Goal: Information Seeking & Learning: Learn about a topic

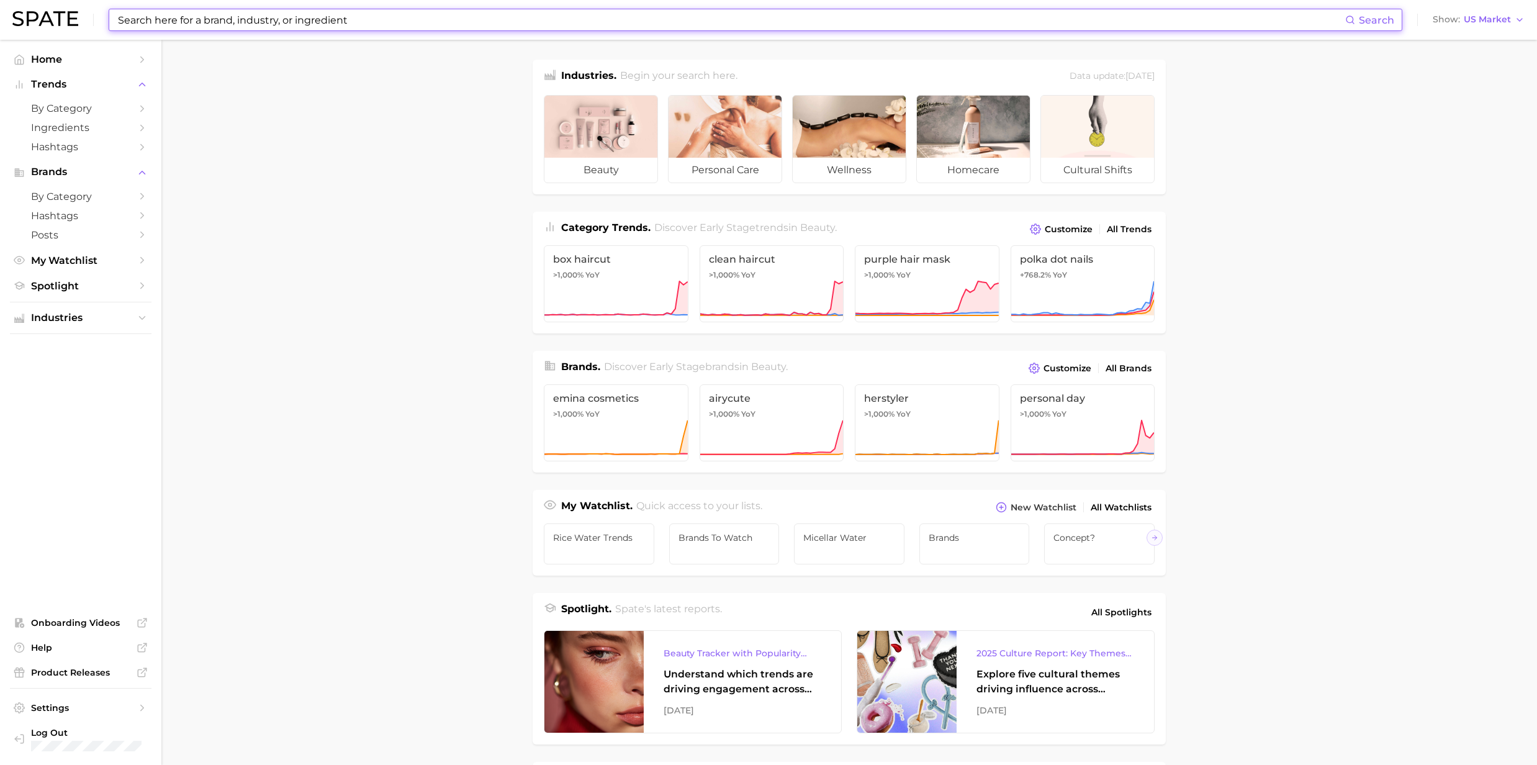
click at [128, 20] on input at bounding box center [731, 19] width 1229 height 21
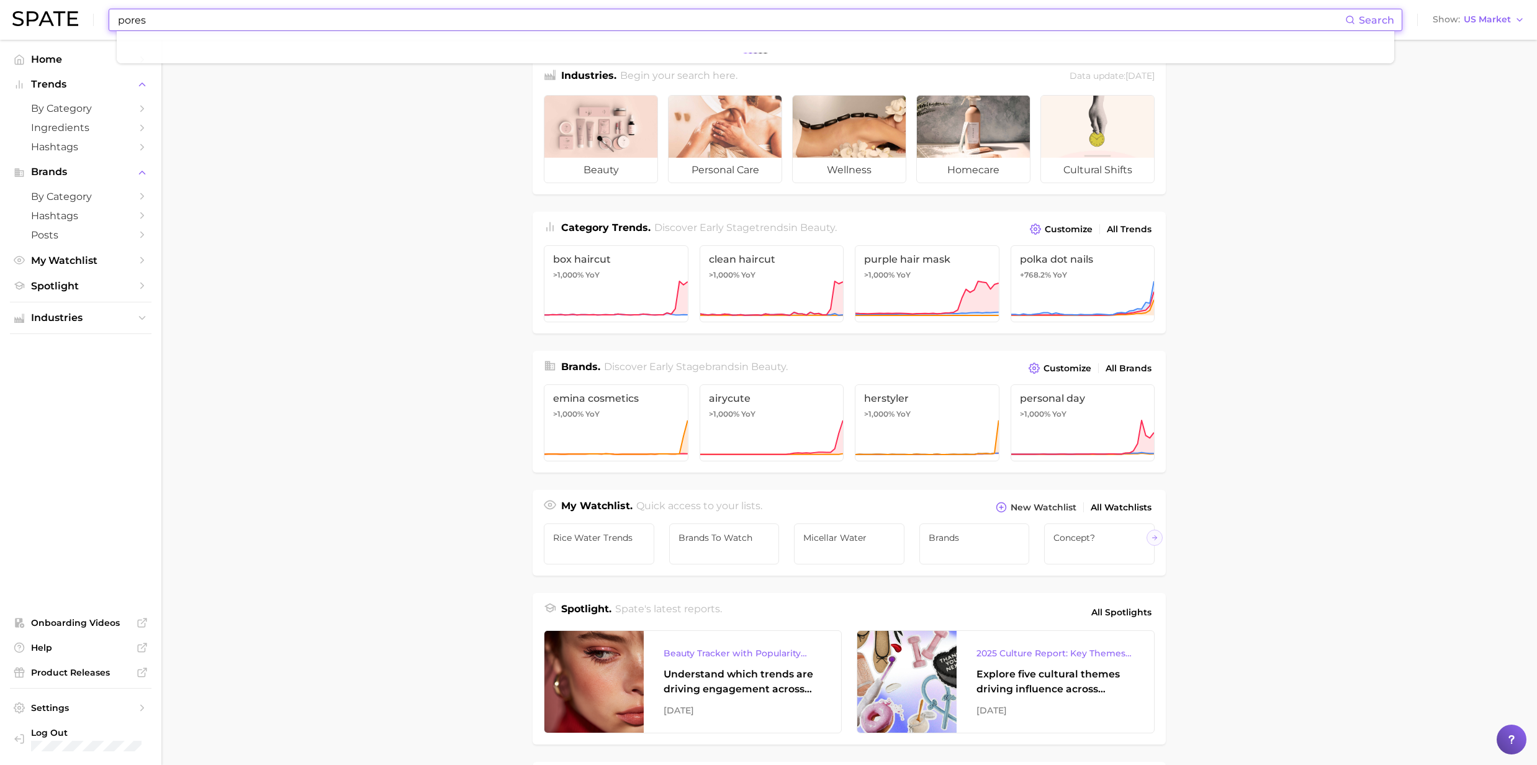
type input "pores"
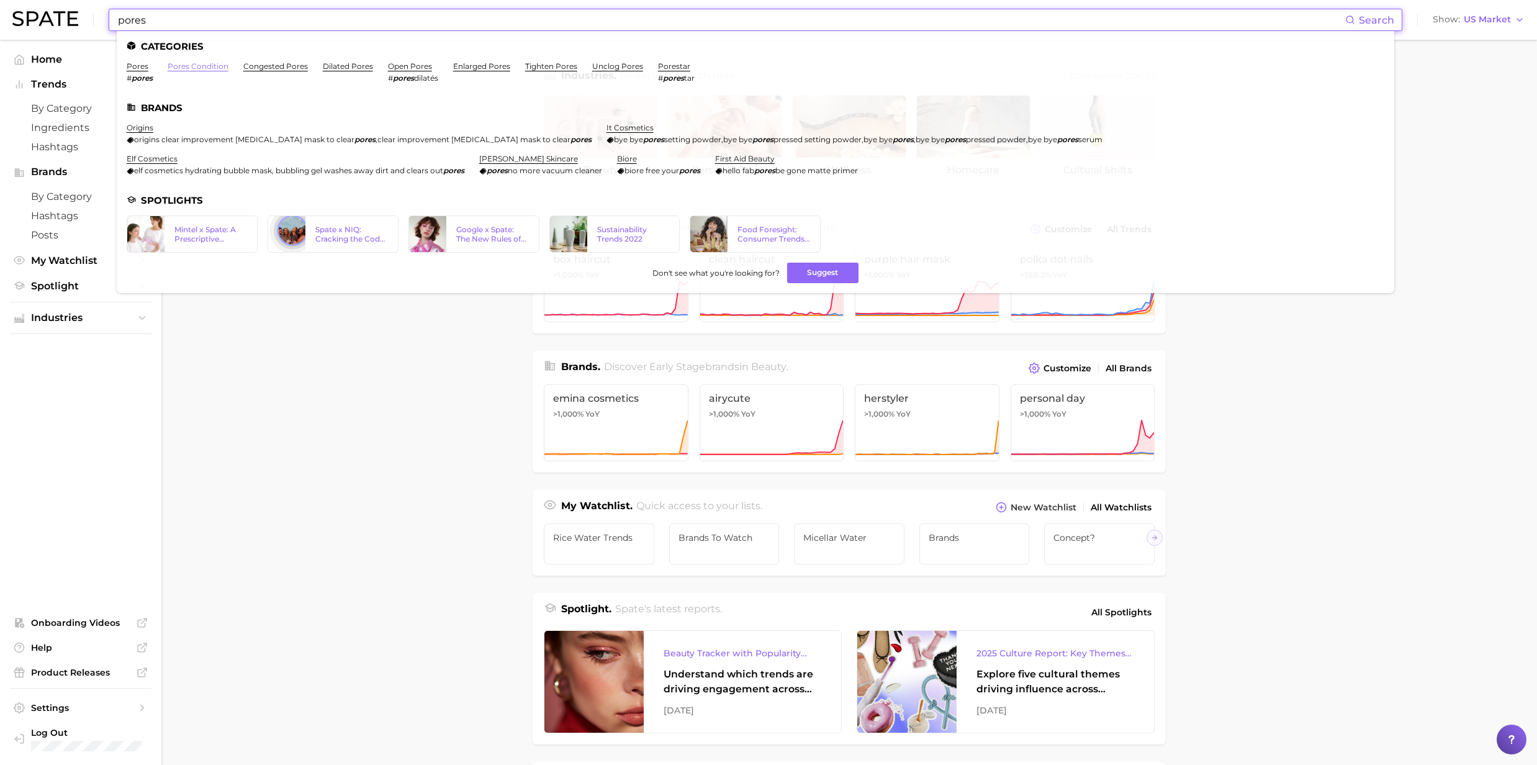
click at [195, 65] on link "pores condition" at bounding box center [198, 65] width 61 height 9
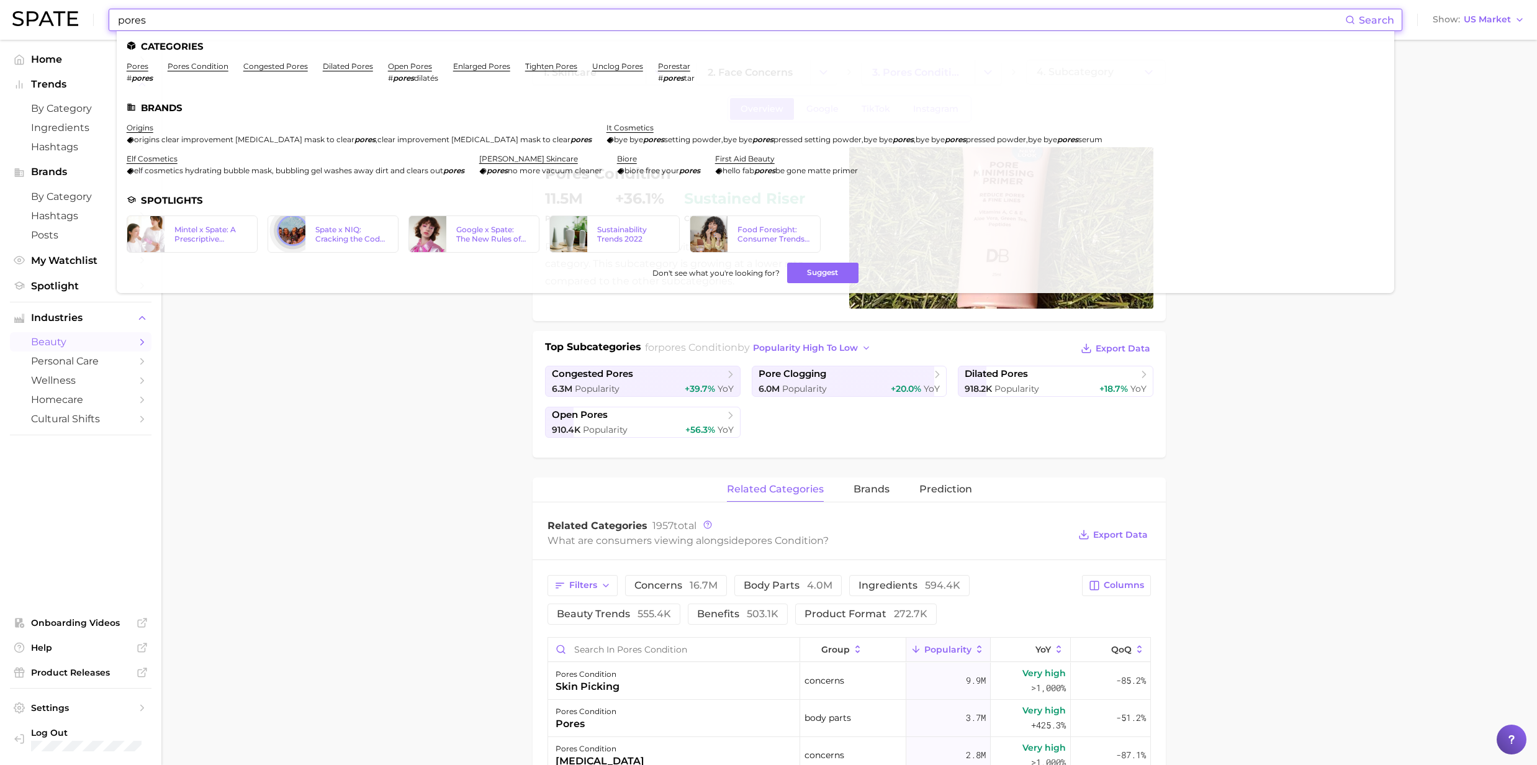
click at [176, 25] on input "pores" at bounding box center [731, 19] width 1229 height 21
click at [273, 66] on link "congested pores" at bounding box center [275, 65] width 65 height 9
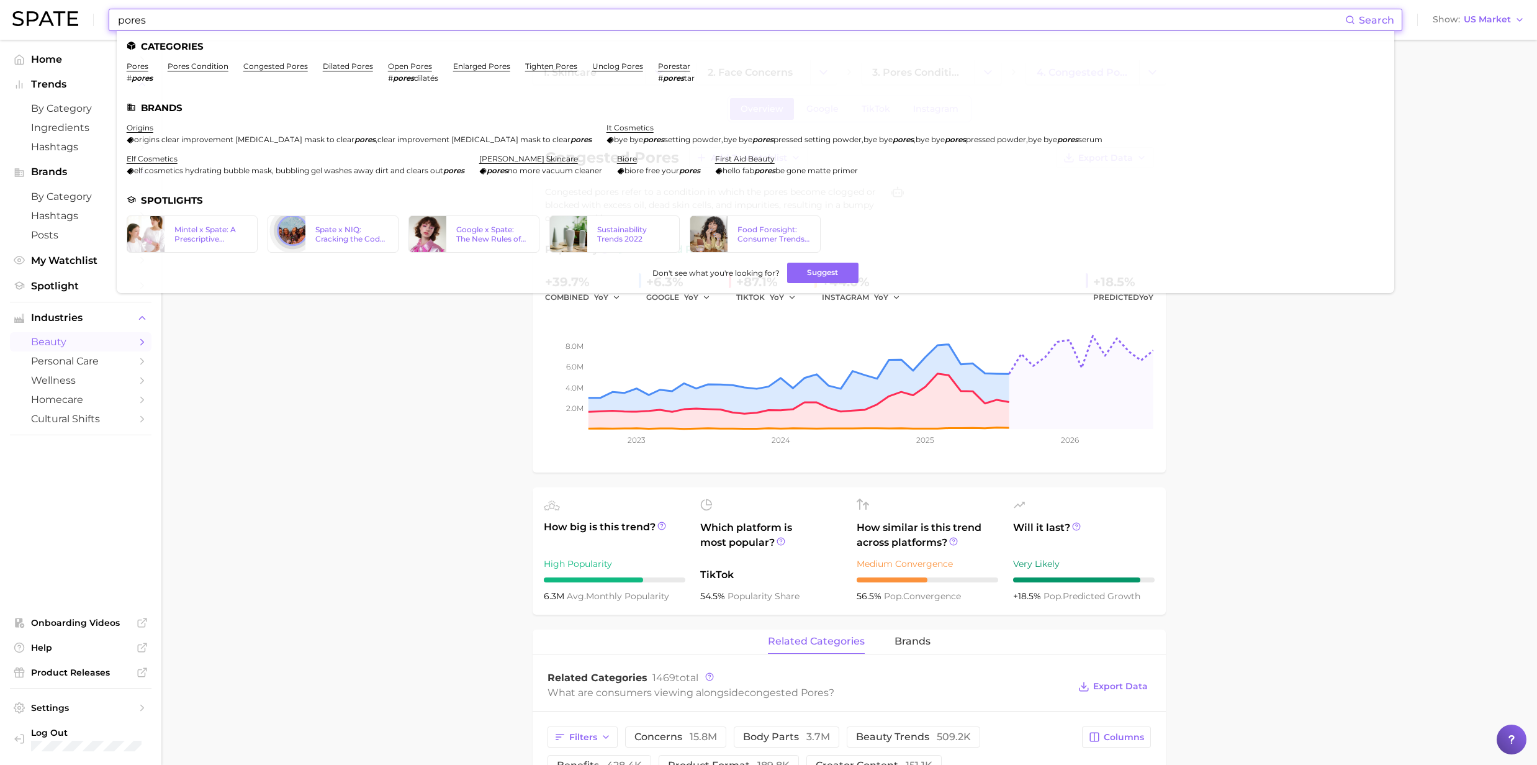
click at [220, 20] on input "pores" at bounding box center [731, 19] width 1229 height 21
click at [137, 70] on link "pores" at bounding box center [138, 65] width 22 height 9
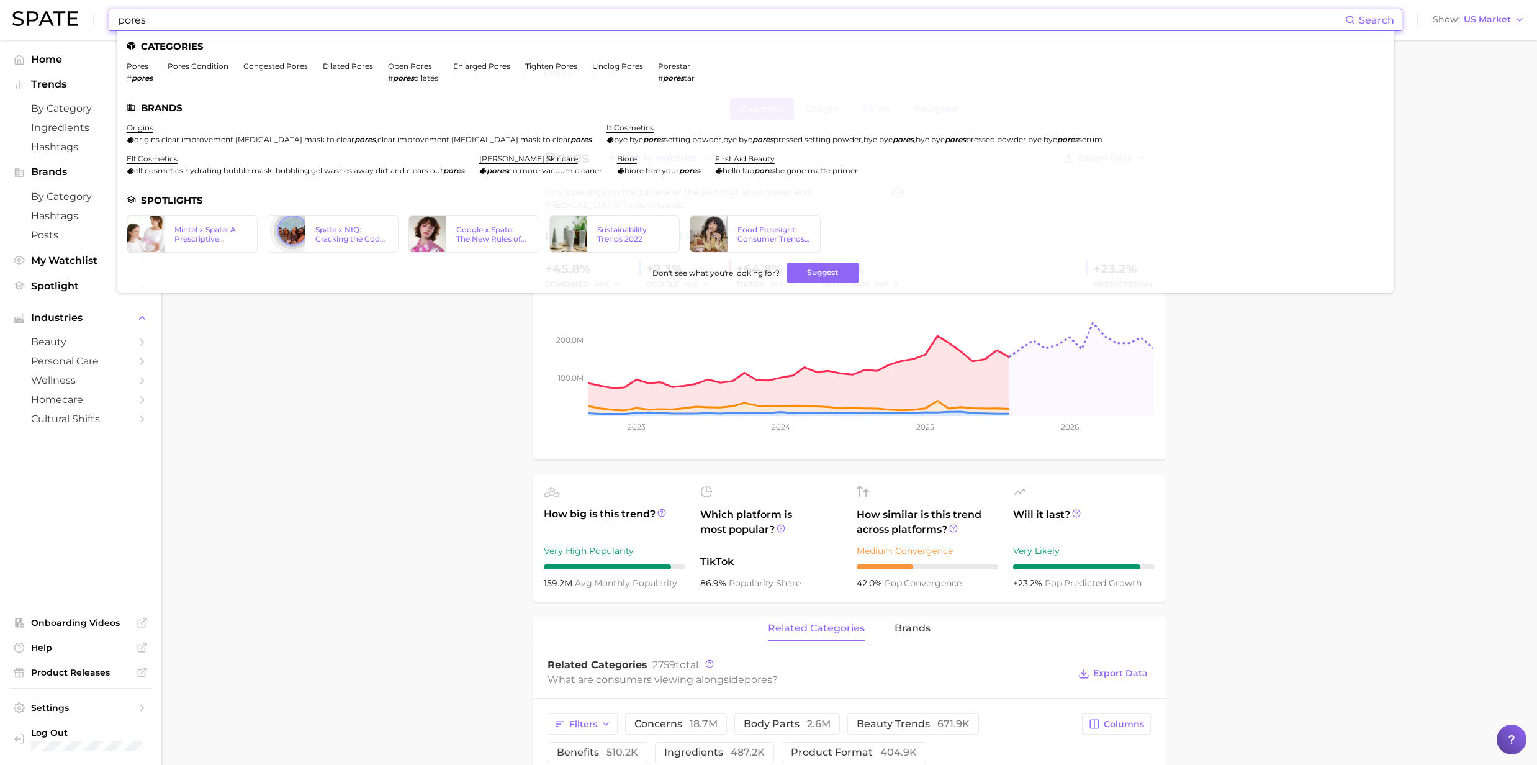
click at [169, 22] on input "pores" at bounding box center [731, 19] width 1229 height 21
click at [403, 65] on link "open pores" at bounding box center [410, 65] width 44 height 9
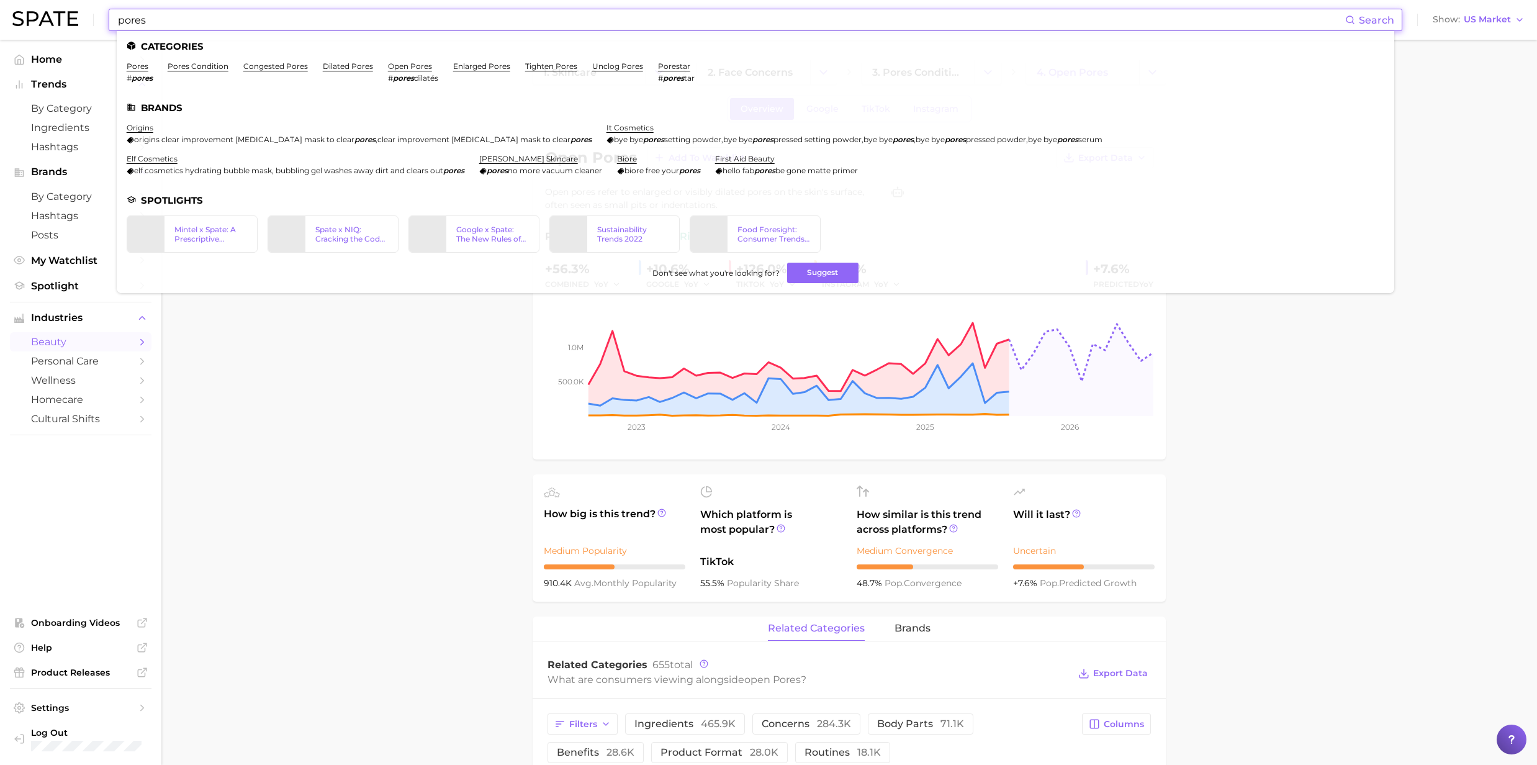
click at [246, 20] on input "pores" at bounding box center [731, 19] width 1229 height 21
click at [349, 63] on link "dilated pores" at bounding box center [348, 65] width 50 height 9
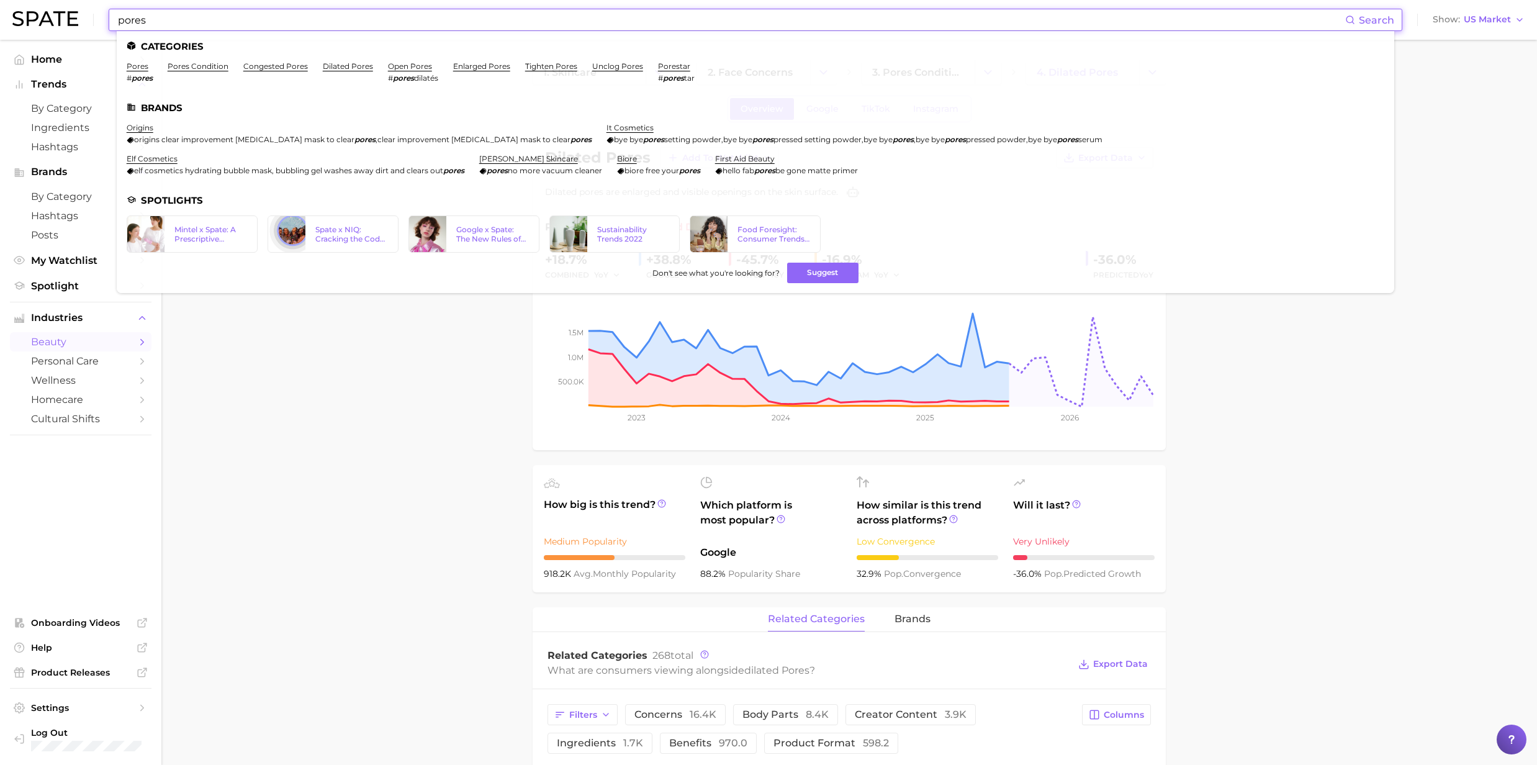
click at [249, 23] on input "pores" at bounding box center [731, 19] width 1229 height 21
click at [472, 70] on link "enlarged pores" at bounding box center [481, 65] width 57 height 9
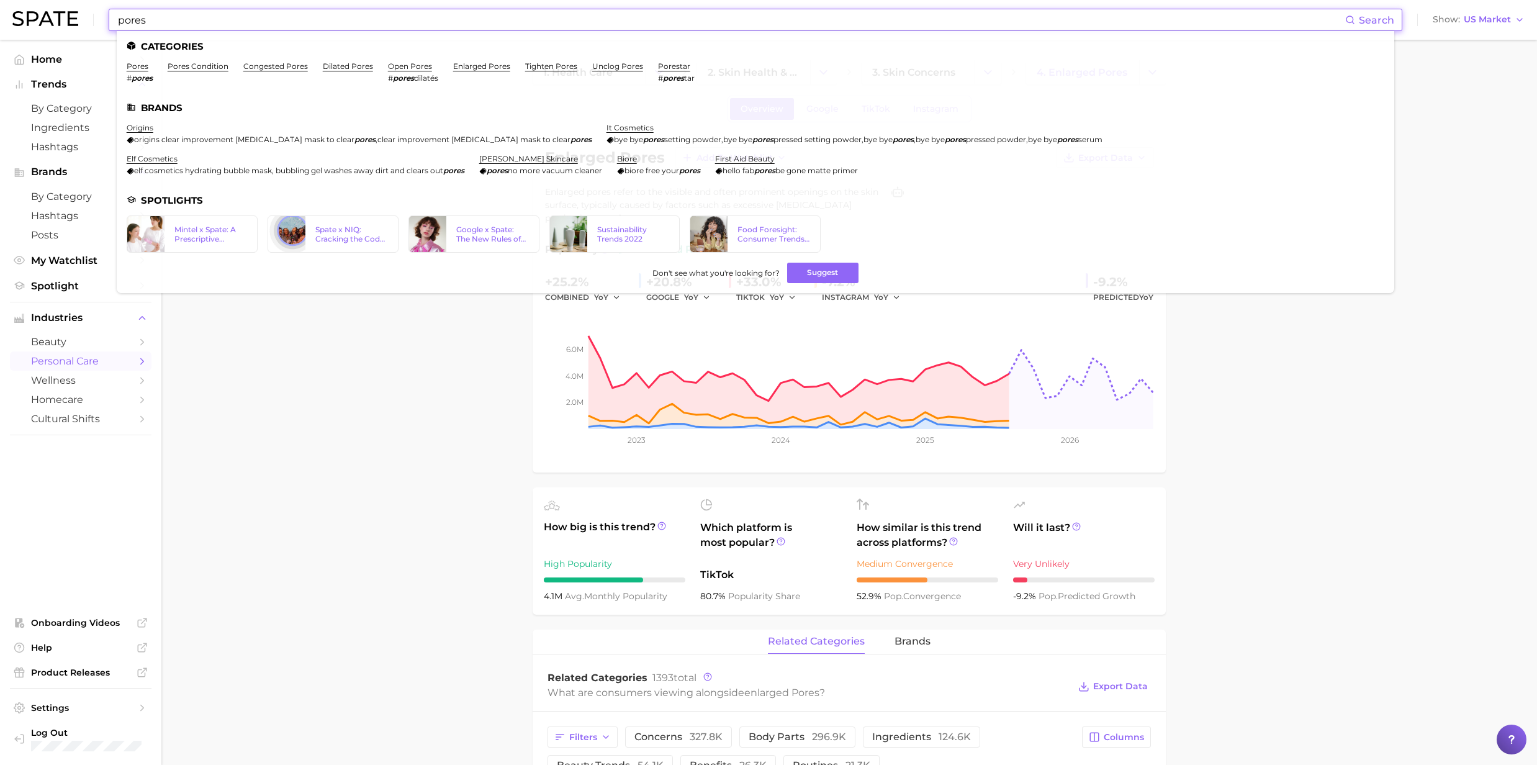
click at [222, 26] on input "pores" at bounding box center [731, 19] width 1229 height 21
click at [541, 65] on link "tighten pores" at bounding box center [551, 65] width 52 height 9
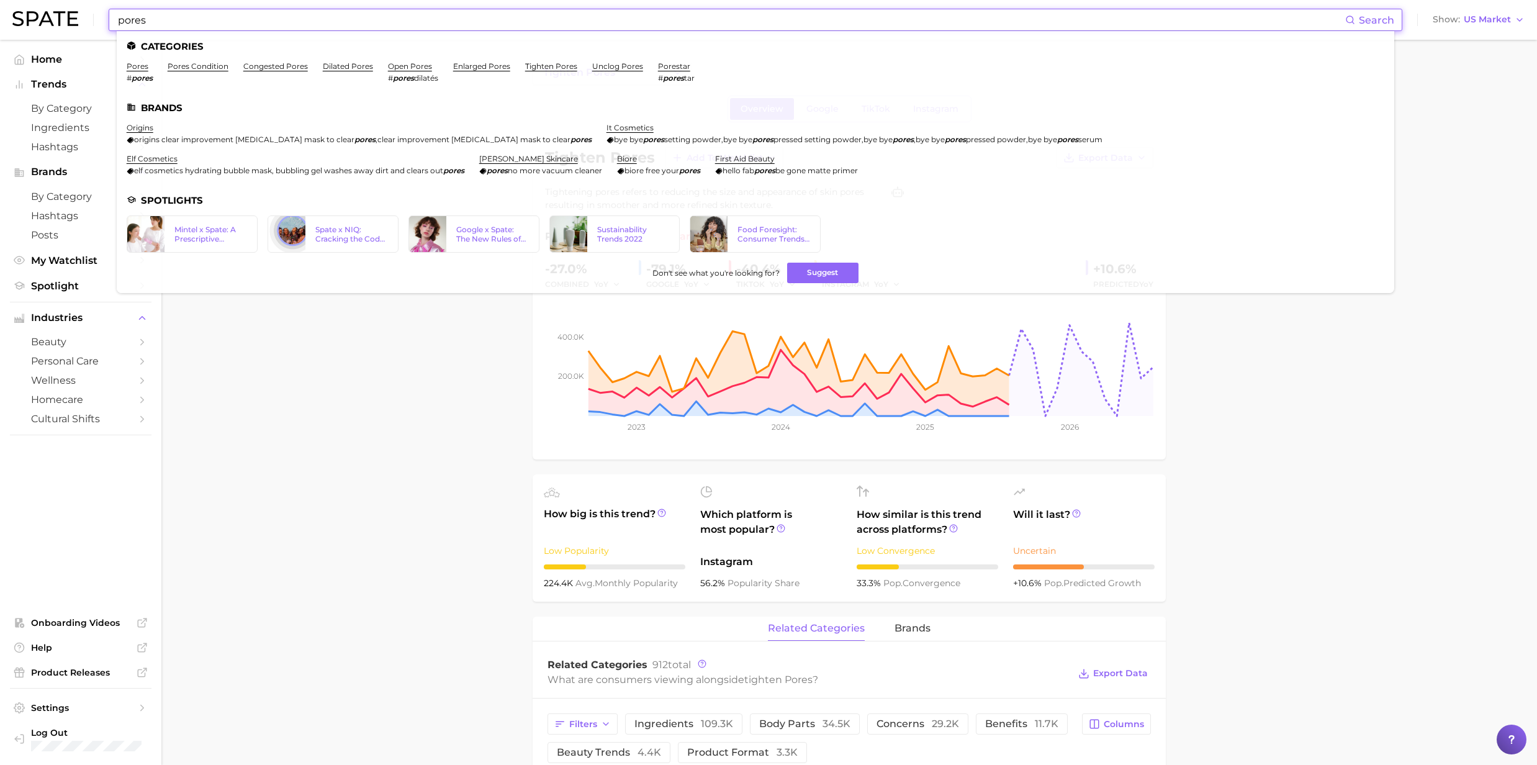
click at [330, 18] on input "pores" at bounding box center [731, 19] width 1229 height 21
click at [615, 60] on ul "Categories pores # pores pores condition congested pores dilated pores open por…" at bounding box center [756, 162] width 1278 height 262
click at [615, 67] on link "unclog pores" at bounding box center [617, 65] width 51 height 9
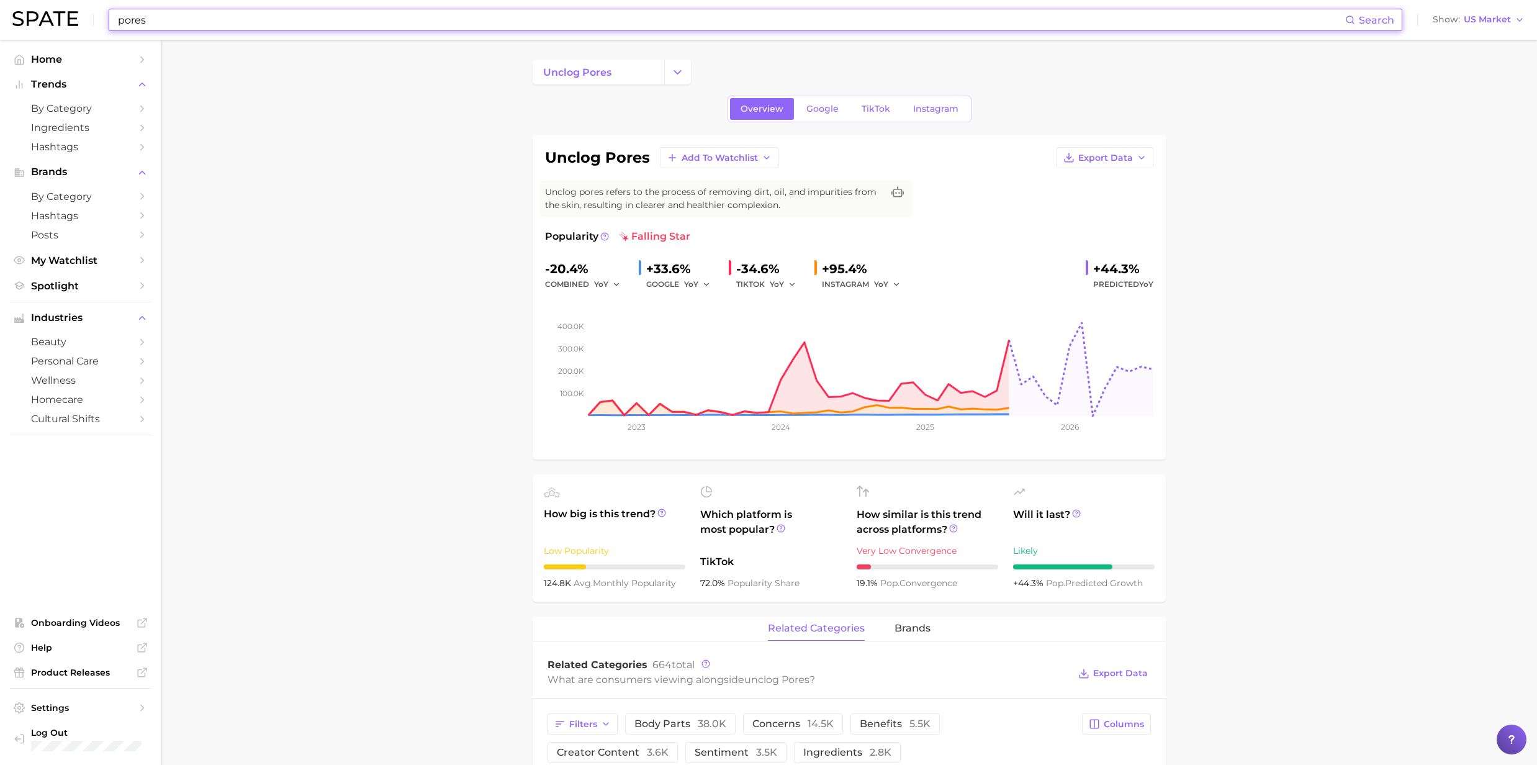
click at [319, 25] on input "pores" at bounding box center [731, 19] width 1229 height 21
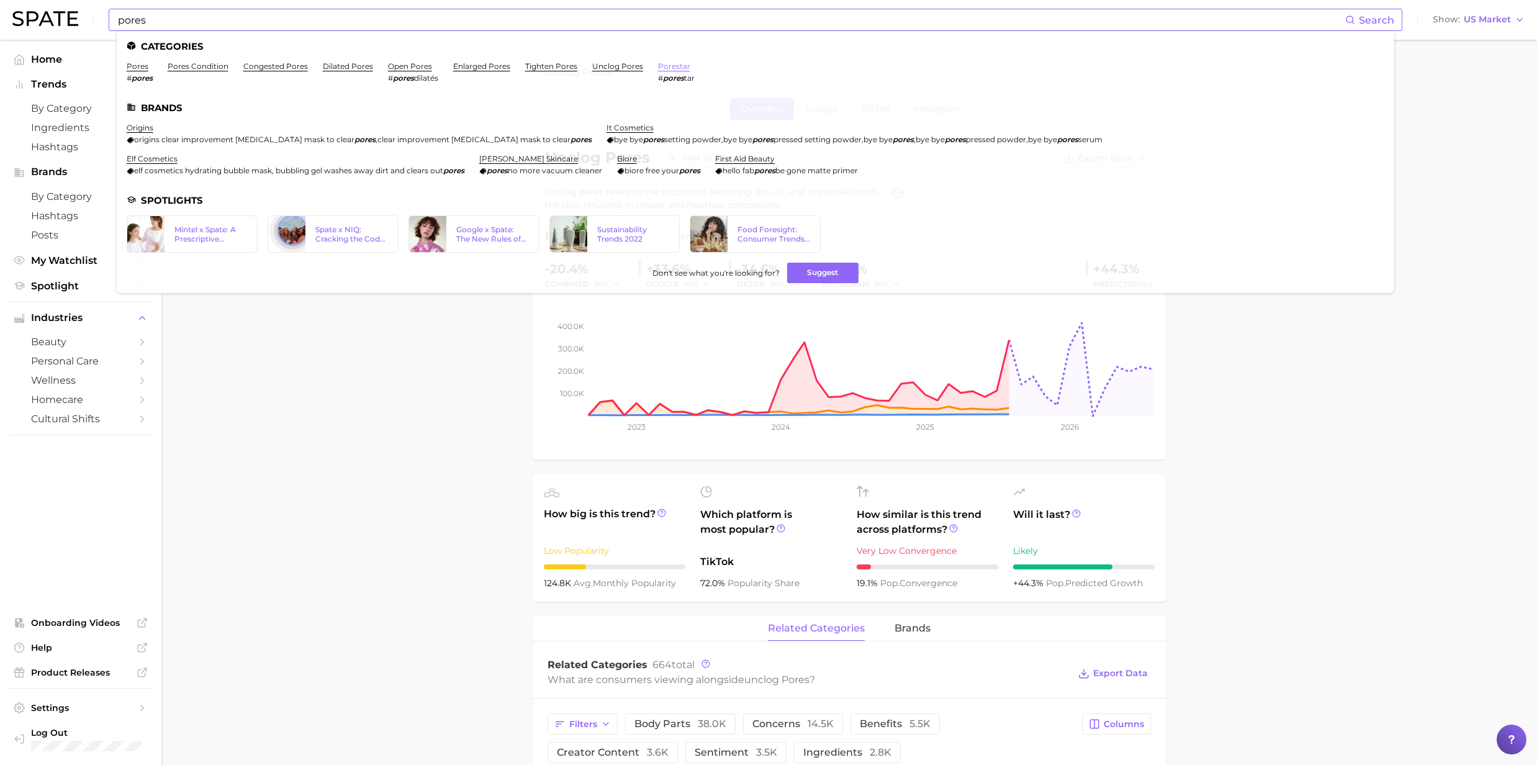
click at [674, 70] on link "porestar" at bounding box center [674, 65] width 32 height 9
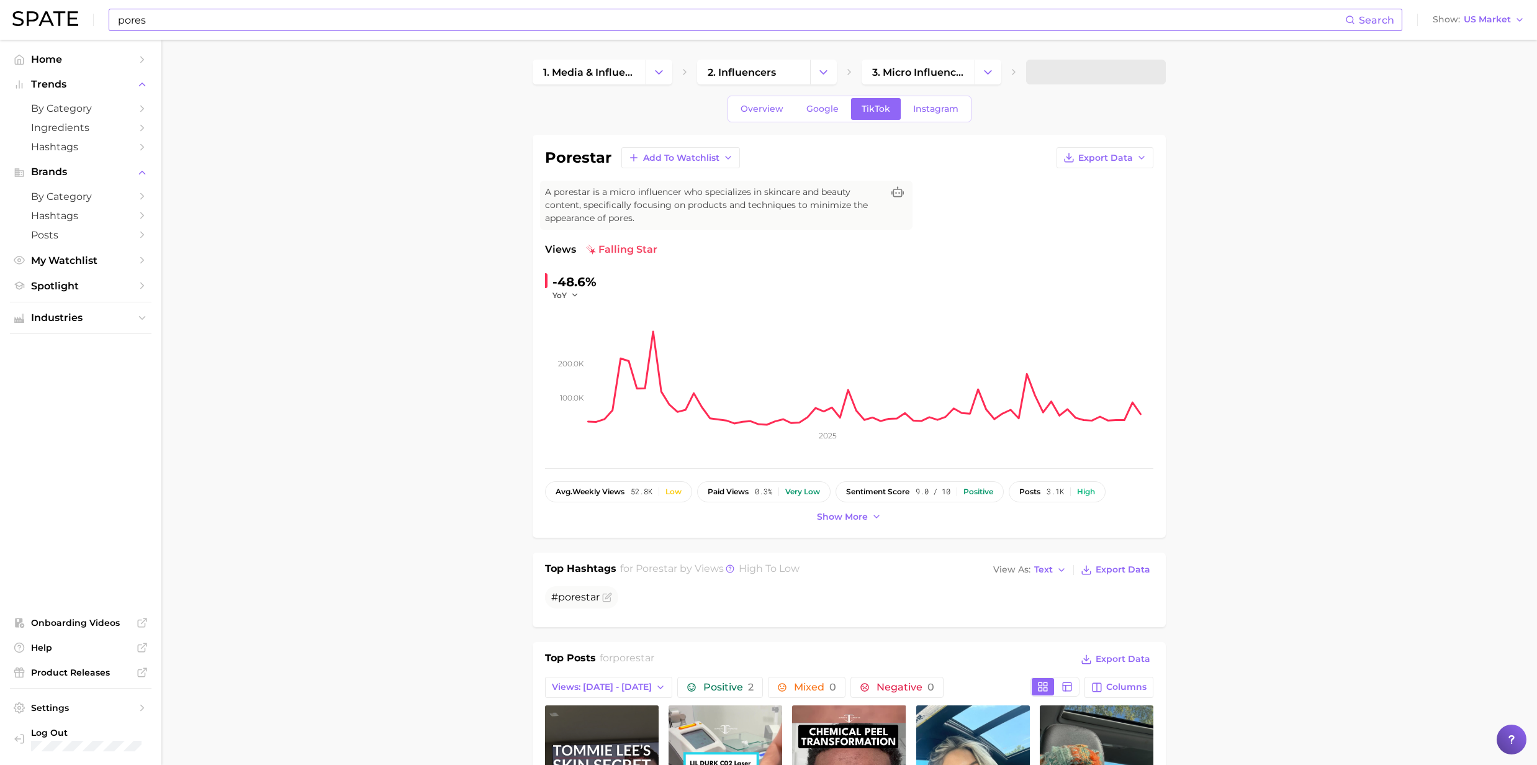
click at [150, 11] on input "pores" at bounding box center [731, 19] width 1229 height 21
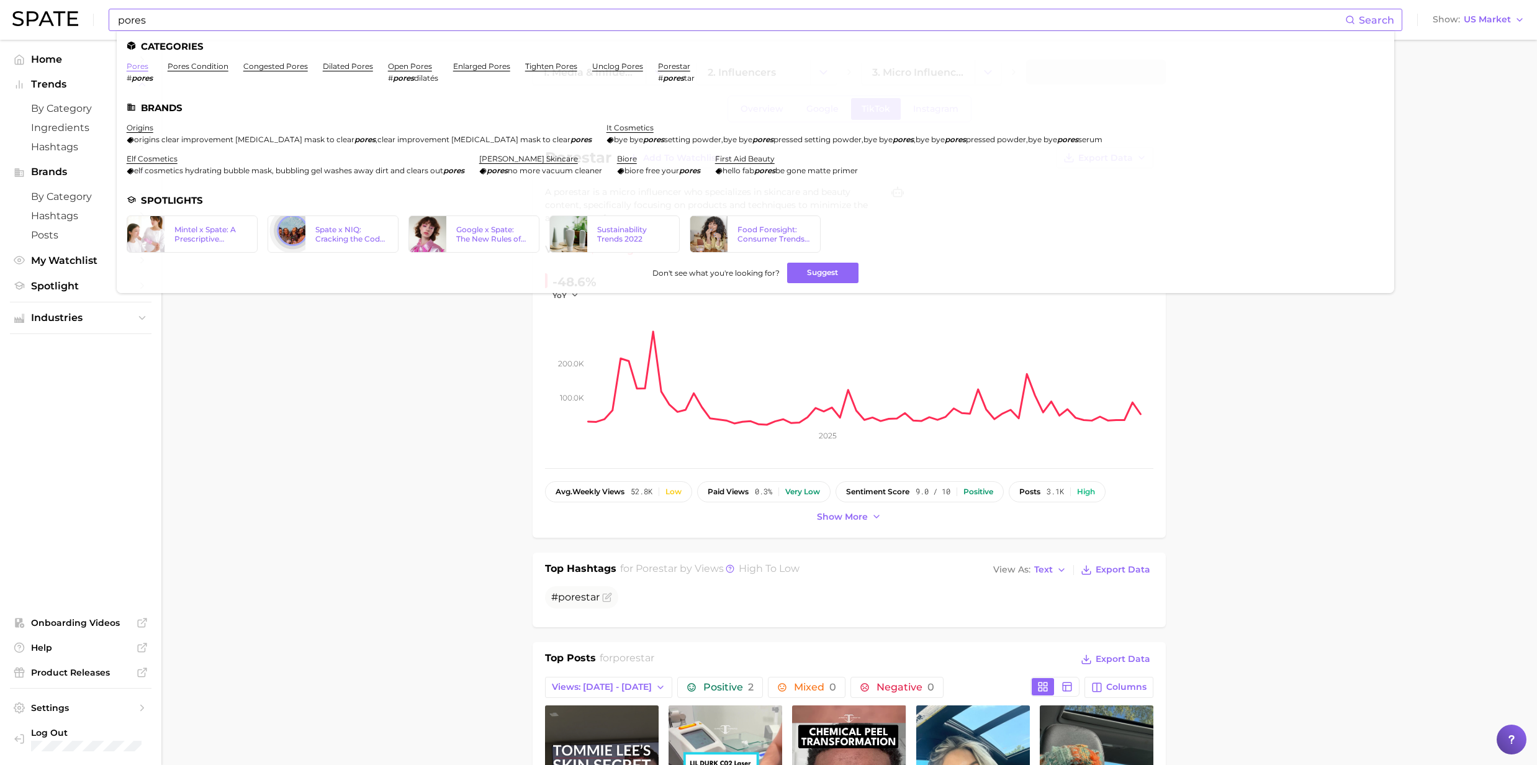
click at [137, 68] on link "pores" at bounding box center [138, 65] width 22 height 9
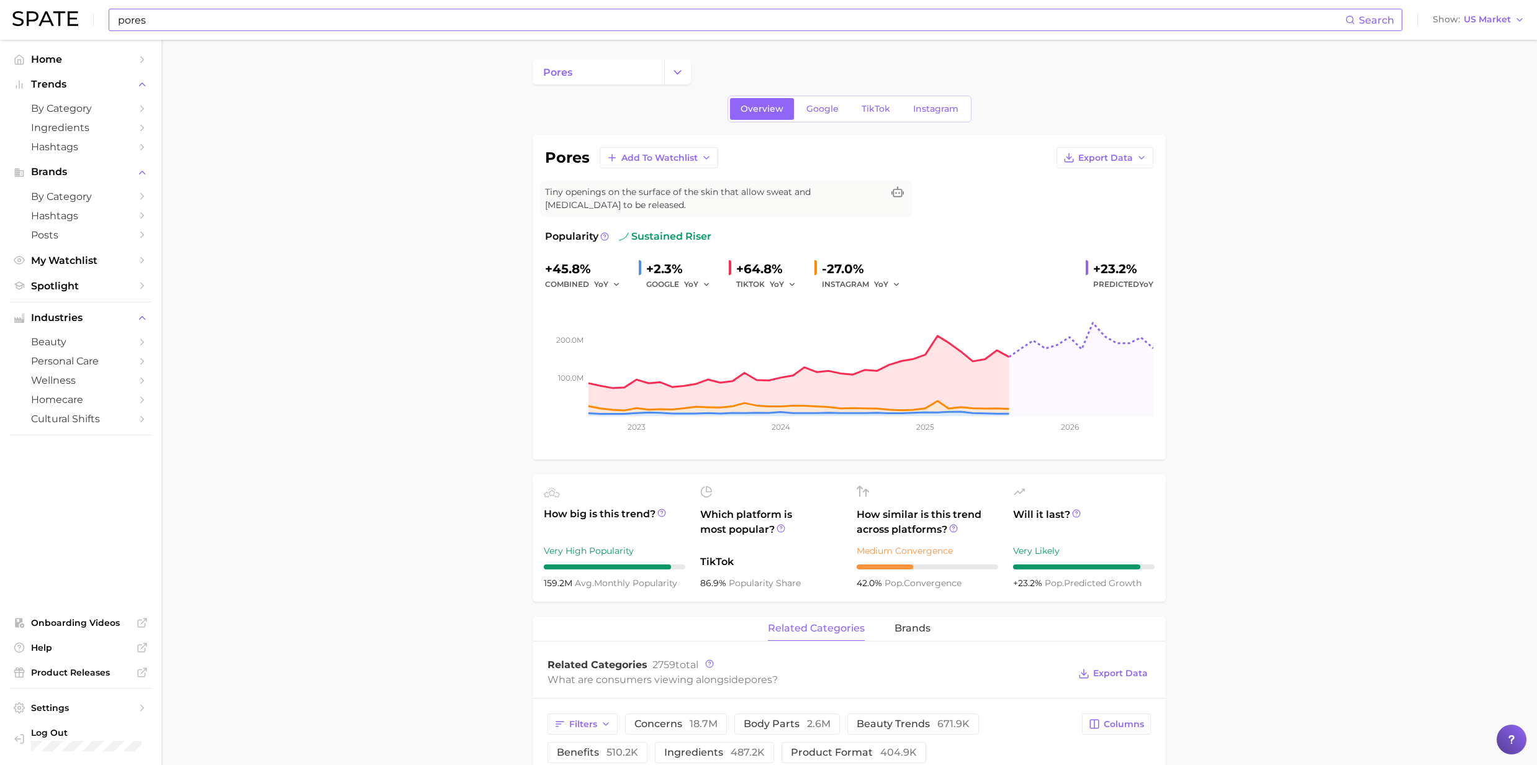
click at [160, 30] on div "pores Search" at bounding box center [756, 20] width 1294 height 22
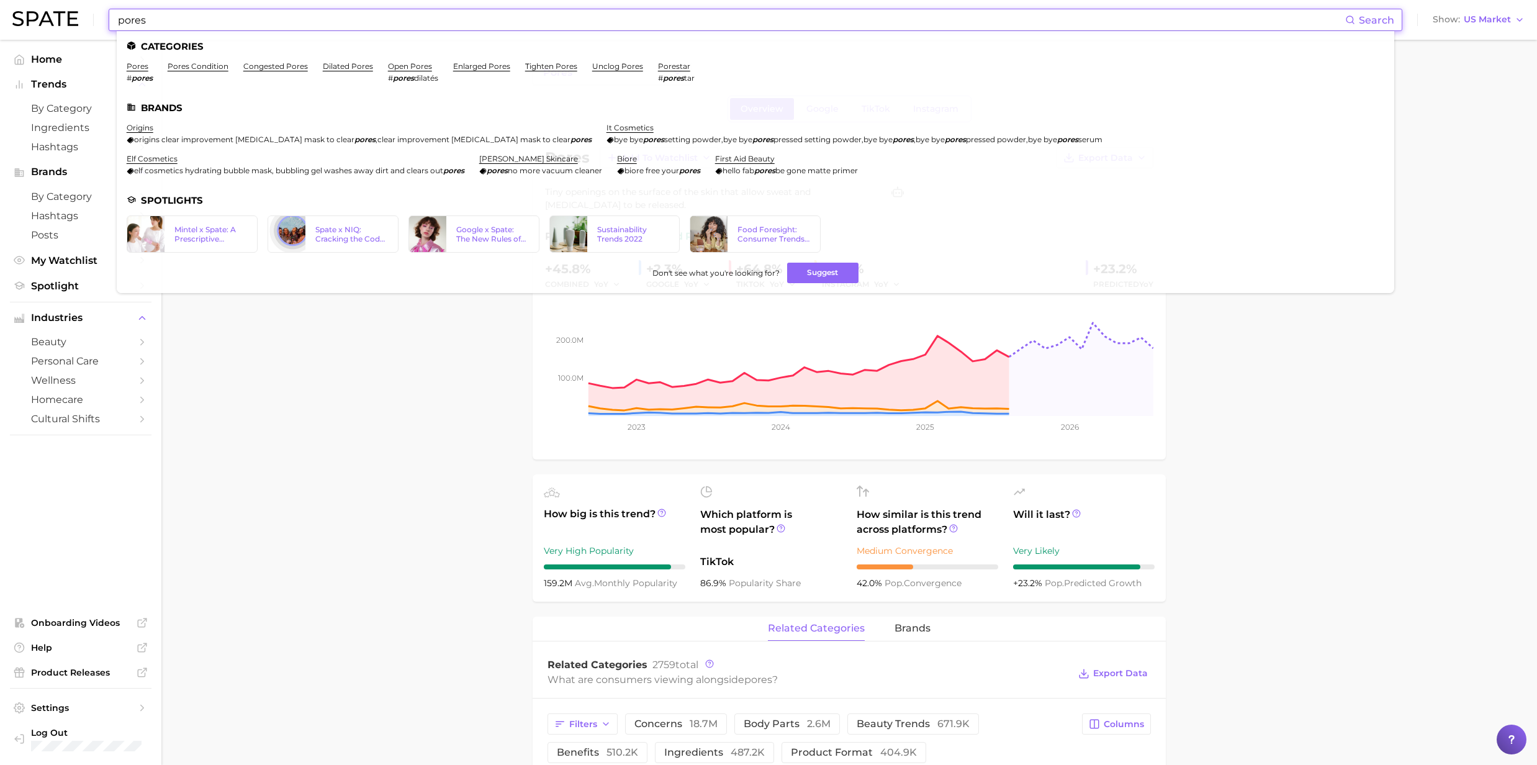
click at [160, 20] on input "pores" at bounding box center [731, 19] width 1229 height 21
click at [214, 70] on link "pores condition" at bounding box center [198, 65] width 61 height 9
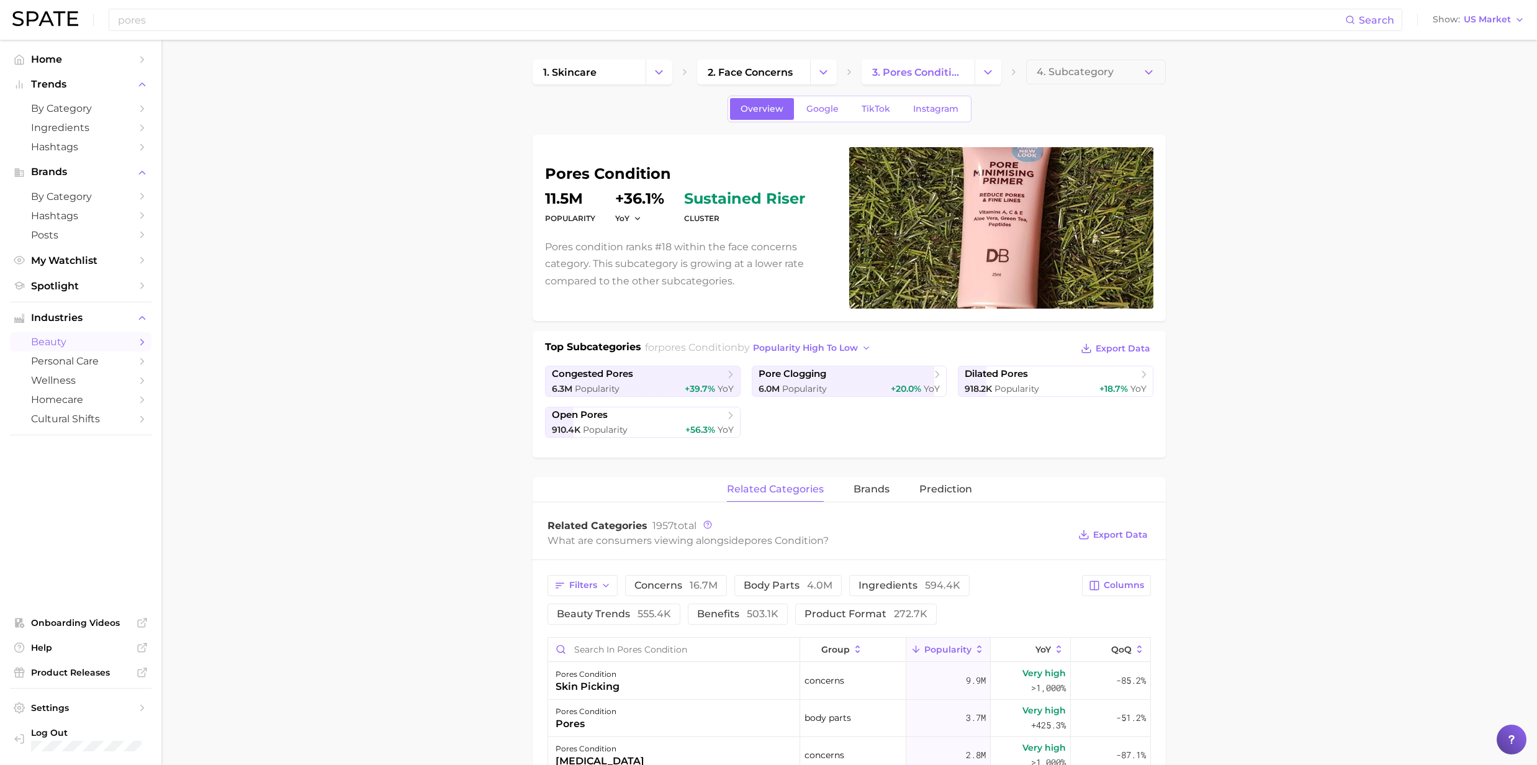
click at [1347, 306] on main "1. skincare 2. face concerns 3. pores condition 4. Subcategory Overview Google …" at bounding box center [849, 759] width 1376 height 1439
click at [807, 111] on span "Google" at bounding box center [823, 109] width 32 height 11
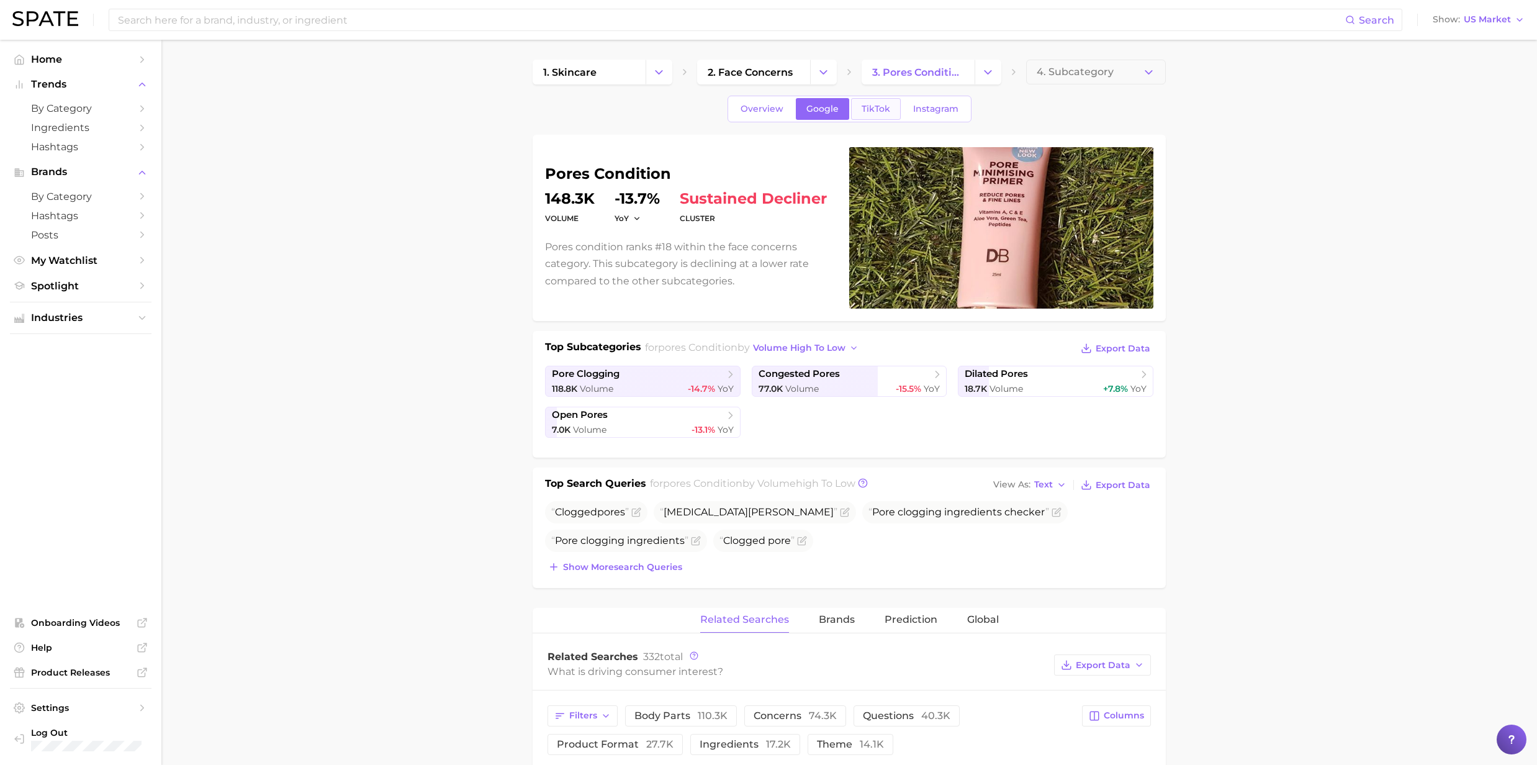
click at [872, 104] on span "TikTok" at bounding box center [876, 109] width 29 height 11
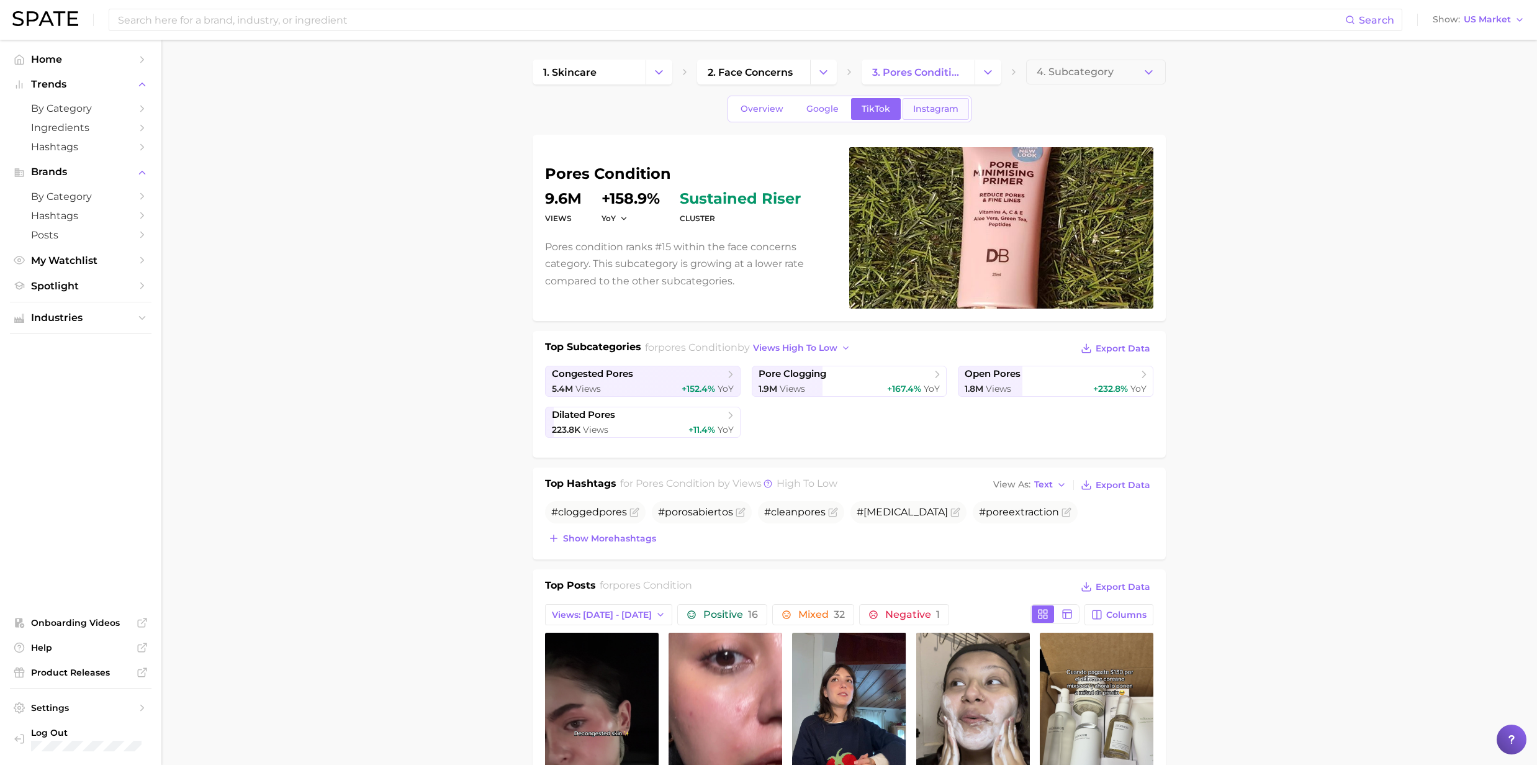
click at [937, 107] on span "Instagram" at bounding box center [935, 109] width 45 height 11
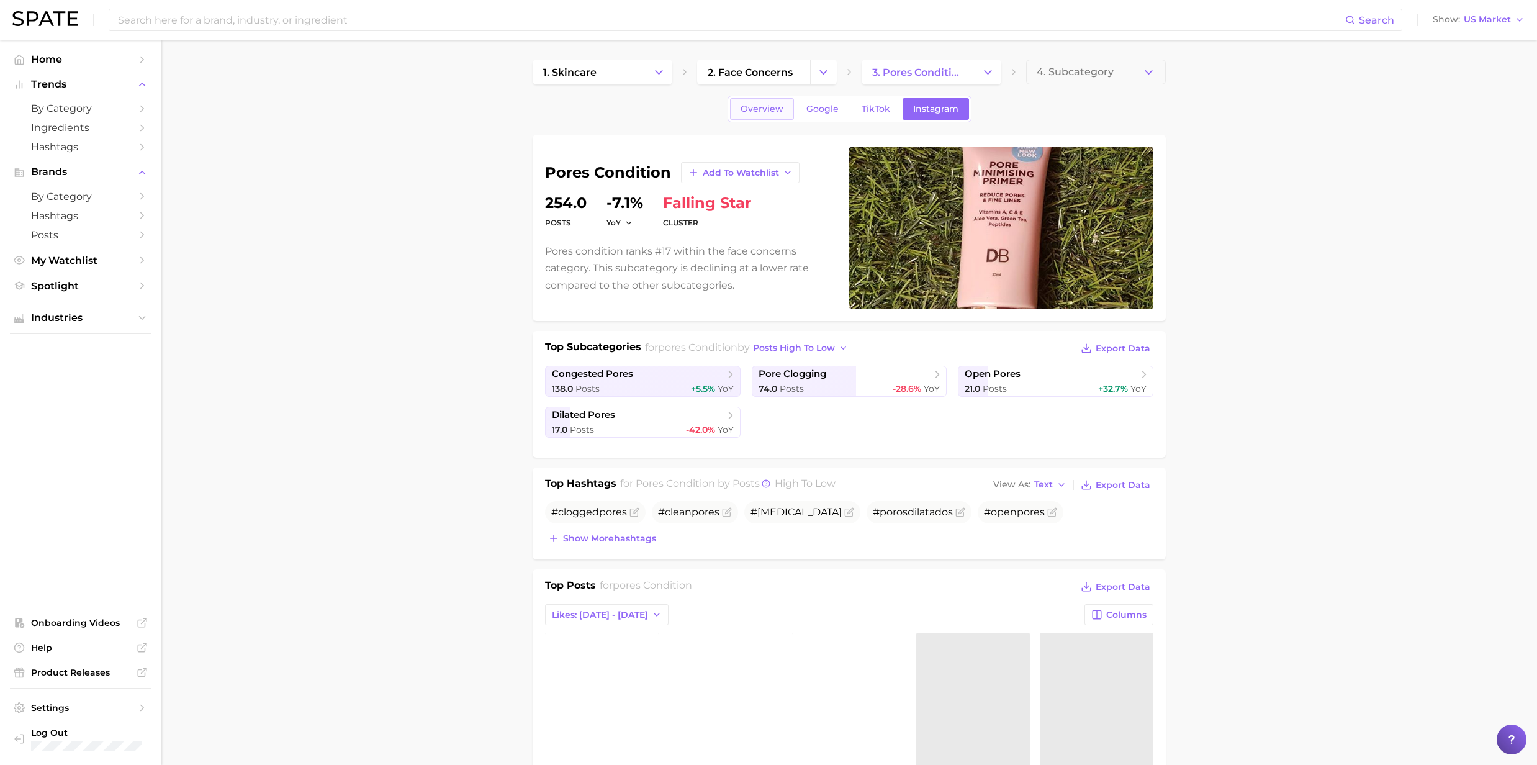
click at [764, 112] on span "Overview" at bounding box center [762, 109] width 43 height 11
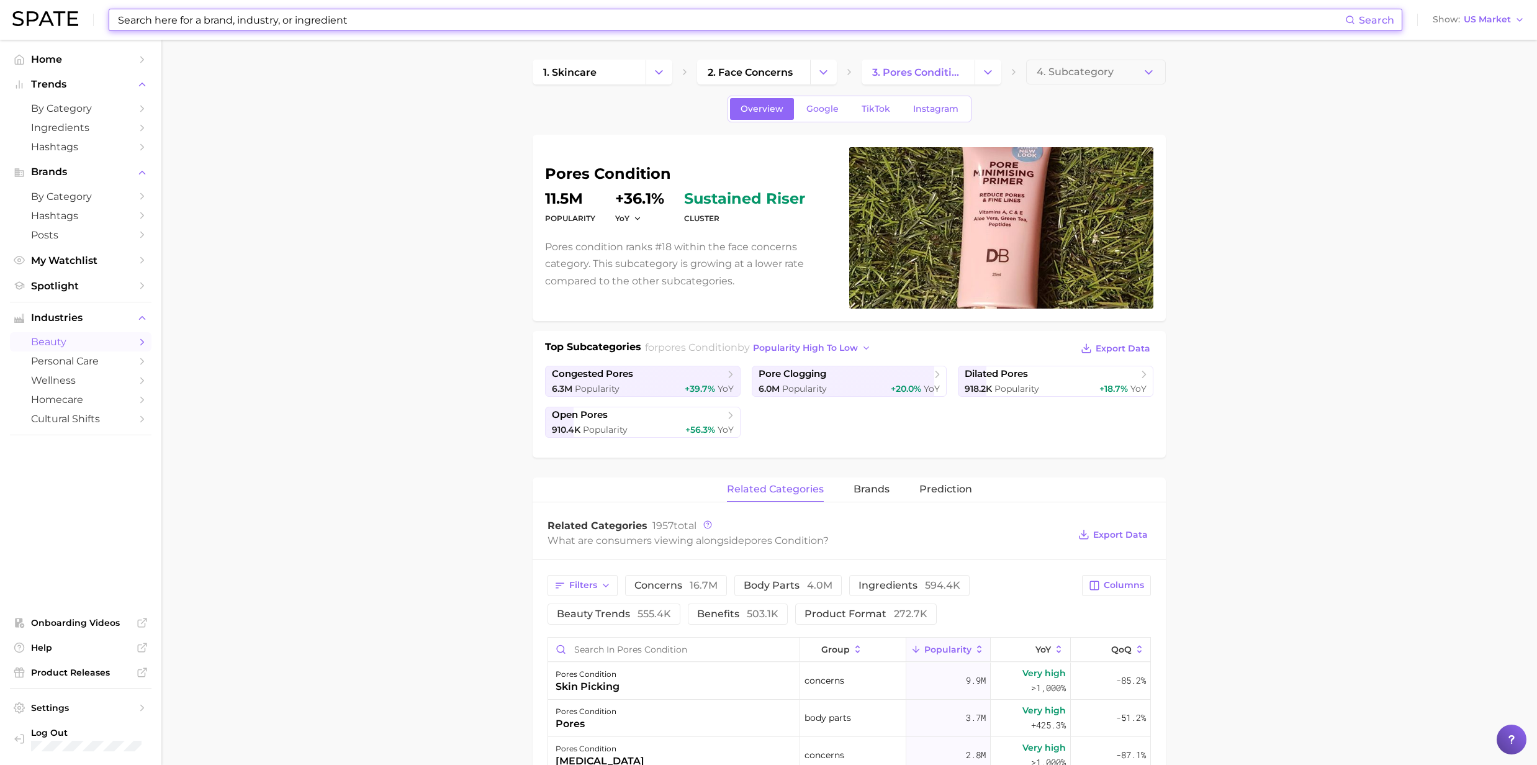
click at [166, 23] on input at bounding box center [731, 19] width 1229 height 21
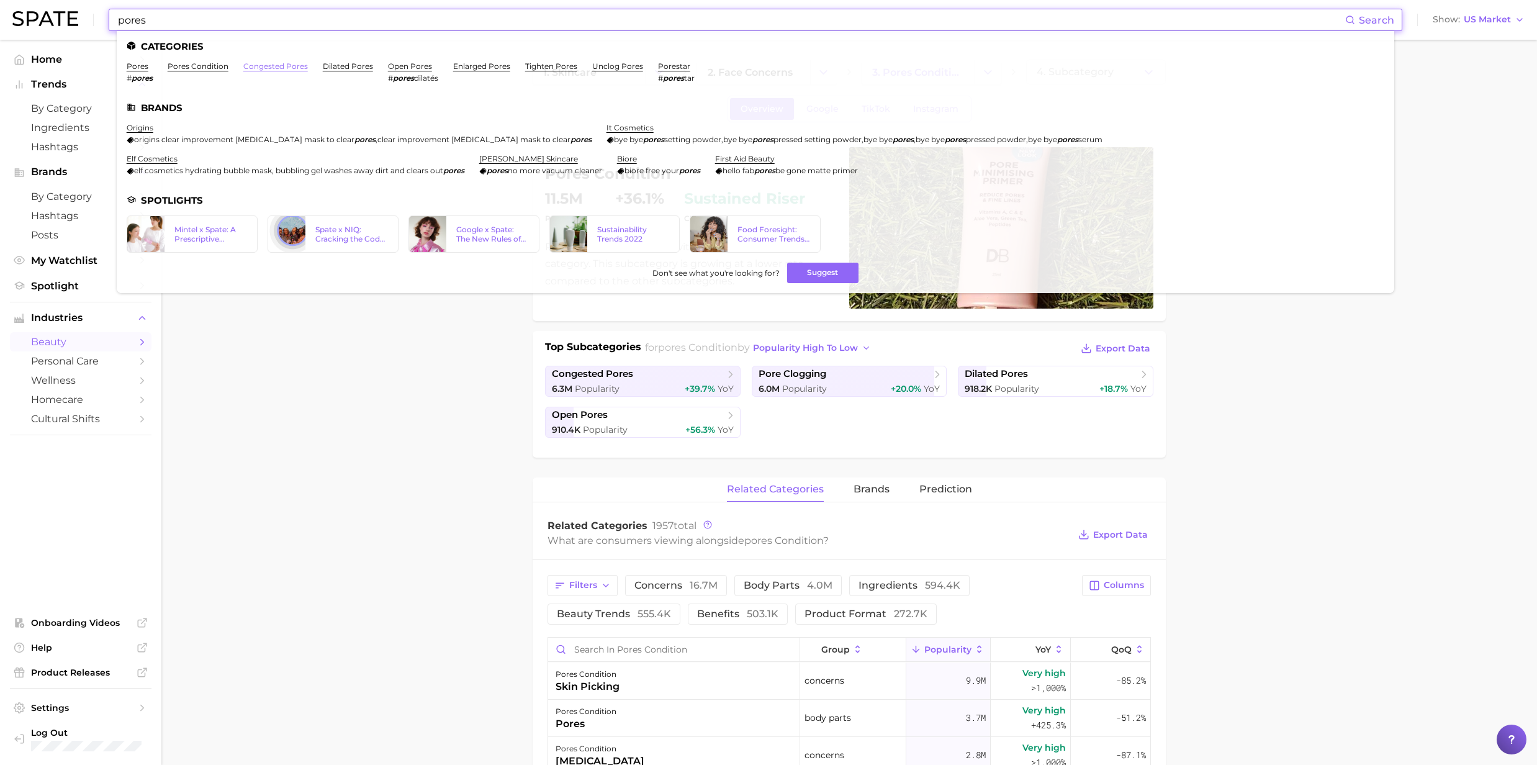
type input "pores"
click at [279, 70] on link "congested pores" at bounding box center [275, 65] width 65 height 9
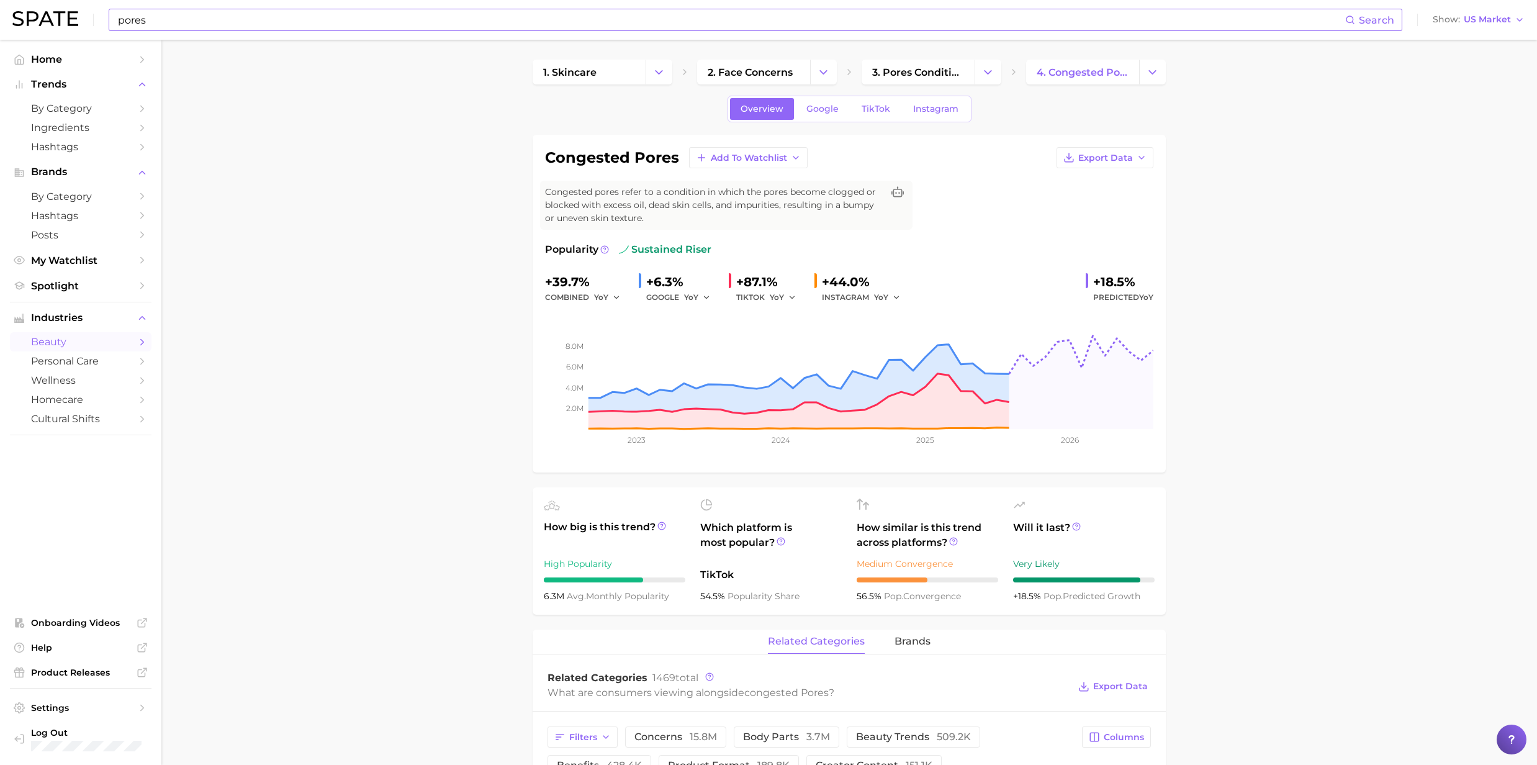
click at [142, 24] on input "pores" at bounding box center [731, 19] width 1229 height 21
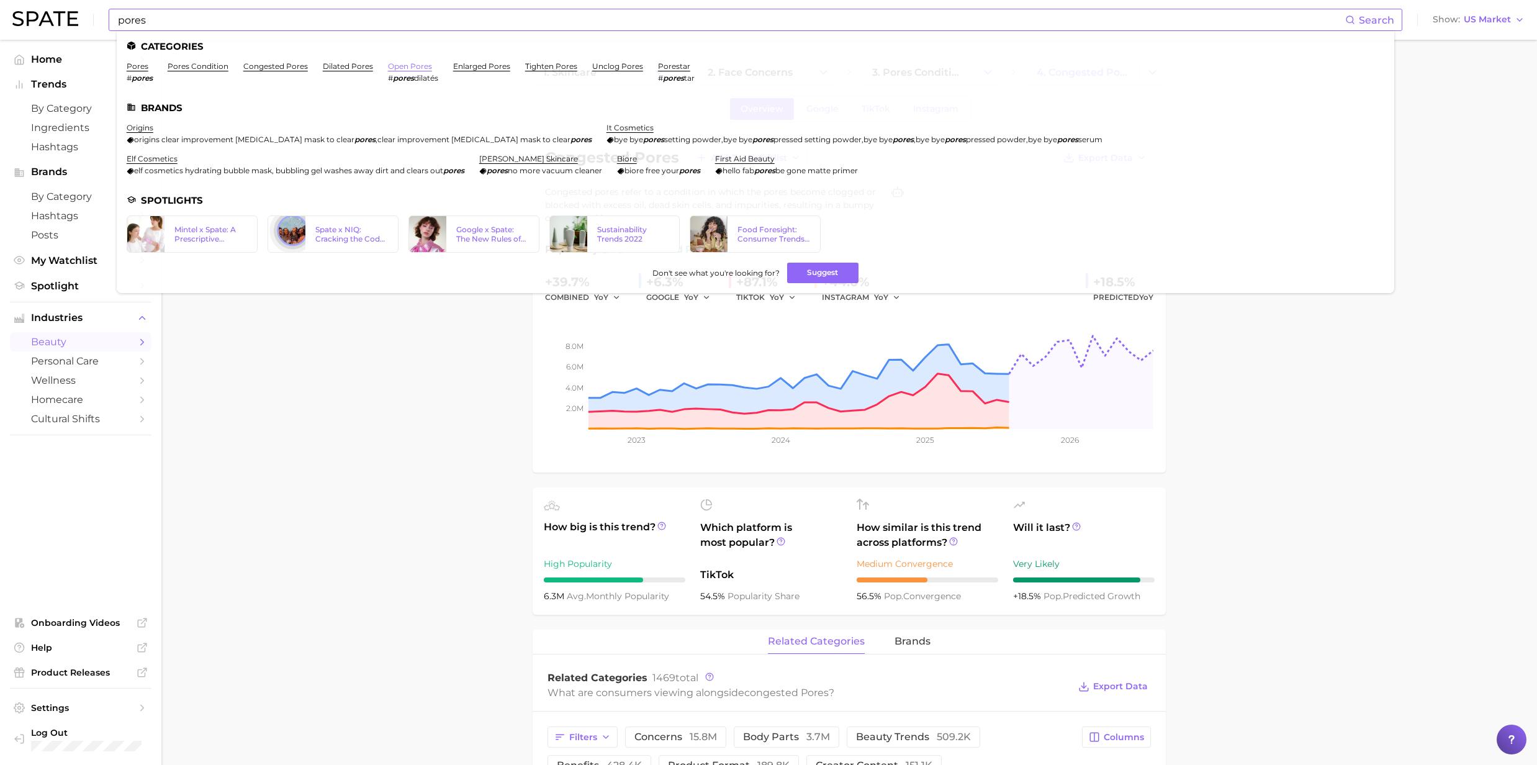
click at [399, 67] on link "open pores" at bounding box center [410, 65] width 44 height 9
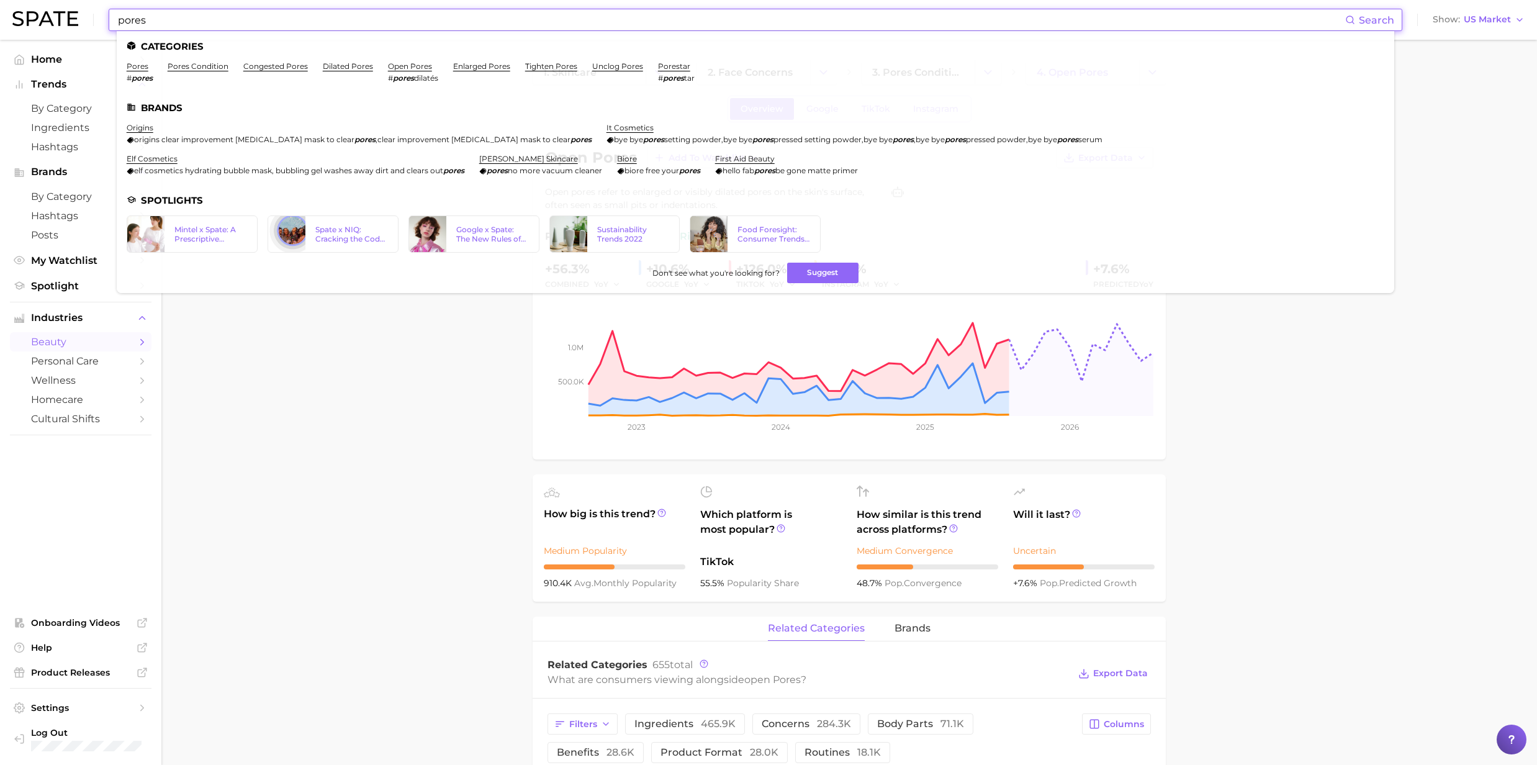
click at [394, 27] on input "pores" at bounding box center [731, 19] width 1229 height 21
click at [468, 65] on link "enlarged pores" at bounding box center [481, 65] width 57 height 9
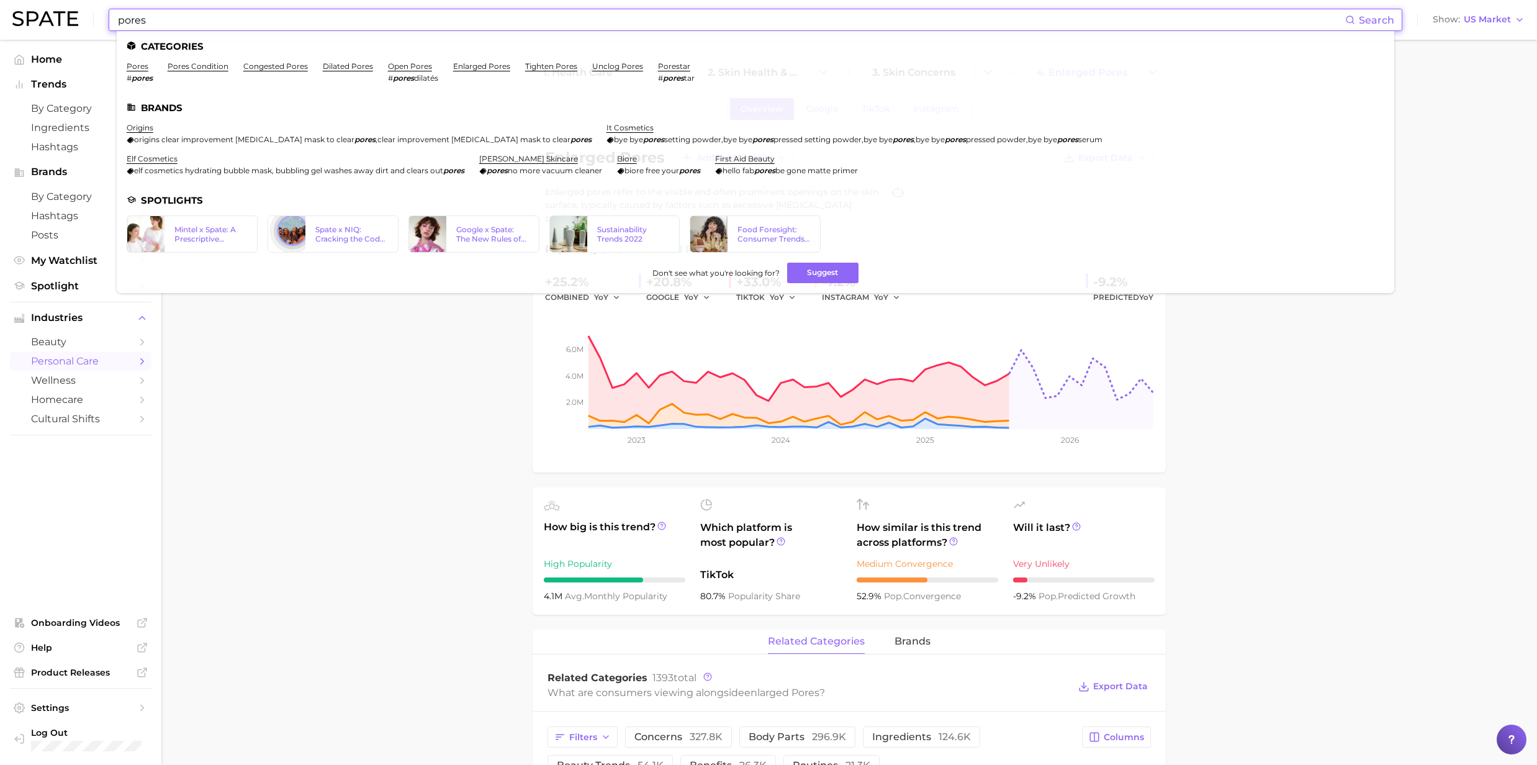
click at [166, 25] on input "pores" at bounding box center [731, 19] width 1229 height 21
click at [397, 67] on link "open pores" at bounding box center [410, 65] width 44 height 9
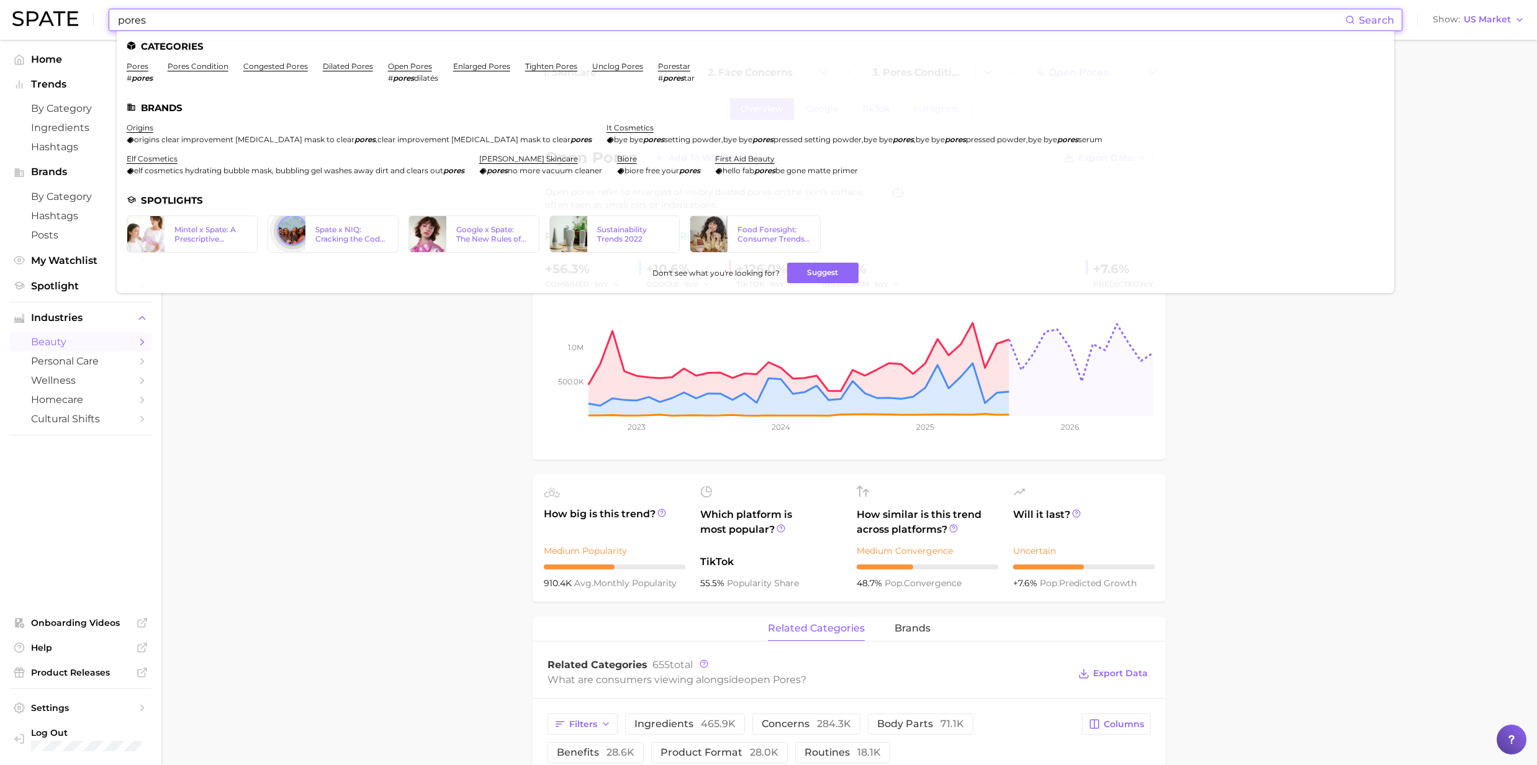
click at [220, 21] on input "pores" at bounding box center [731, 19] width 1229 height 21
click at [607, 70] on link "unclog pores" at bounding box center [617, 65] width 51 height 9
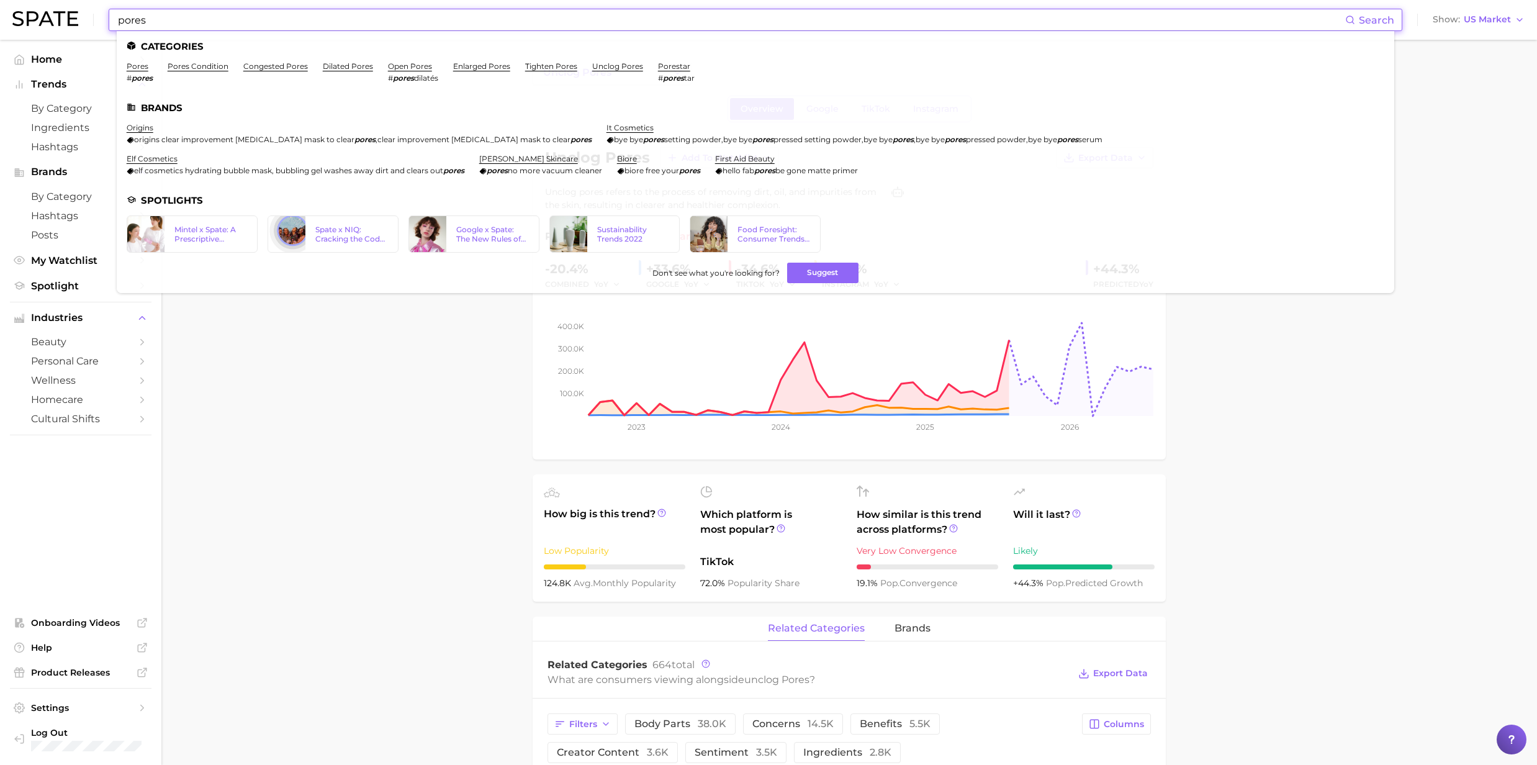
click at [165, 17] on input "pores" at bounding box center [731, 19] width 1229 height 21
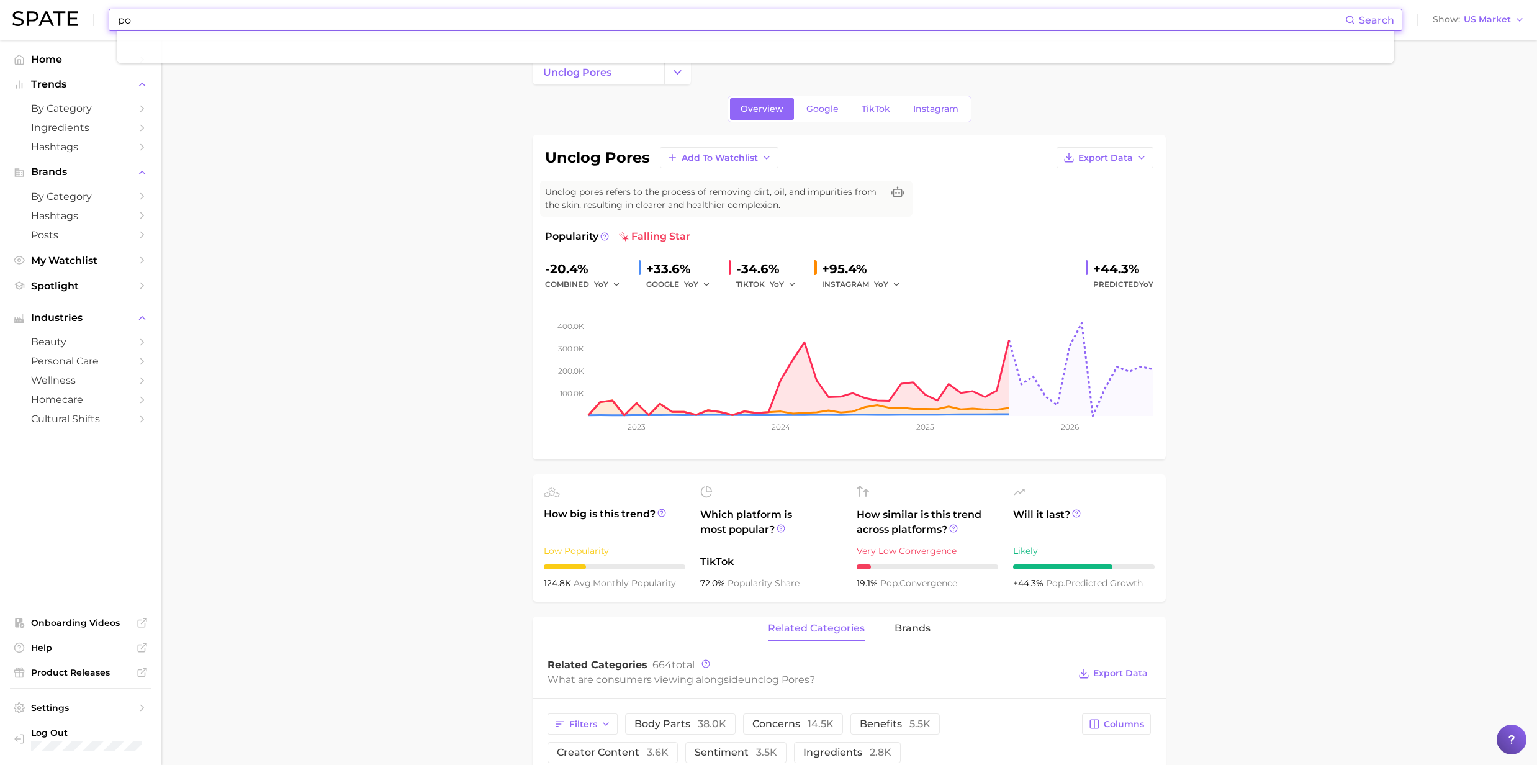
type input "p"
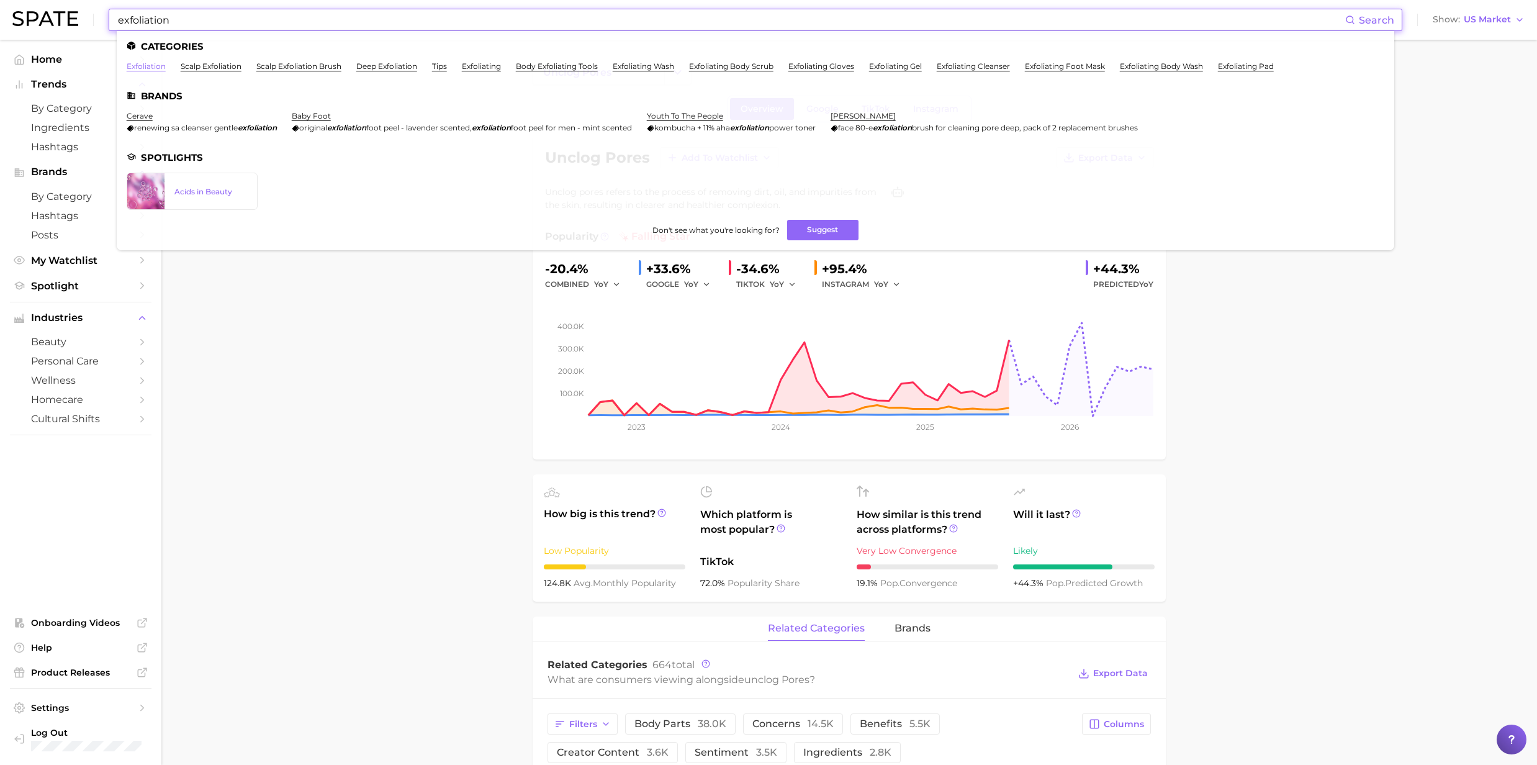
type input "exfoliation"
click at [135, 65] on link "exfoliation" at bounding box center [146, 65] width 39 height 9
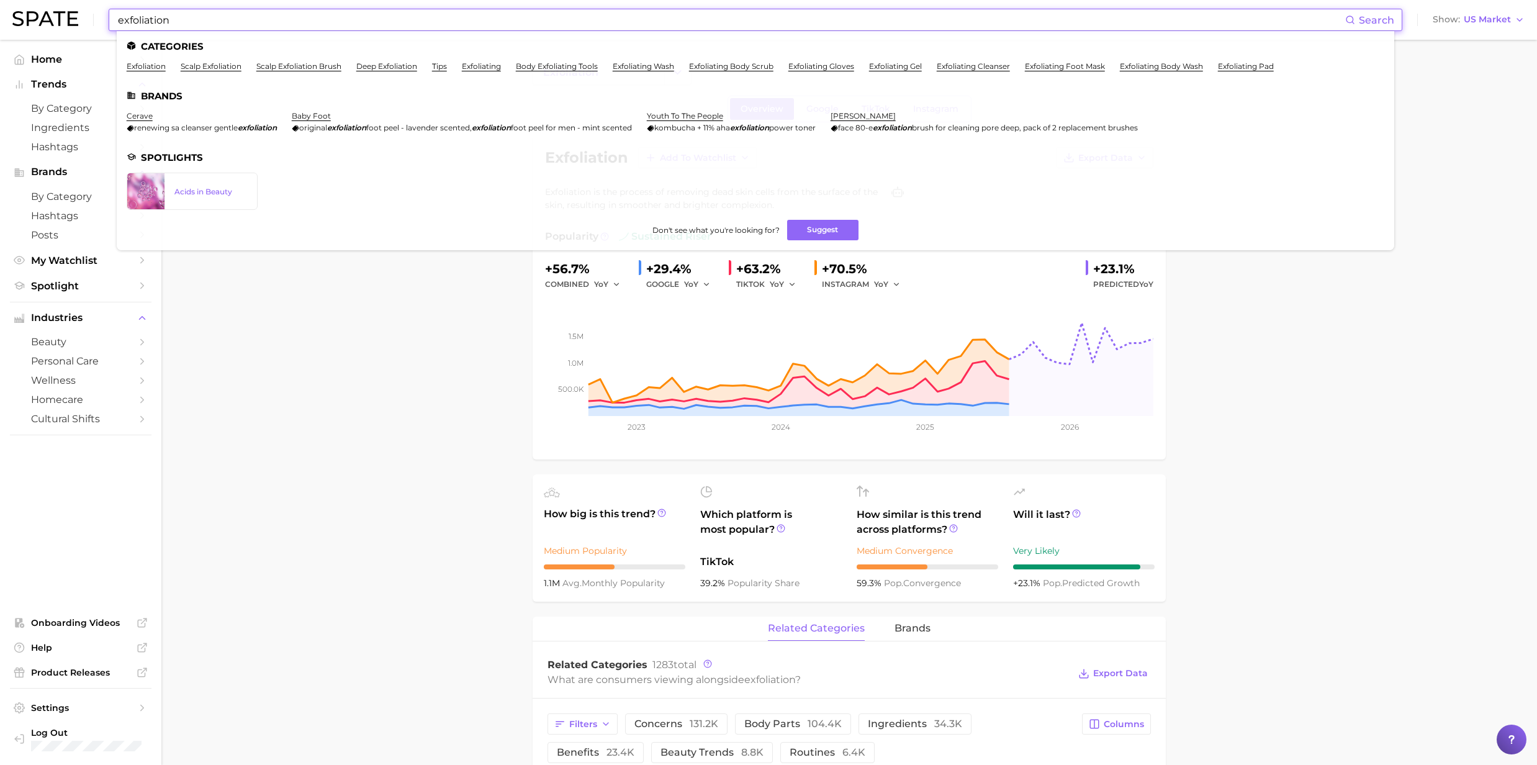
click at [174, 22] on input "exfoliation" at bounding box center [731, 19] width 1229 height 21
click at [212, 65] on link "scalp exfoliation" at bounding box center [211, 65] width 61 height 9
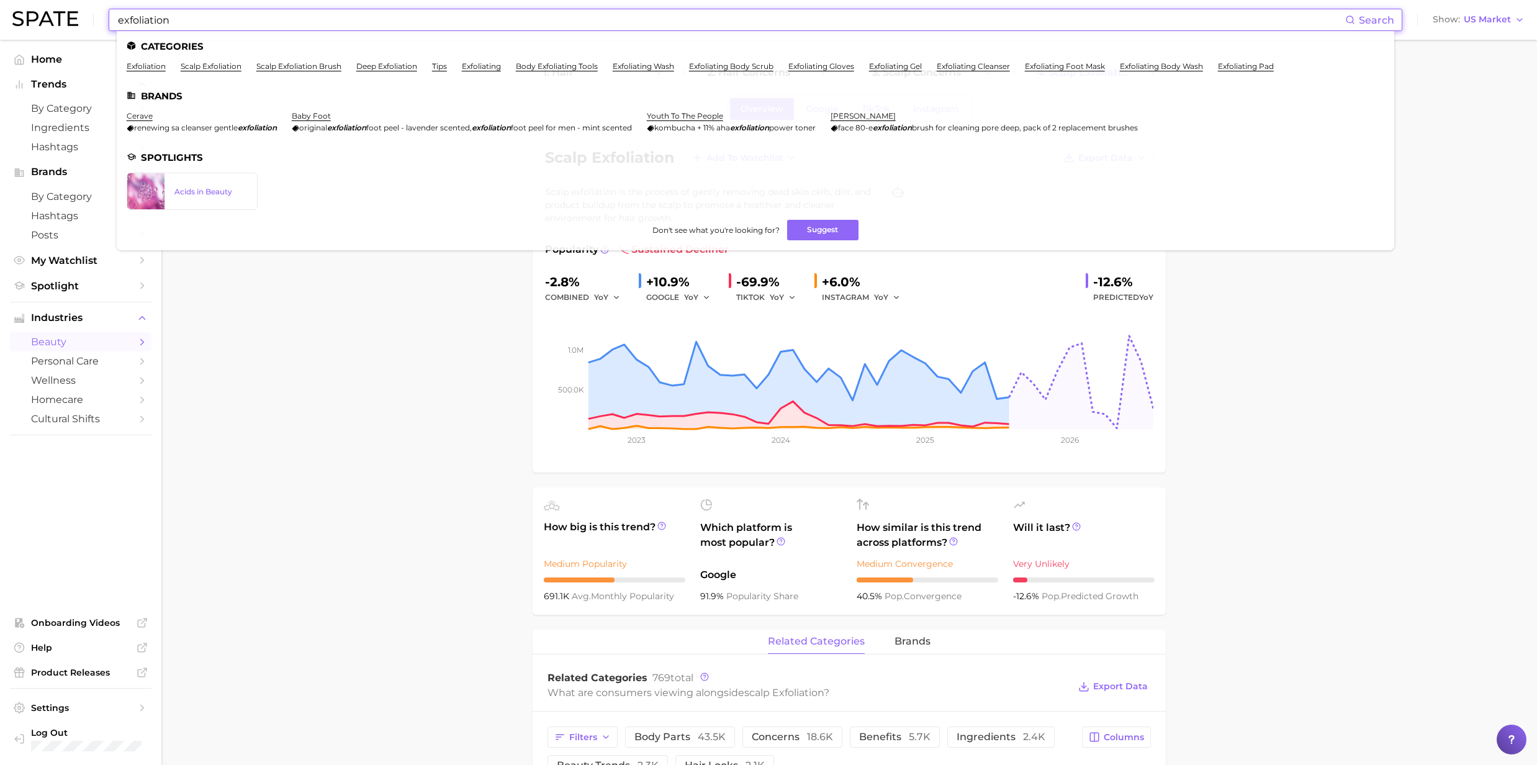
click at [215, 15] on input "exfoliation" at bounding box center [731, 19] width 1229 height 21
click at [910, 65] on link "exfoliating gel" at bounding box center [895, 65] width 53 height 9
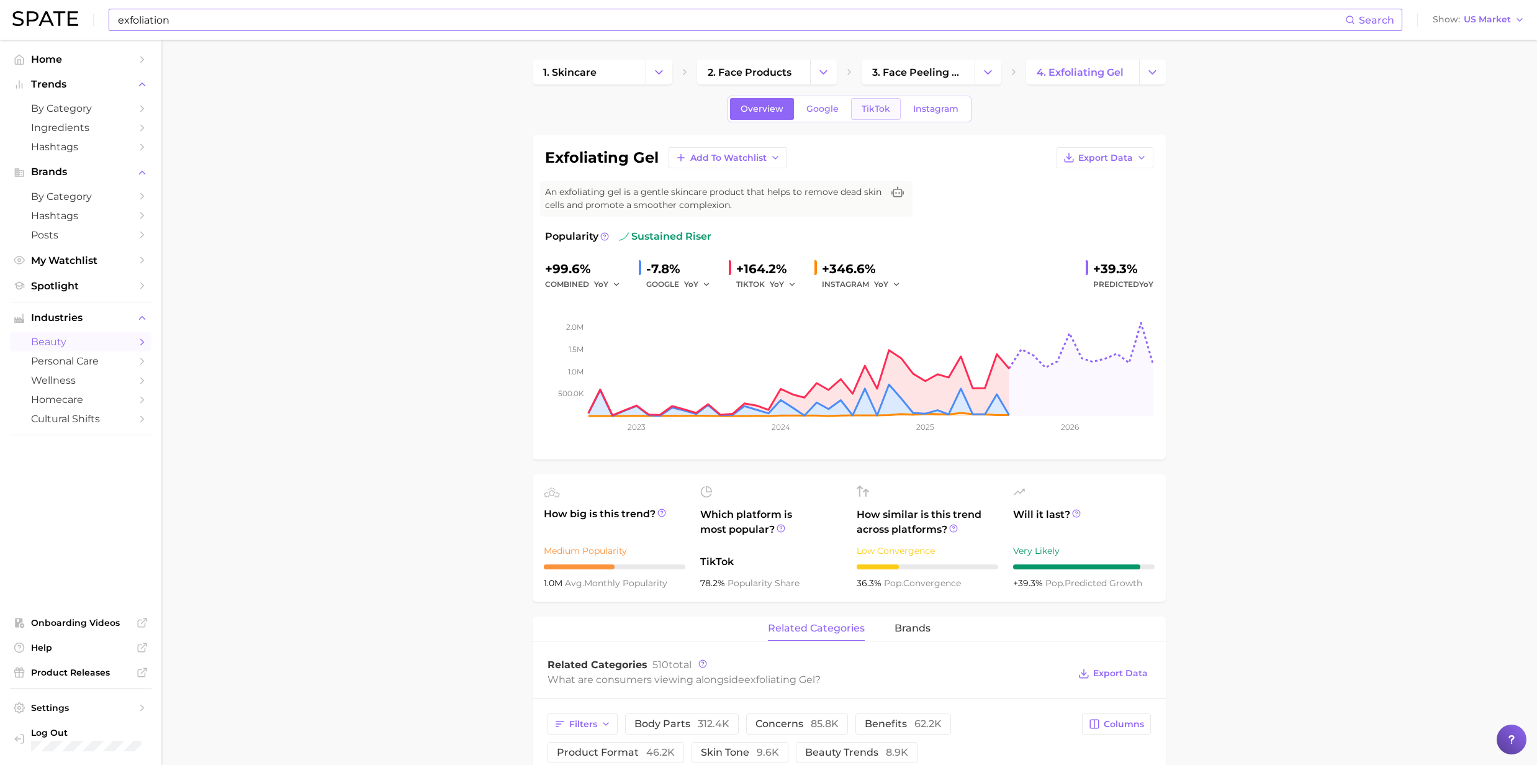
click at [890, 107] on link "TikTok" at bounding box center [876, 109] width 50 height 22
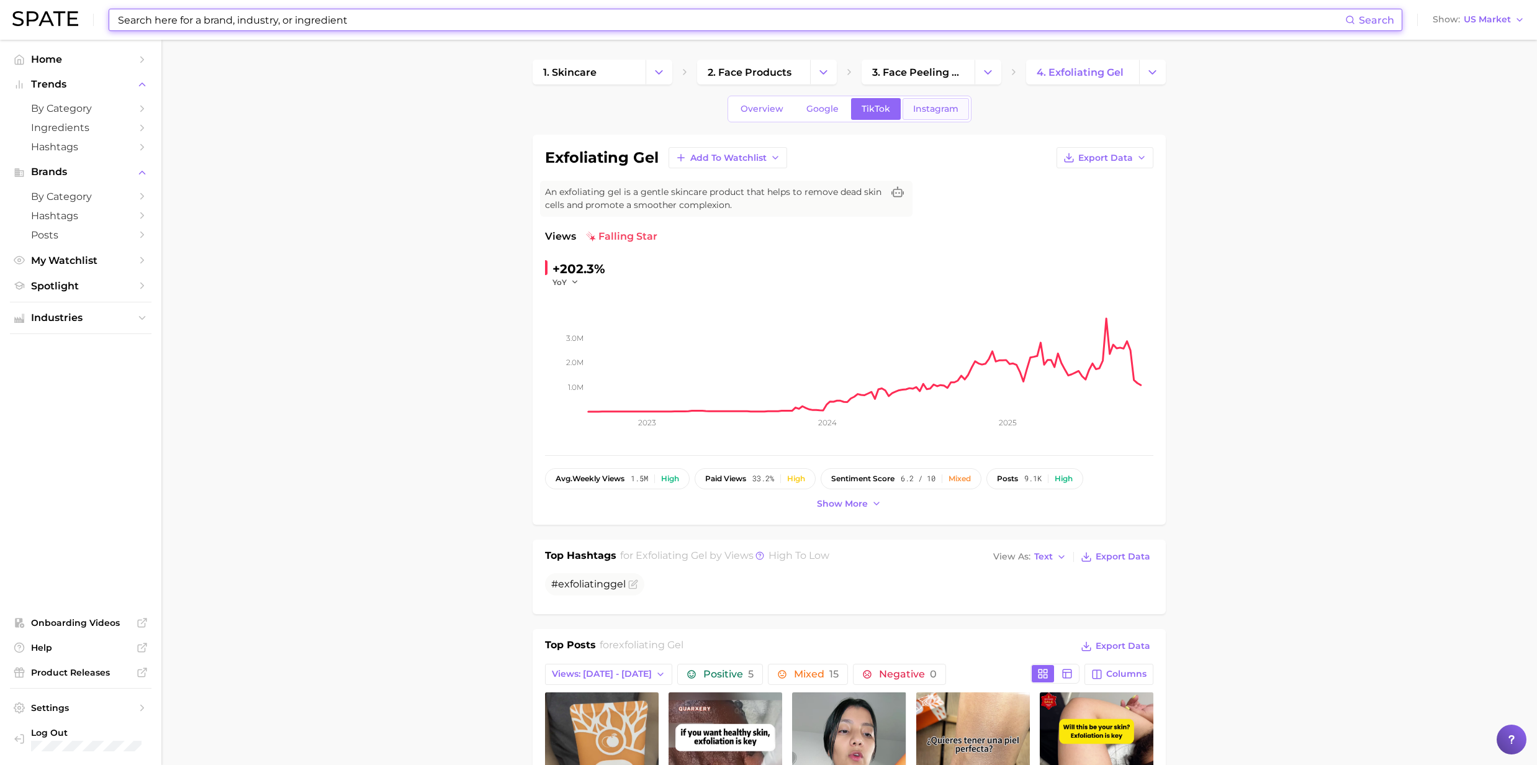
click at [910, 105] on link "Instagram" at bounding box center [936, 109] width 66 height 22
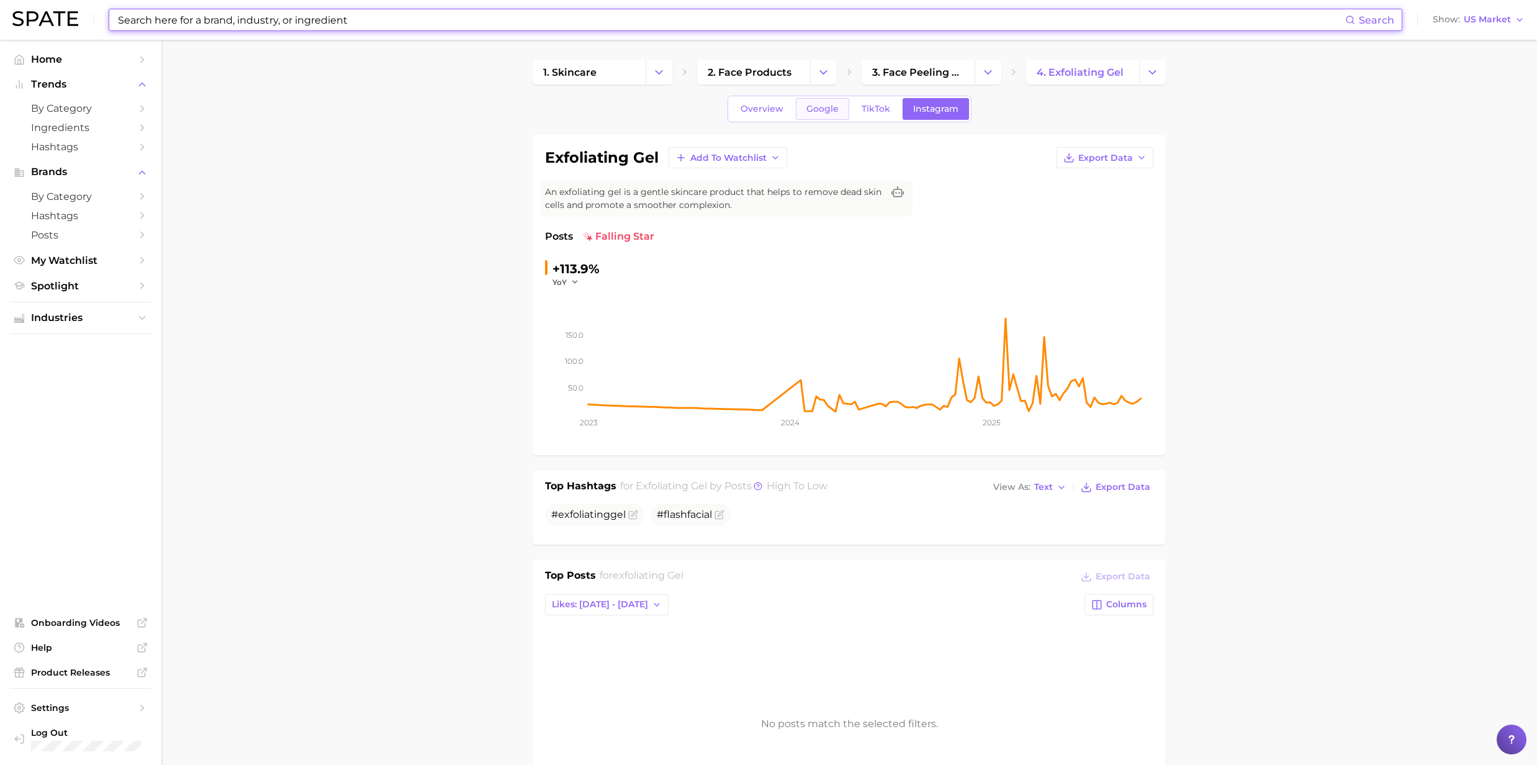
click at [820, 117] on link "Google" at bounding box center [822, 109] width 53 height 22
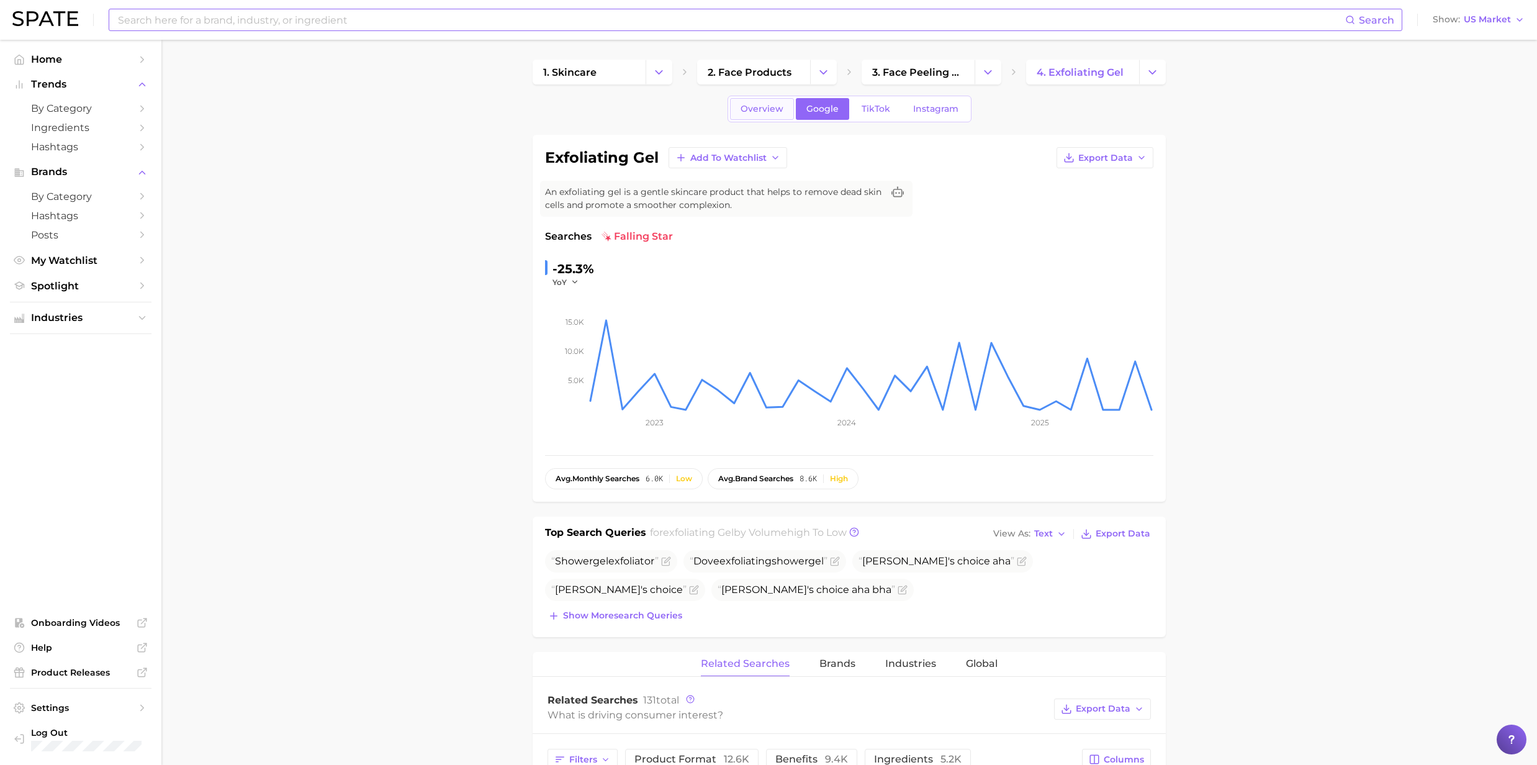
click at [761, 110] on span "Overview" at bounding box center [762, 109] width 43 height 11
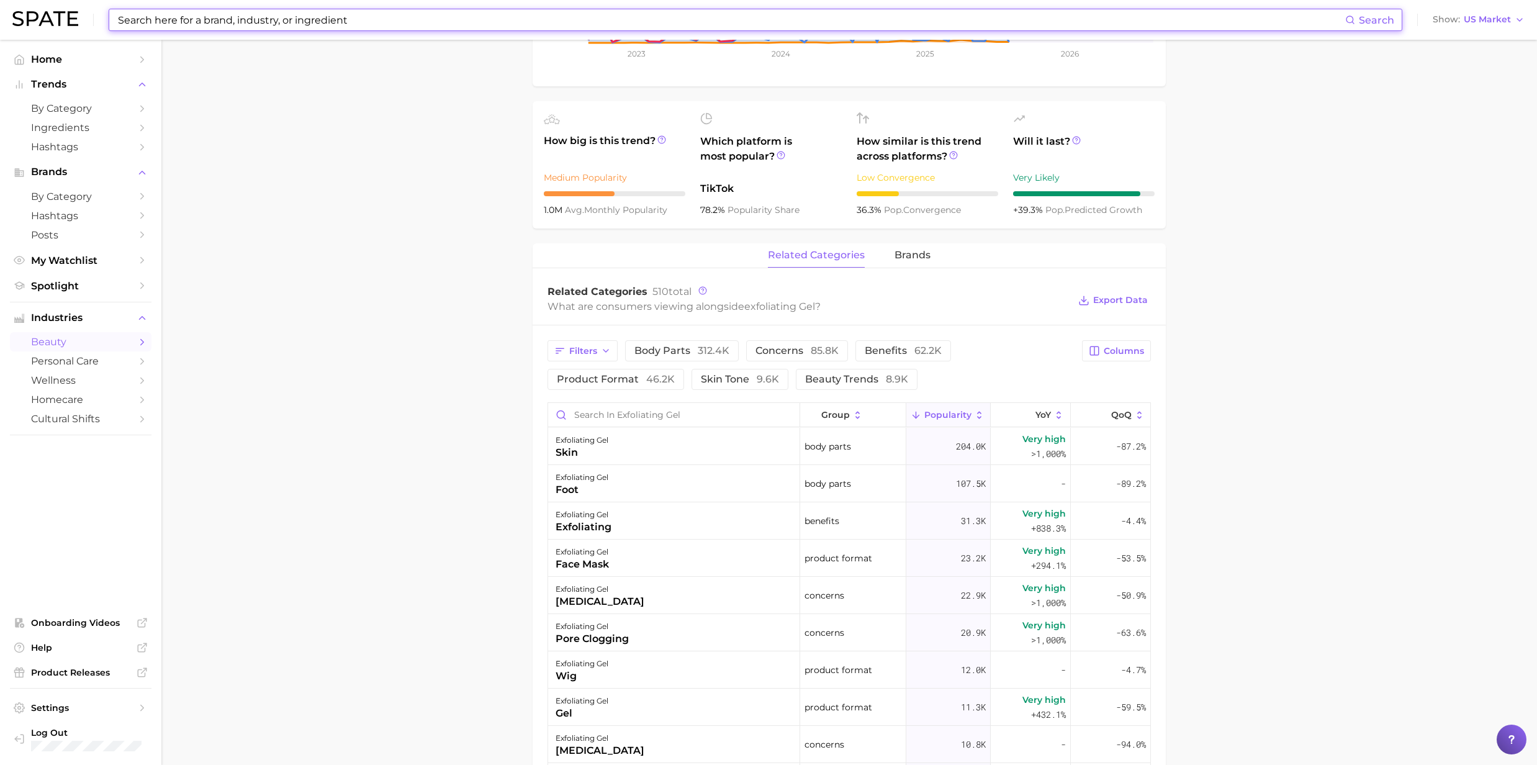
scroll to position [414, 0]
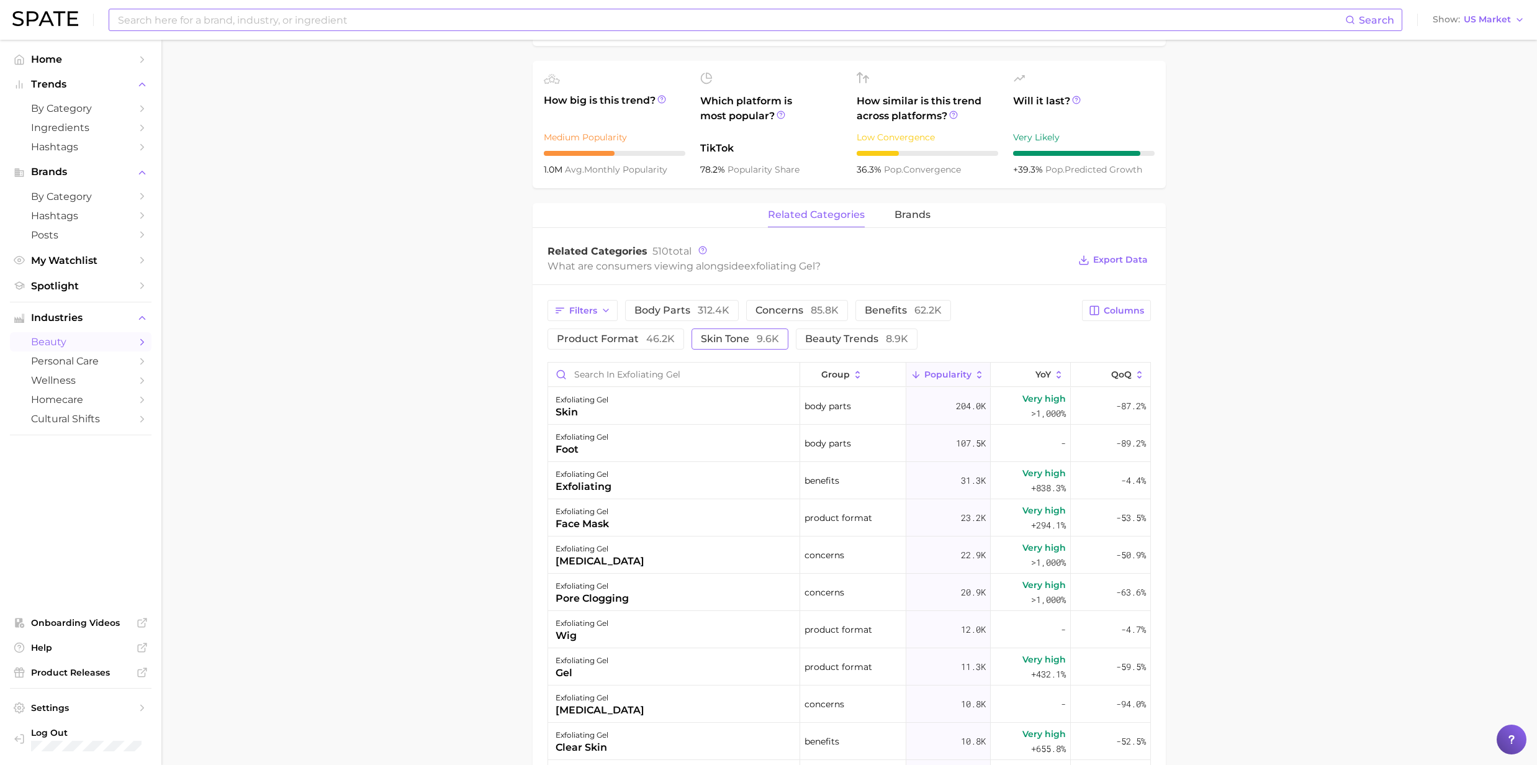
click at [723, 341] on span "skin tone 9.6k" at bounding box center [740, 339] width 78 height 10
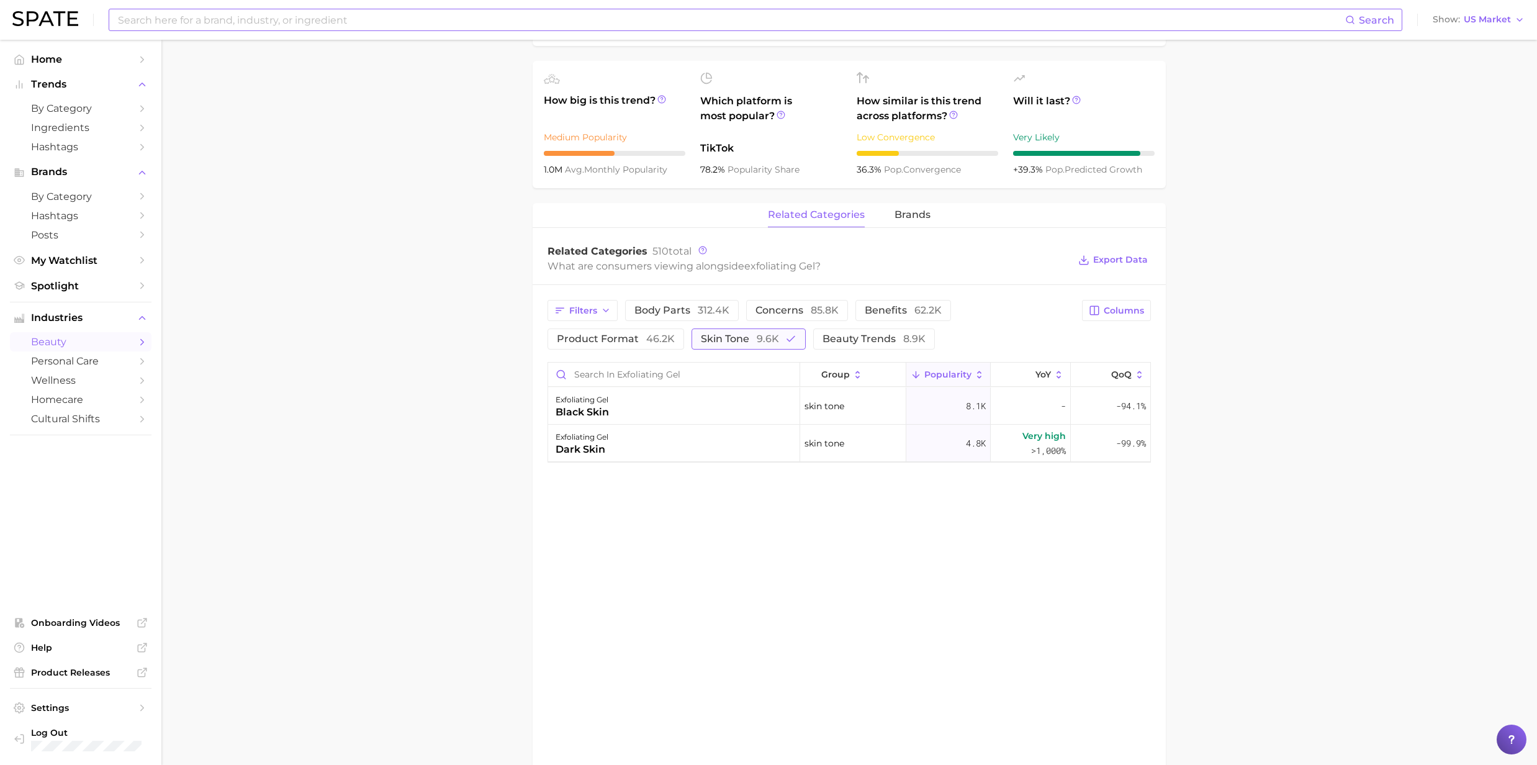
click at [723, 341] on span "skin tone 9.6k" at bounding box center [740, 339] width 78 height 10
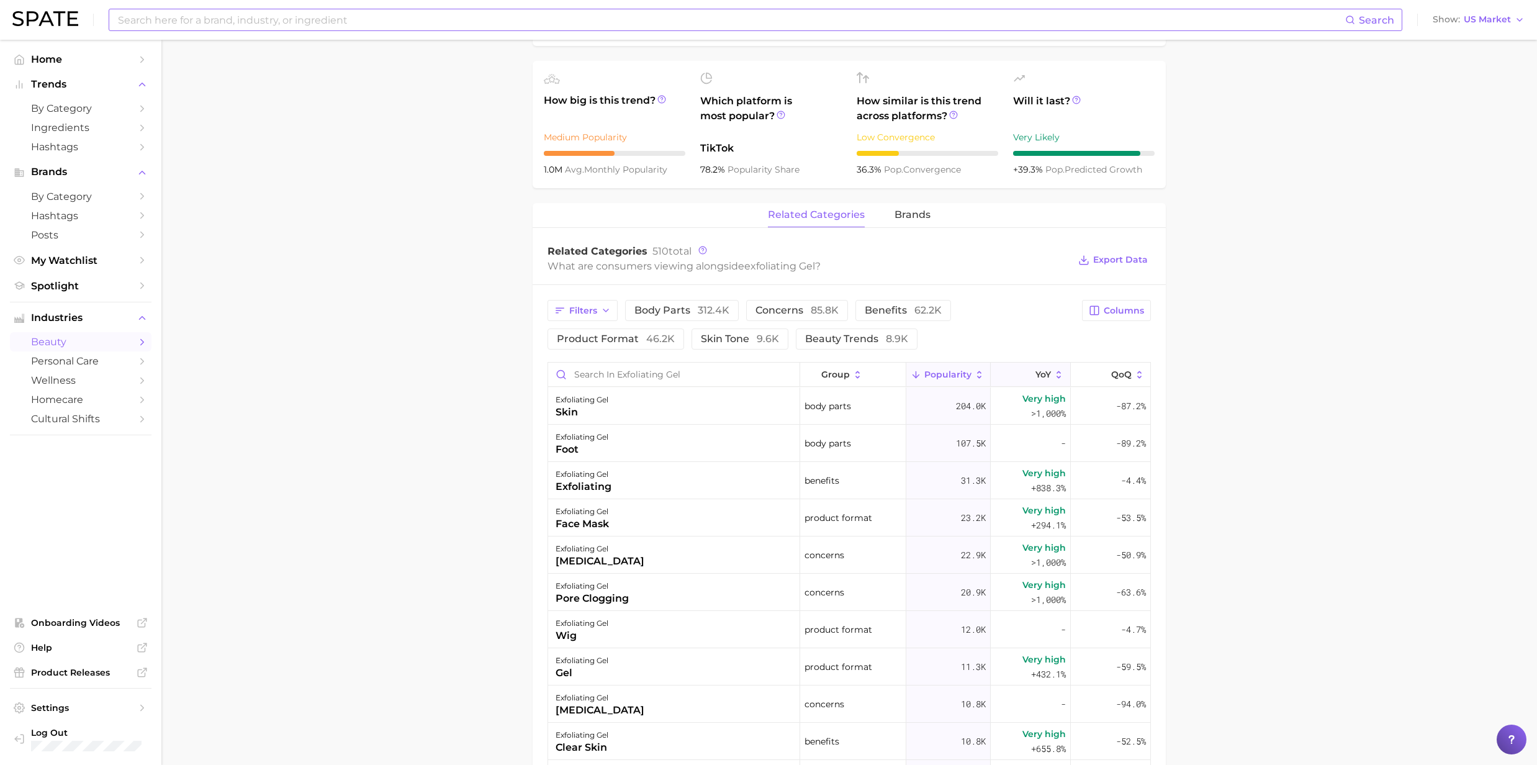
click at [1054, 373] on icon at bounding box center [1059, 374] width 11 height 11
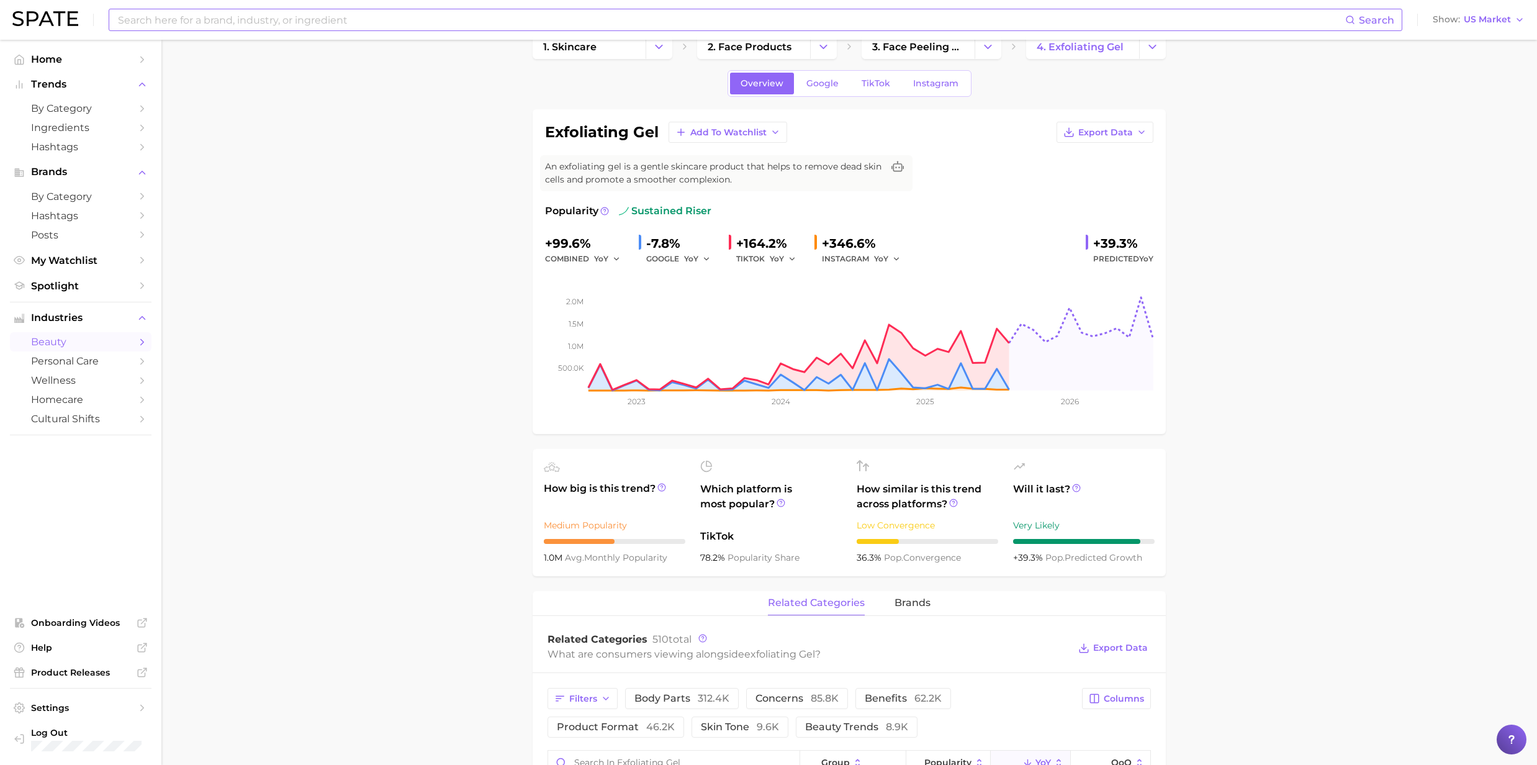
scroll to position [0, 0]
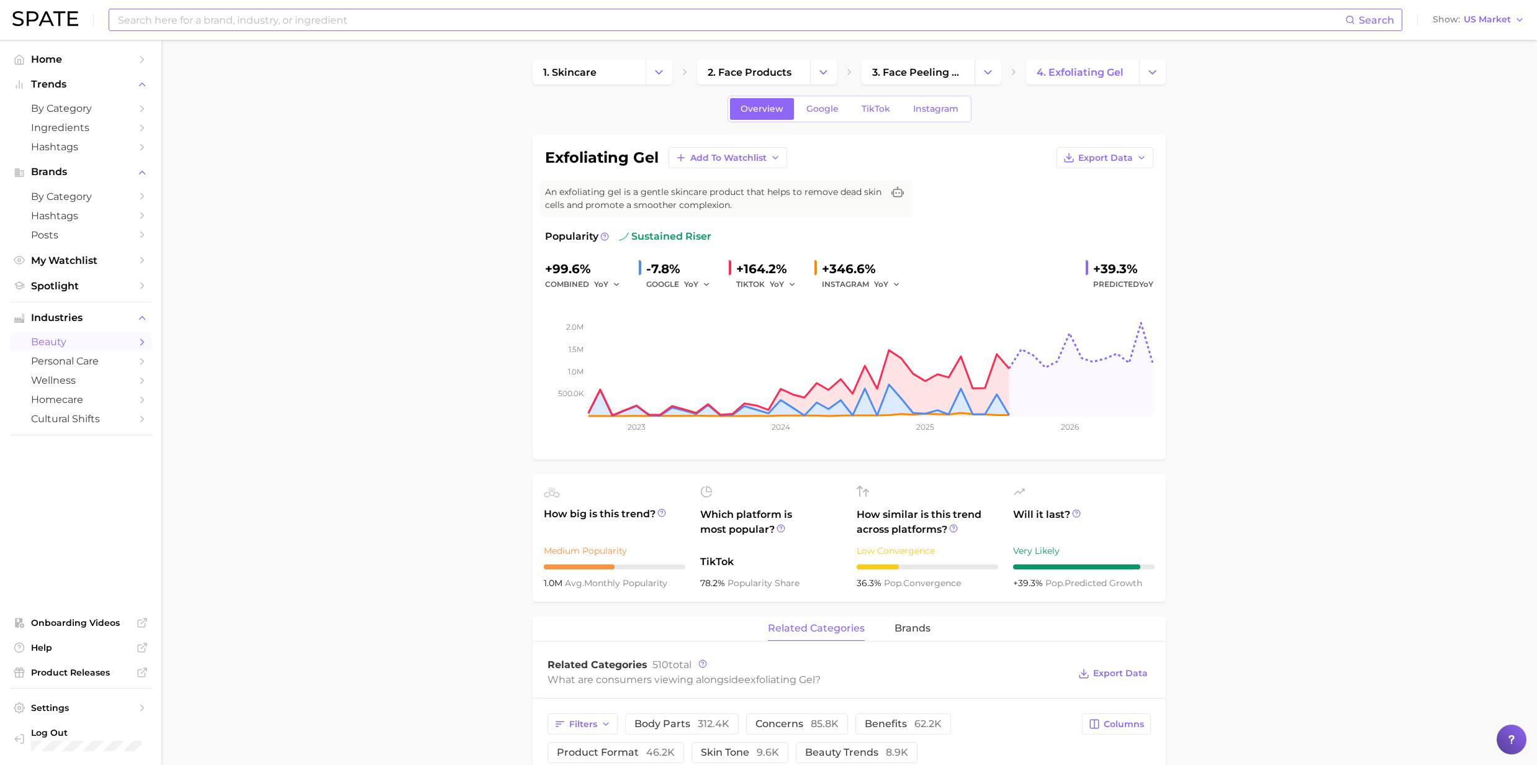
click at [299, 16] on input at bounding box center [731, 19] width 1229 height 21
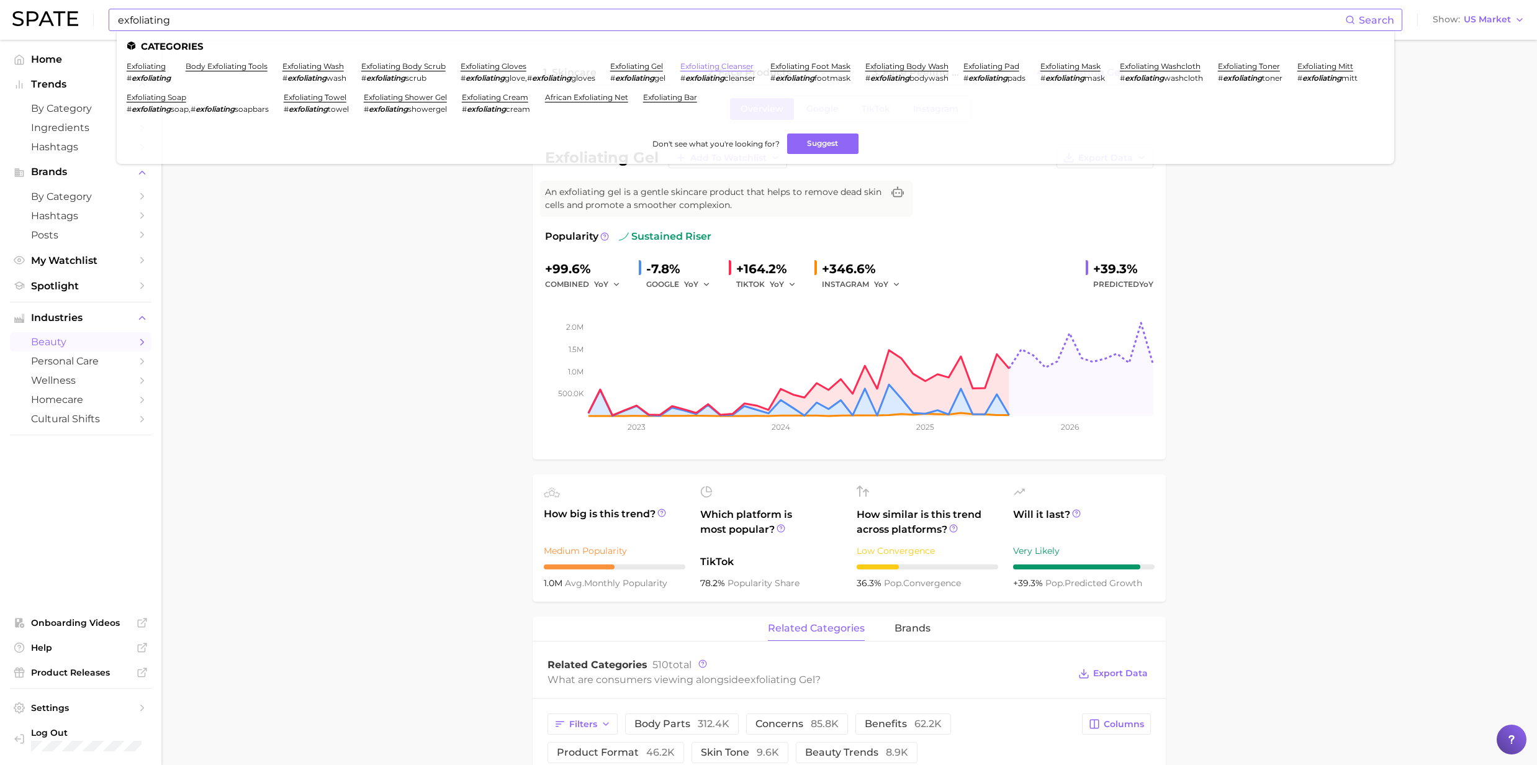
click at [736, 70] on link "exfoliating cleanser" at bounding box center [717, 65] width 73 height 9
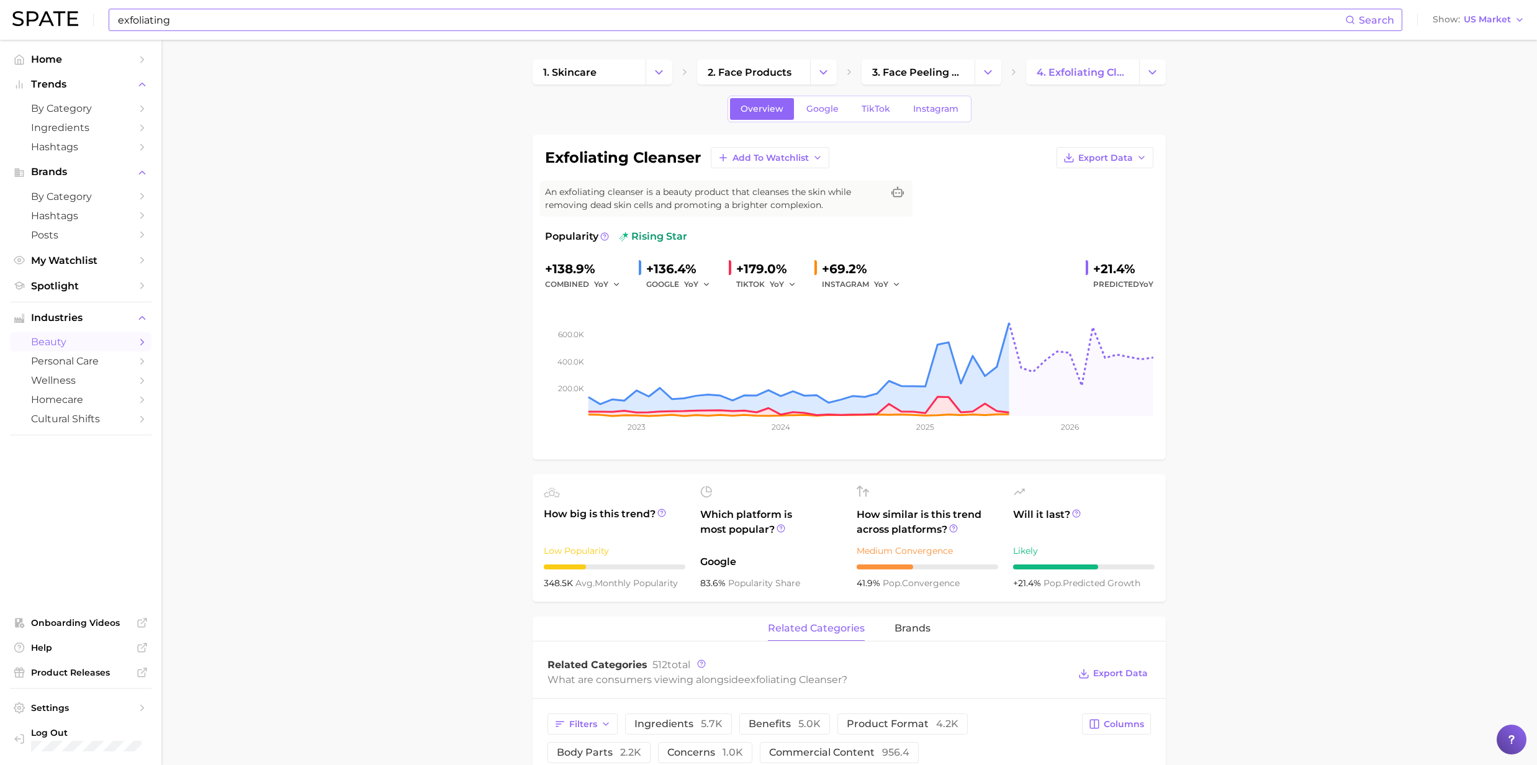
click at [187, 25] on input "exfoliating" at bounding box center [731, 19] width 1229 height 21
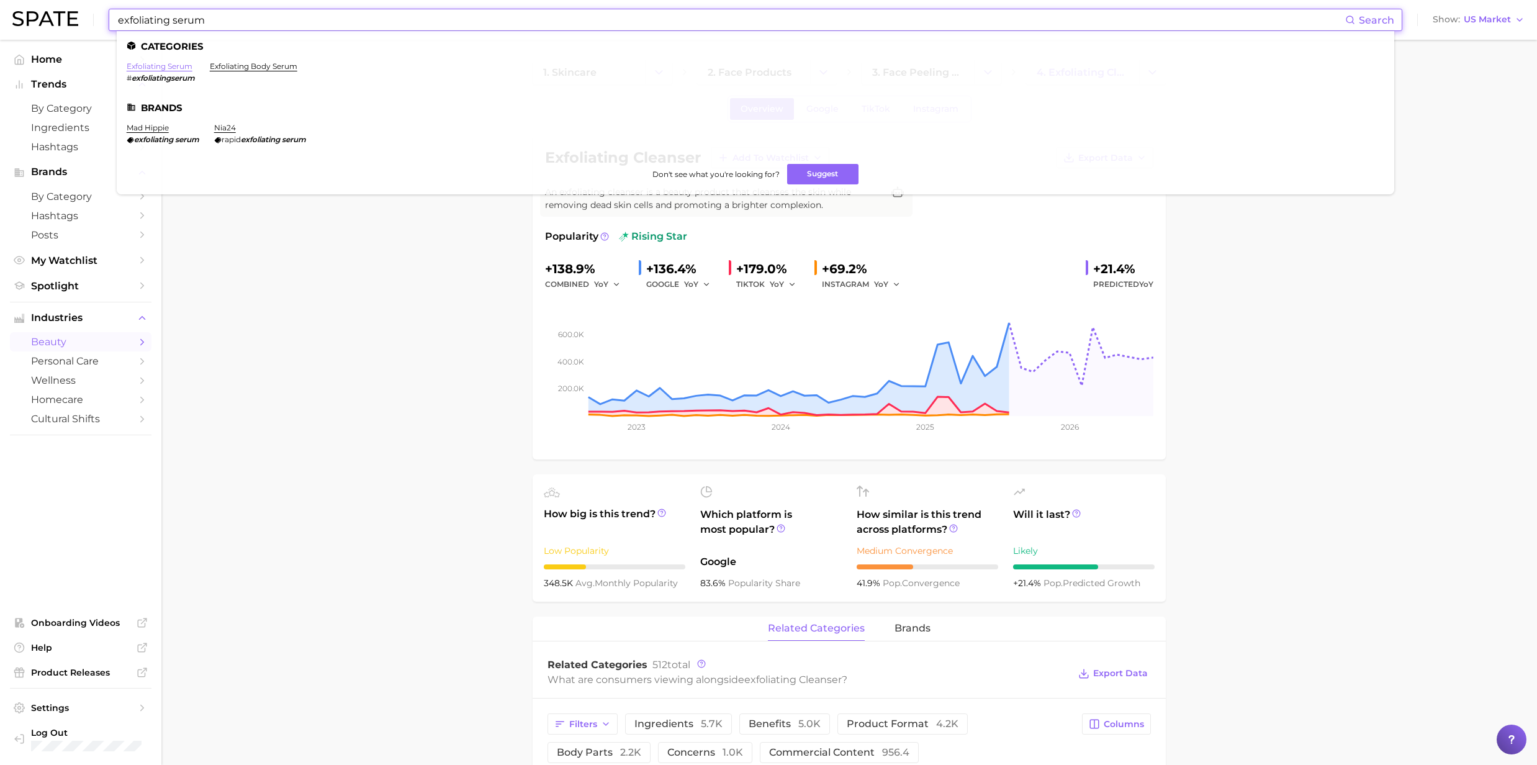
type input "exfoliating serum"
click at [156, 63] on link "exfoliating serum" at bounding box center [160, 65] width 66 height 9
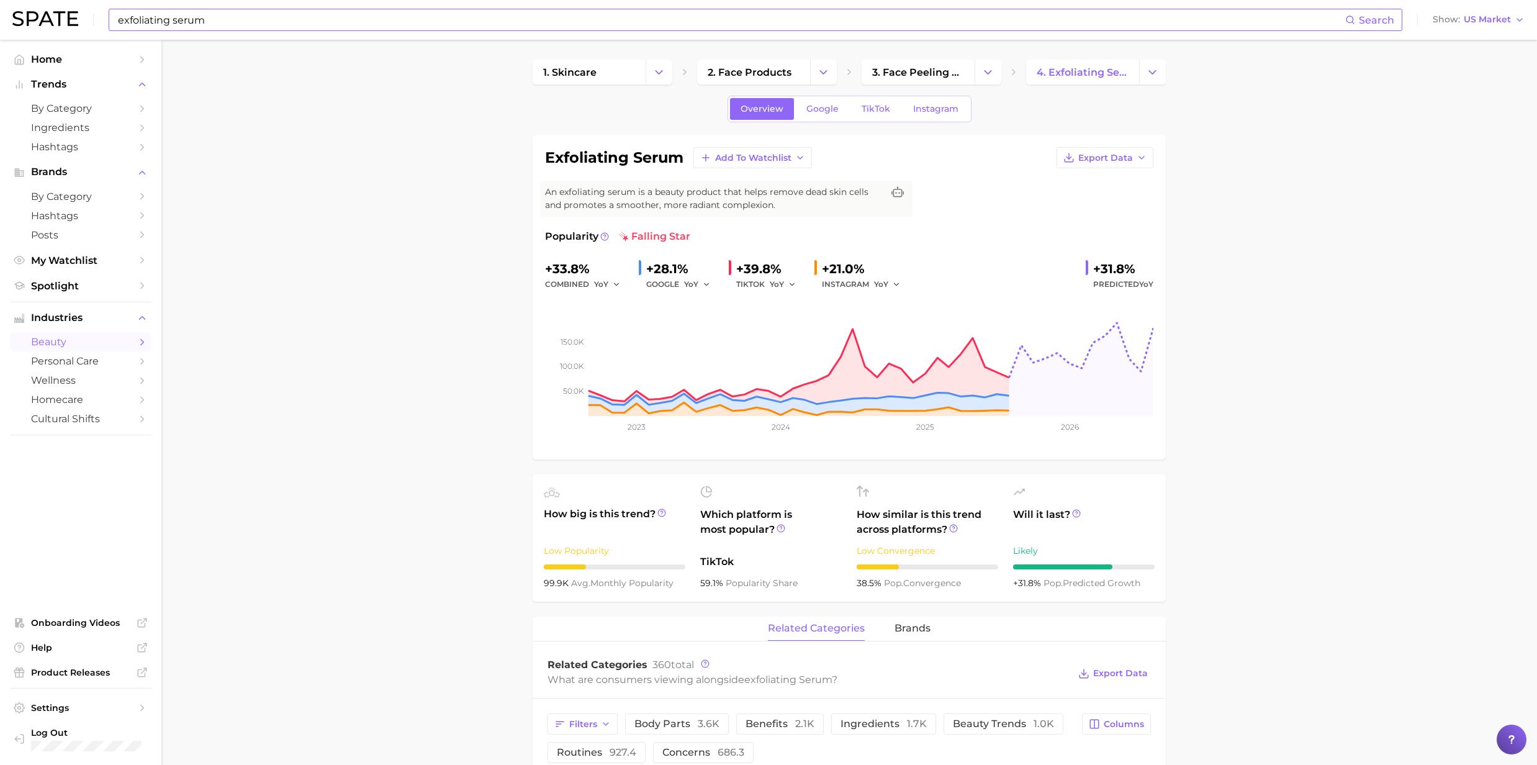
click at [847, 267] on div "+21.0%" at bounding box center [865, 269] width 87 height 20
click at [917, 107] on span "Instagram" at bounding box center [935, 109] width 45 height 11
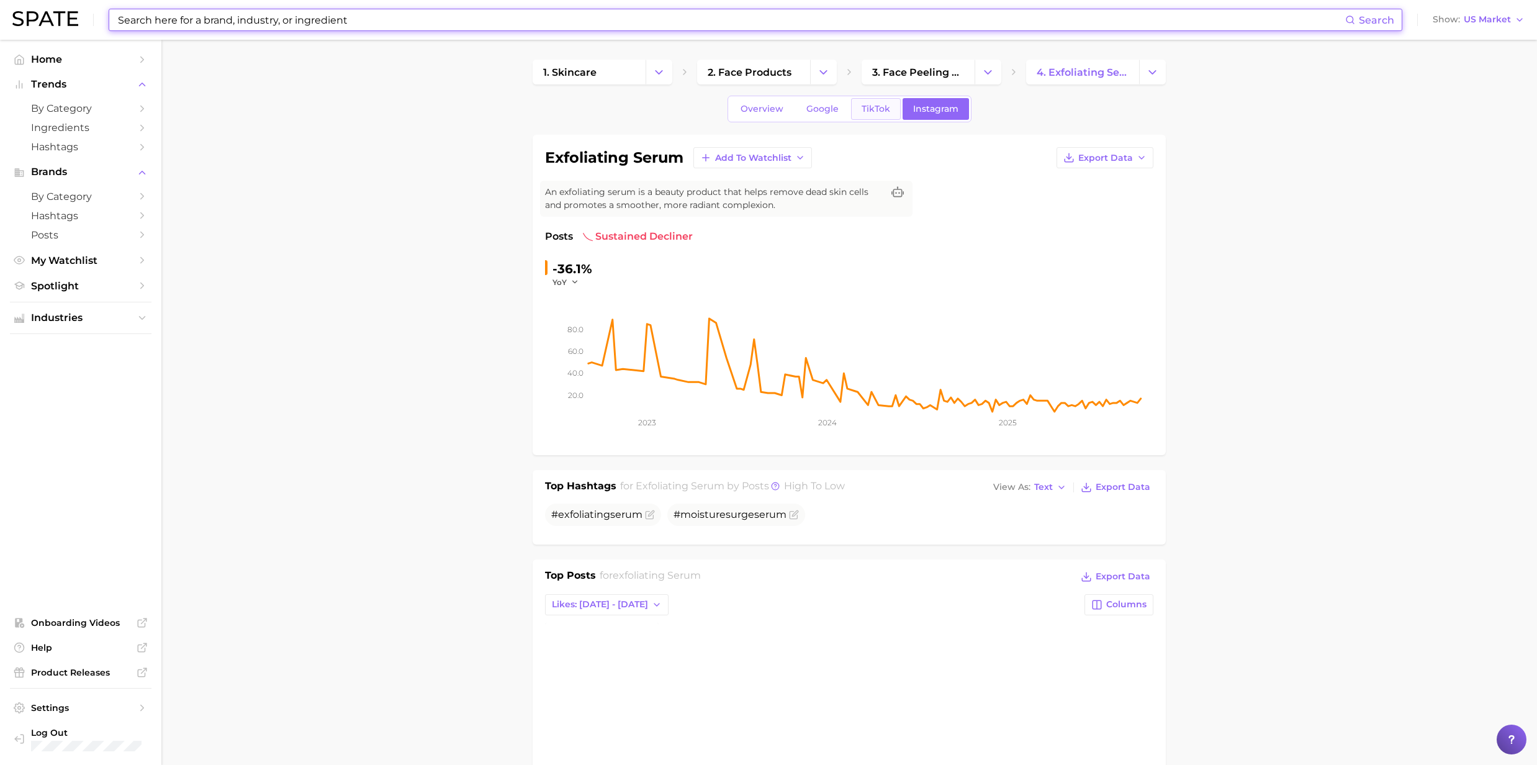
click at [879, 113] on span "TikTok" at bounding box center [876, 109] width 29 height 11
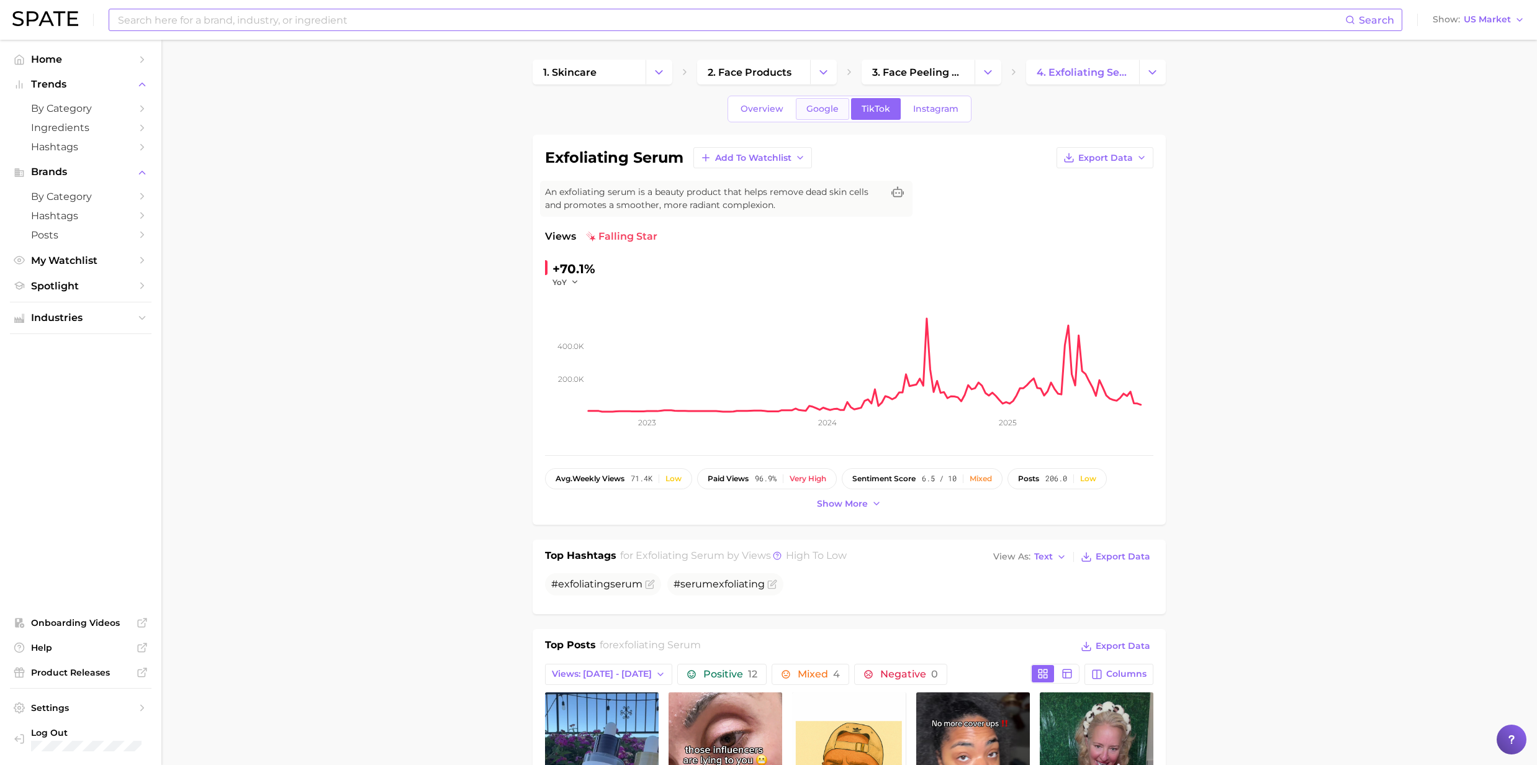
click at [810, 106] on span "Google" at bounding box center [823, 109] width 32 height 11
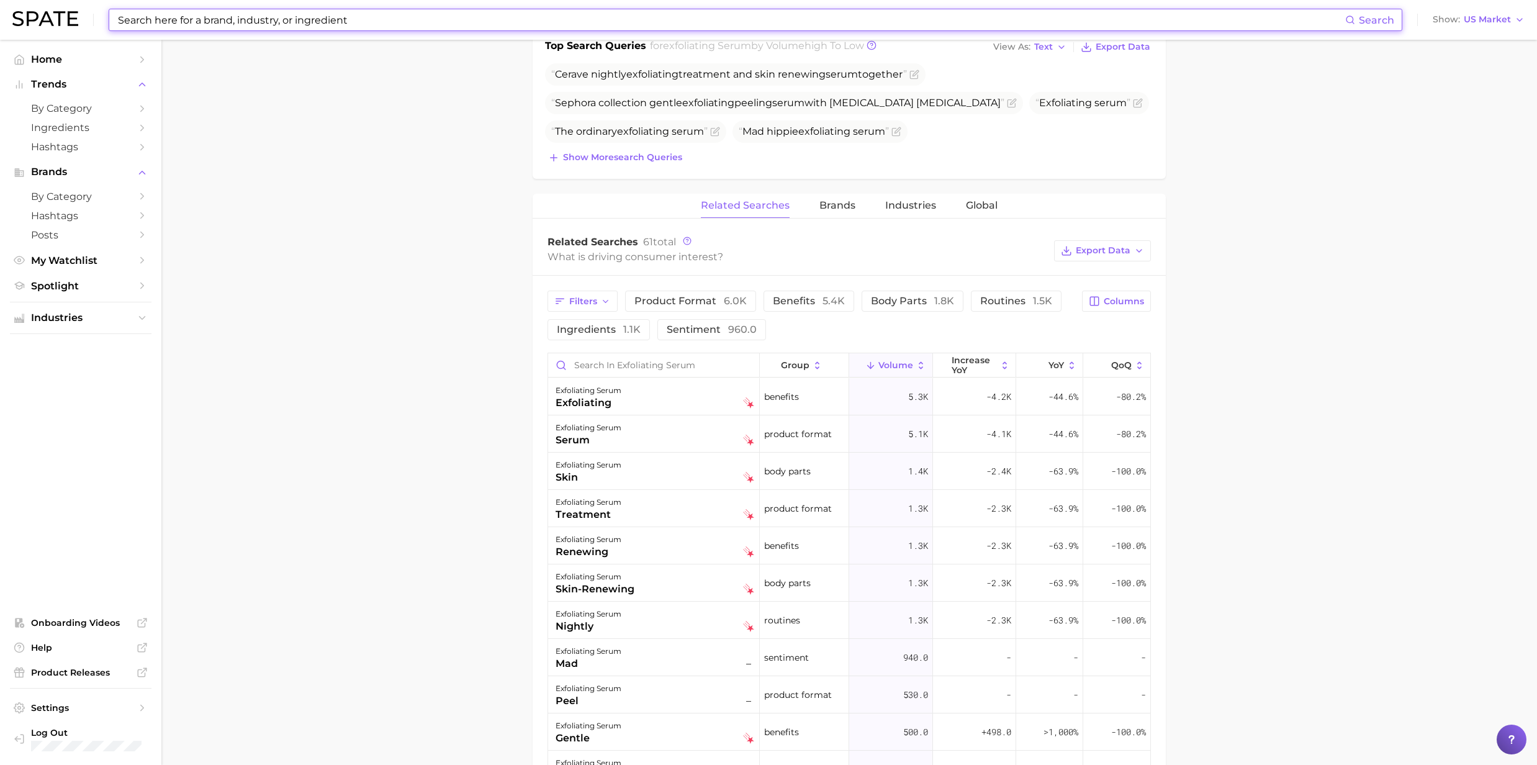
scroll to position [248, 0]
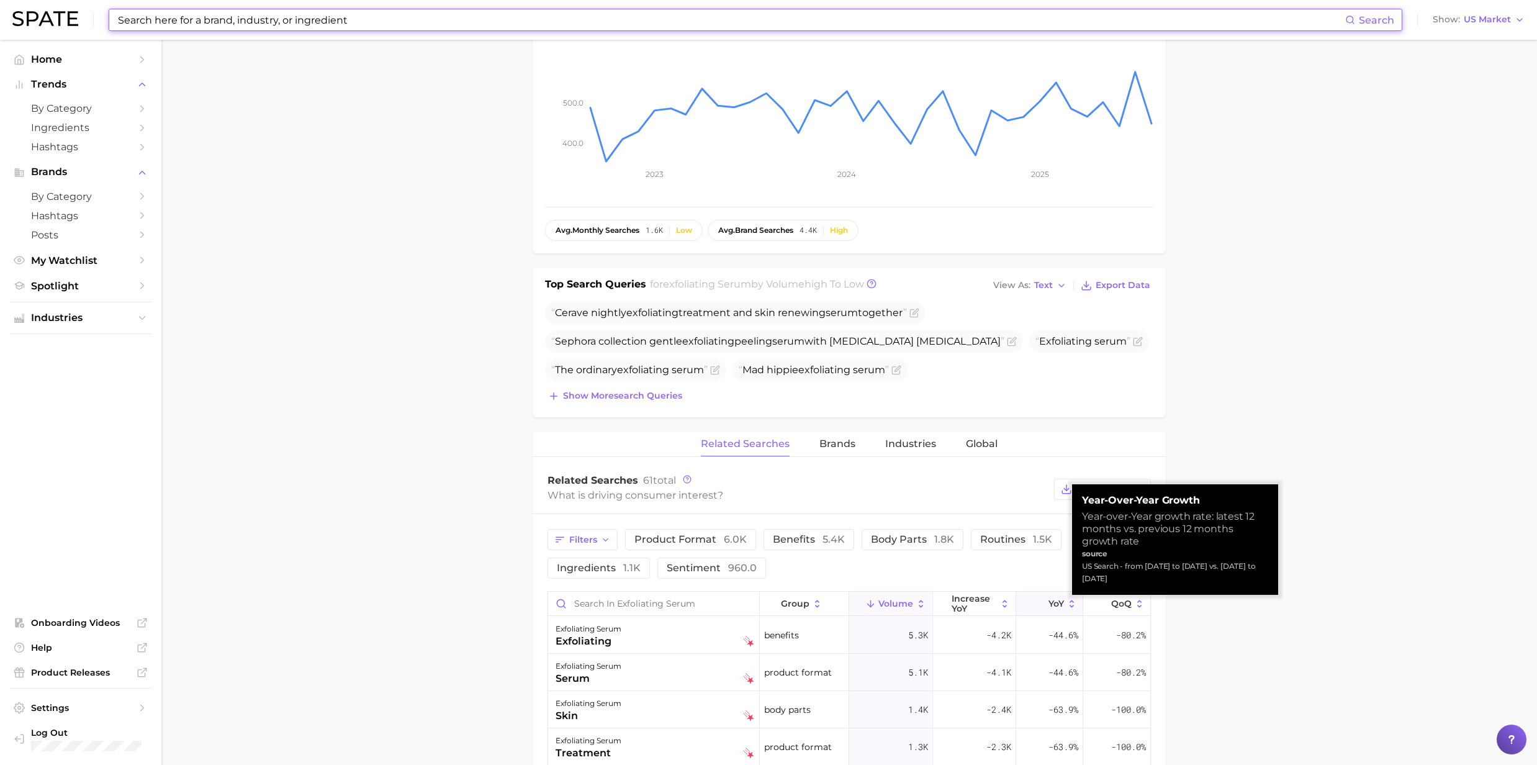
click at [1067, 604] on icon at bounding box center [1072, 604] width 11 height 11
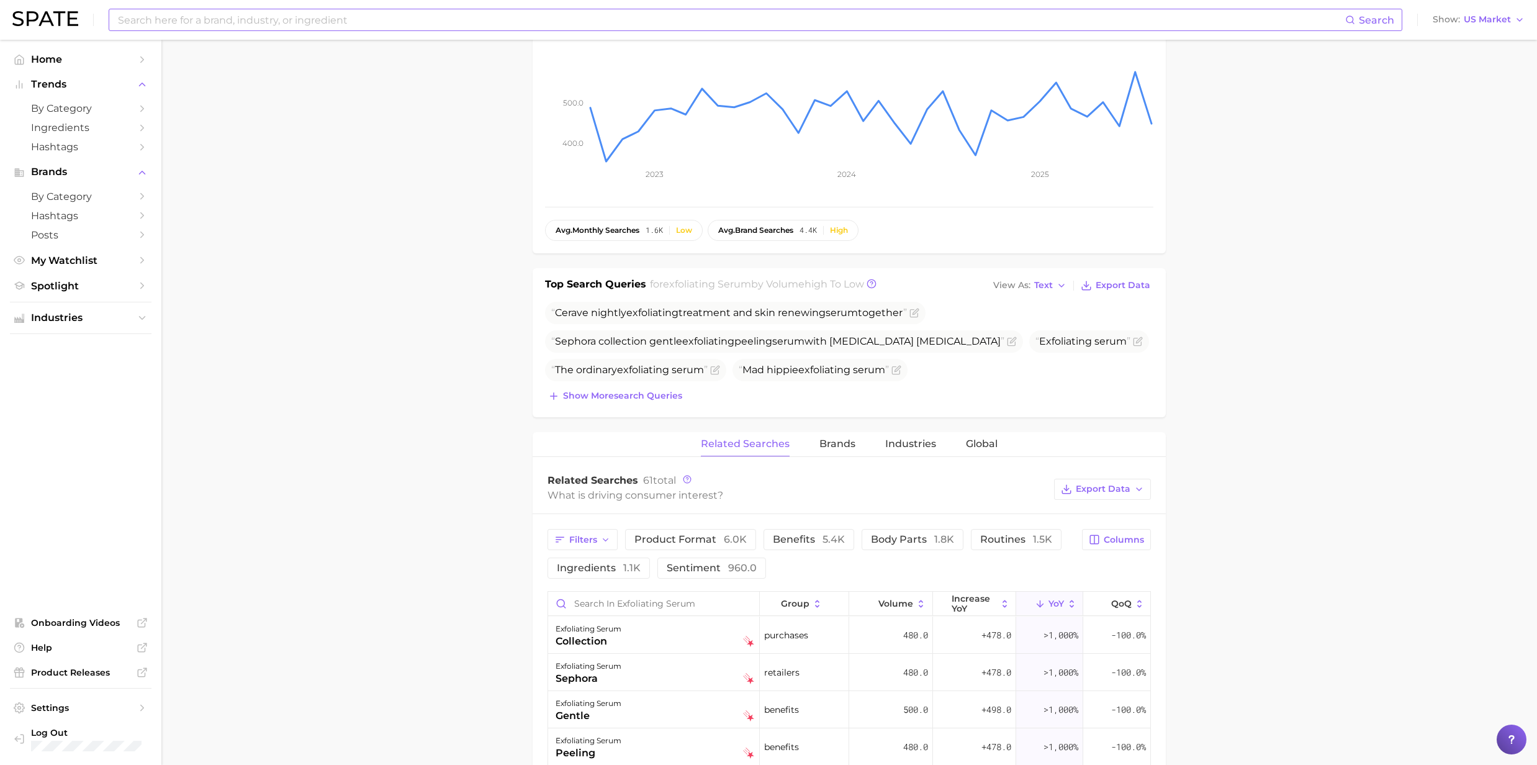
scroll to position [0, 0]
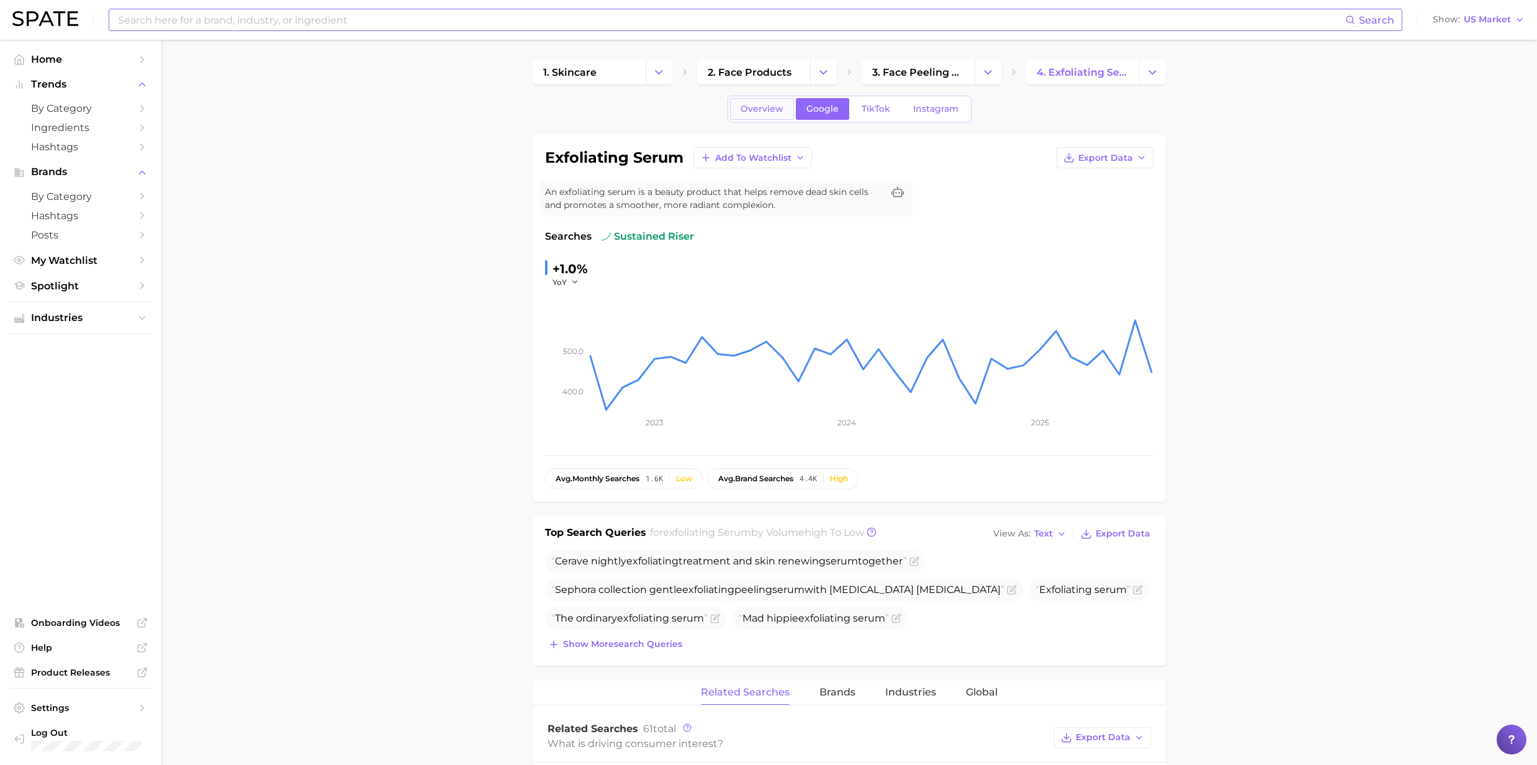
click at [766, 107] on span "Overview" at bounding box center [762, 109] width 43 height 11
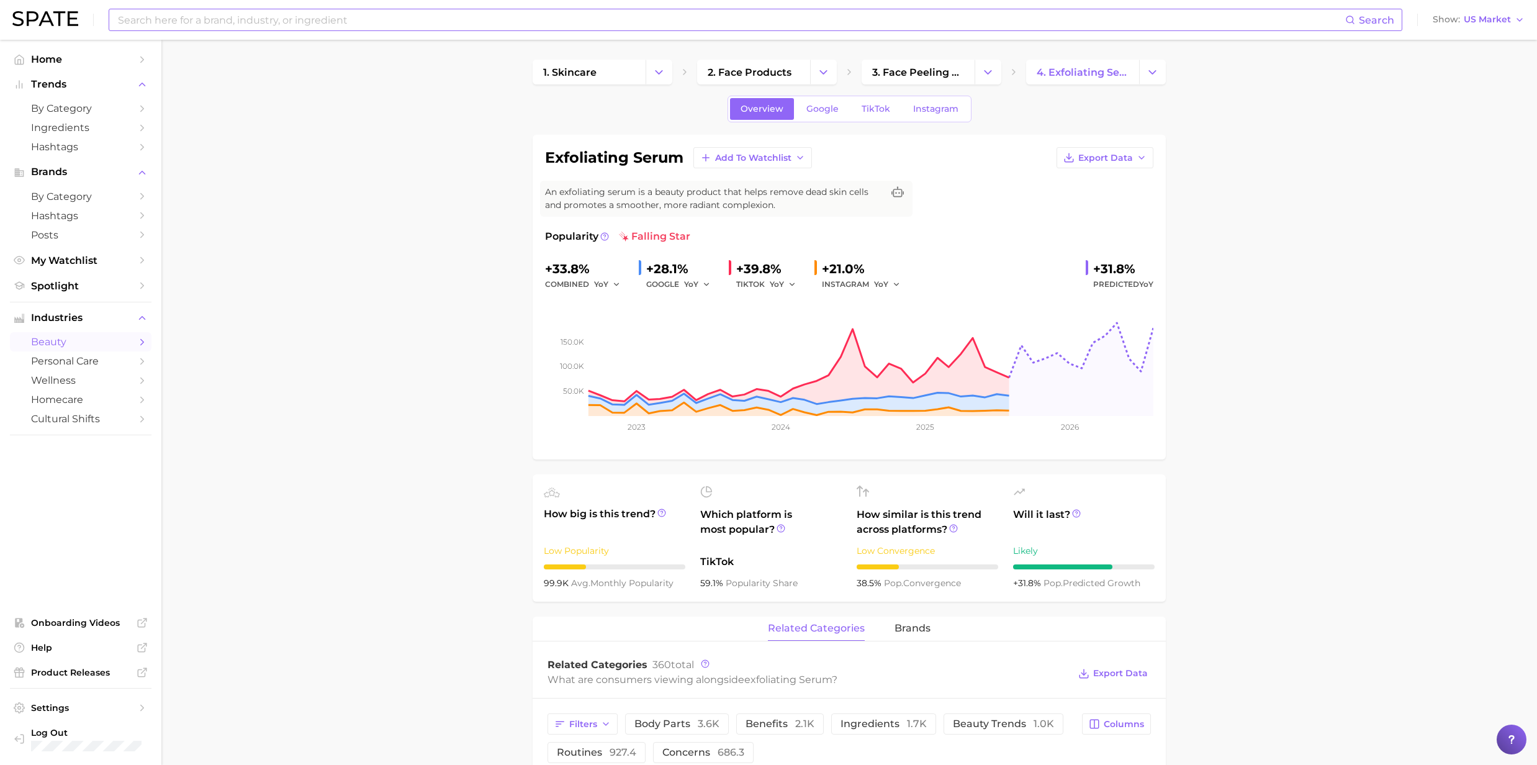
drag, startPoint x: 356, startPoint y: 186, endPoint x: 343, endPoint y: 164, distance: 25.9
click at [237, 19] on input at bounding box center [731, 19] width 1229 height 21
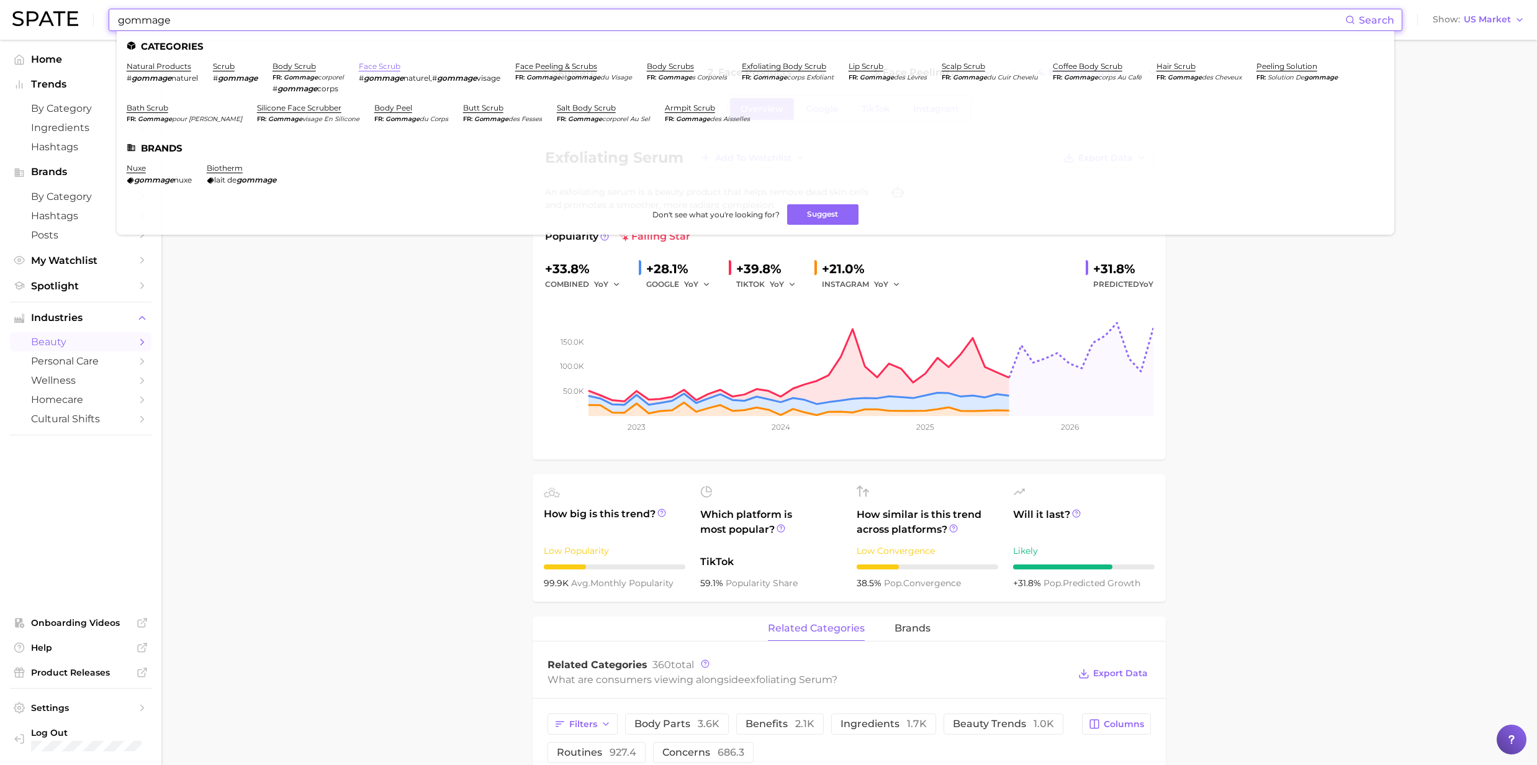
type input "gommage"
click at [376, 68] on link "face scrub" at bounding box center [380, 65] width 42 height 9
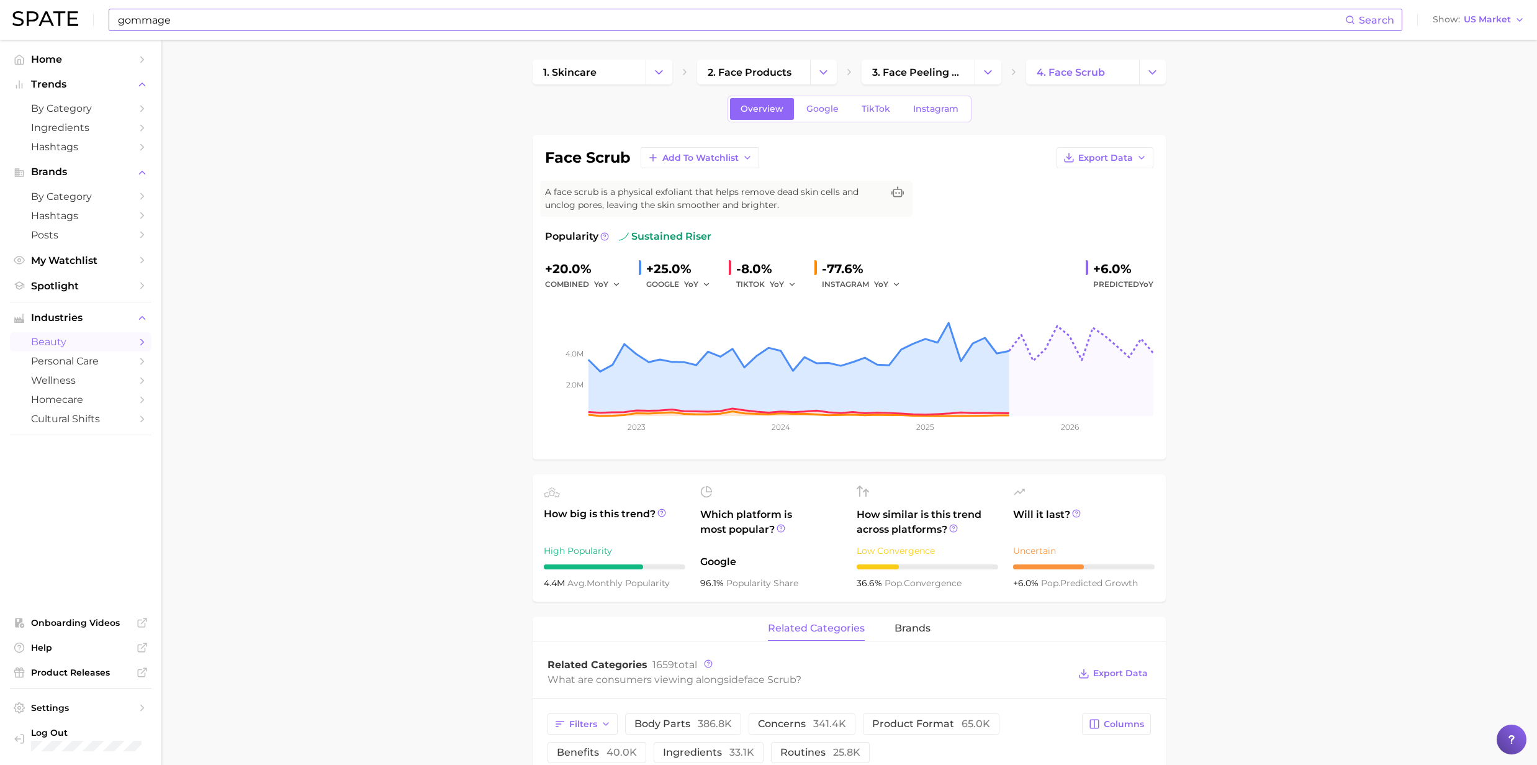
click at [353, 27] on input "gommage" at bounding box center [731, 19] width 1229 height 21
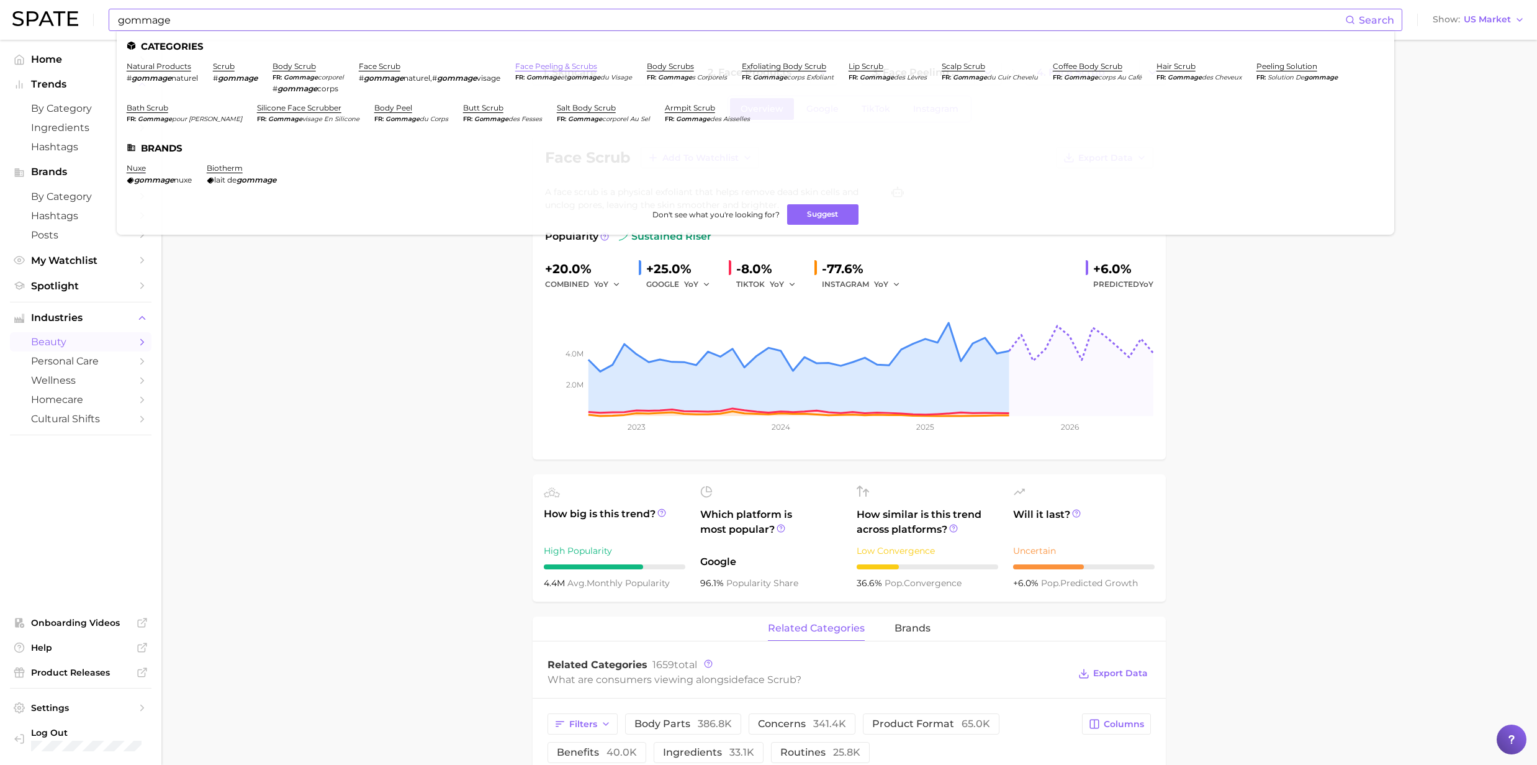
click at [558, 65] on link "face peeling & scrubs" at bounding box center [556, 65] width 82 height 9
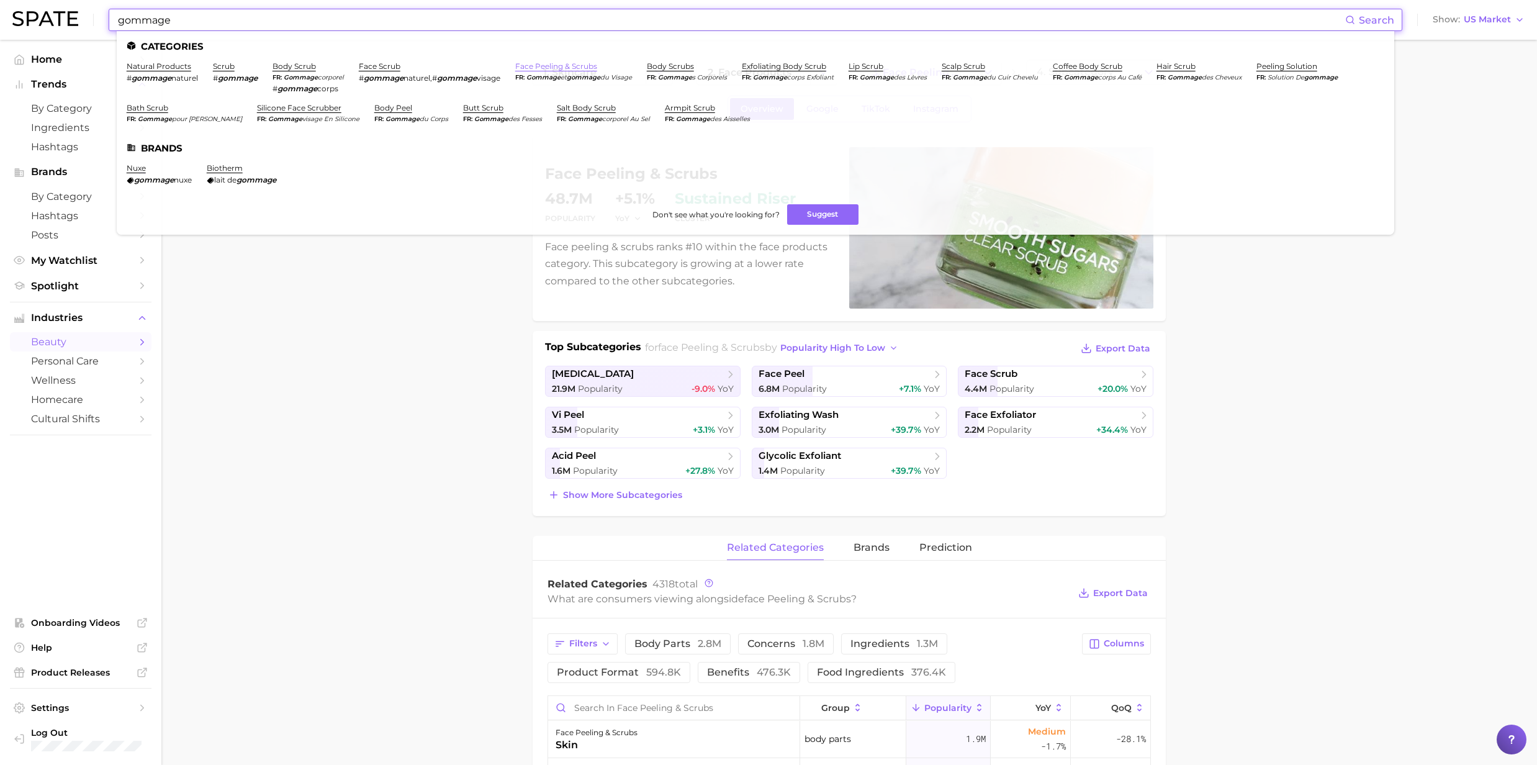
click at [555, 68] on link "face peeling & scrubs" at bounding box center [556, 65] width 82 height 9
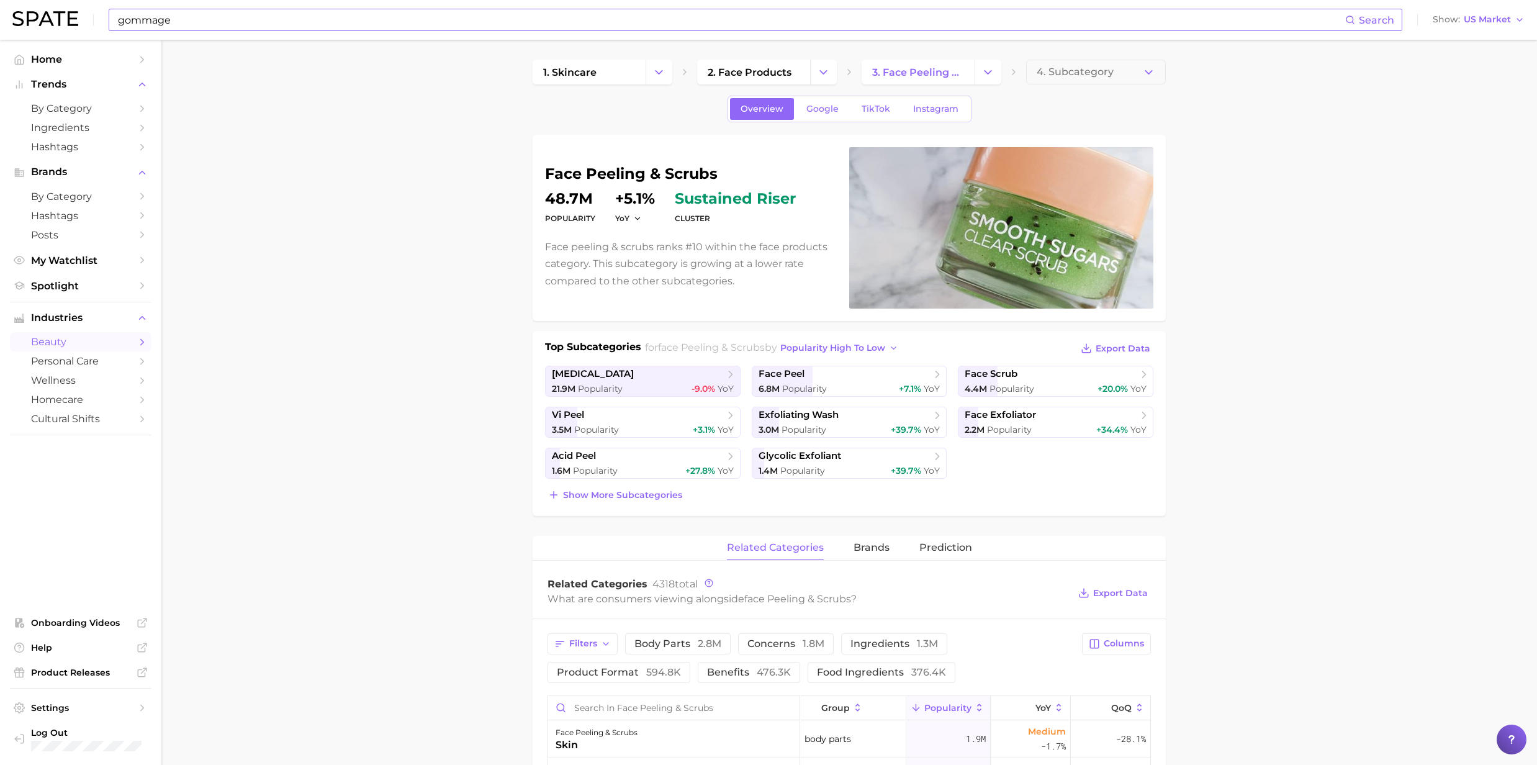
click at [186, 20] on input "gommage" at bounding box center [731, 19] width 1229 height 21
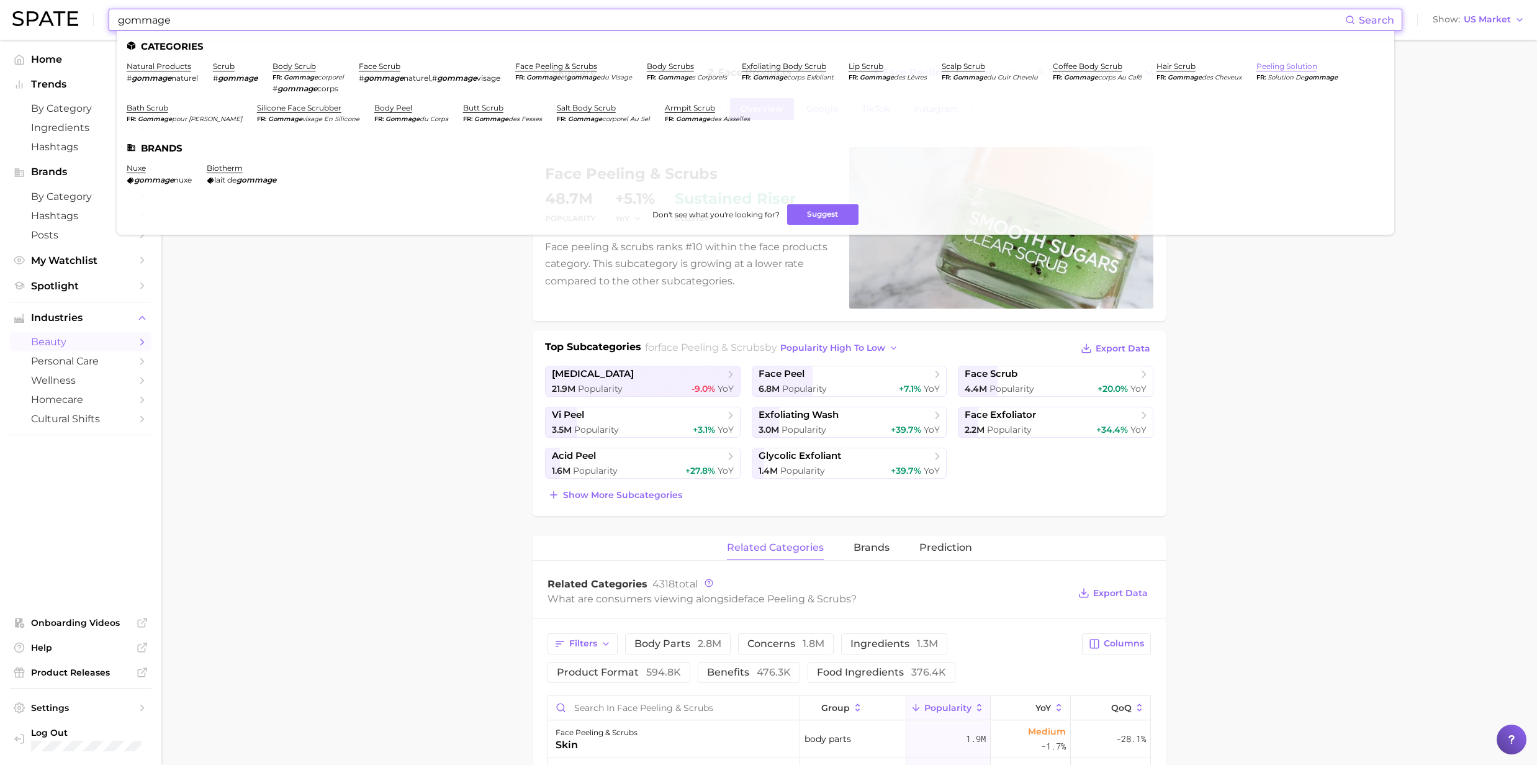
click at [1257, 71] on link "peeling solution" at bounding box center [1287, 65] width 61 height 9
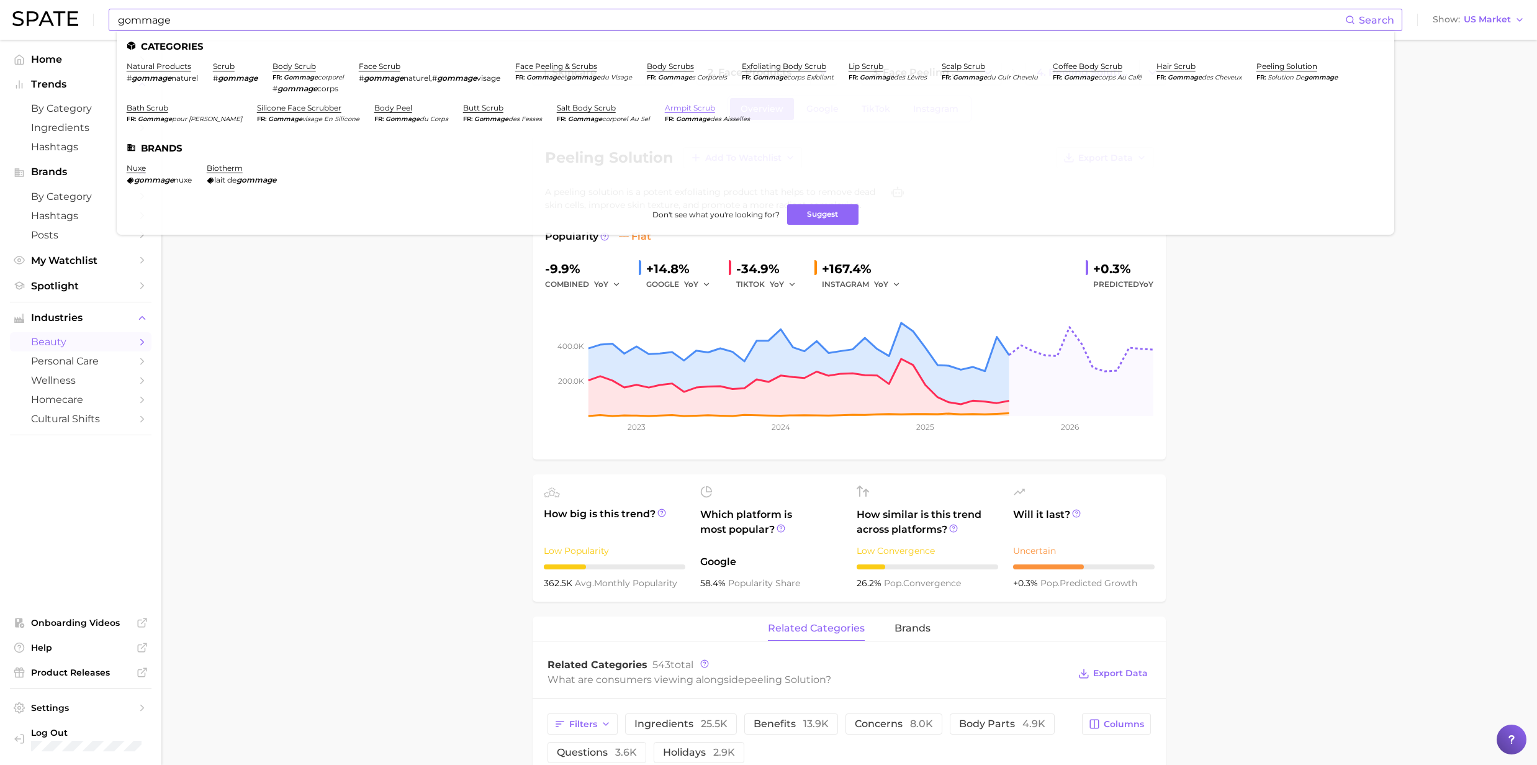
click at [715, 103] on link "armpit scrub" at bounding box center [690, 107] width 50 height 9
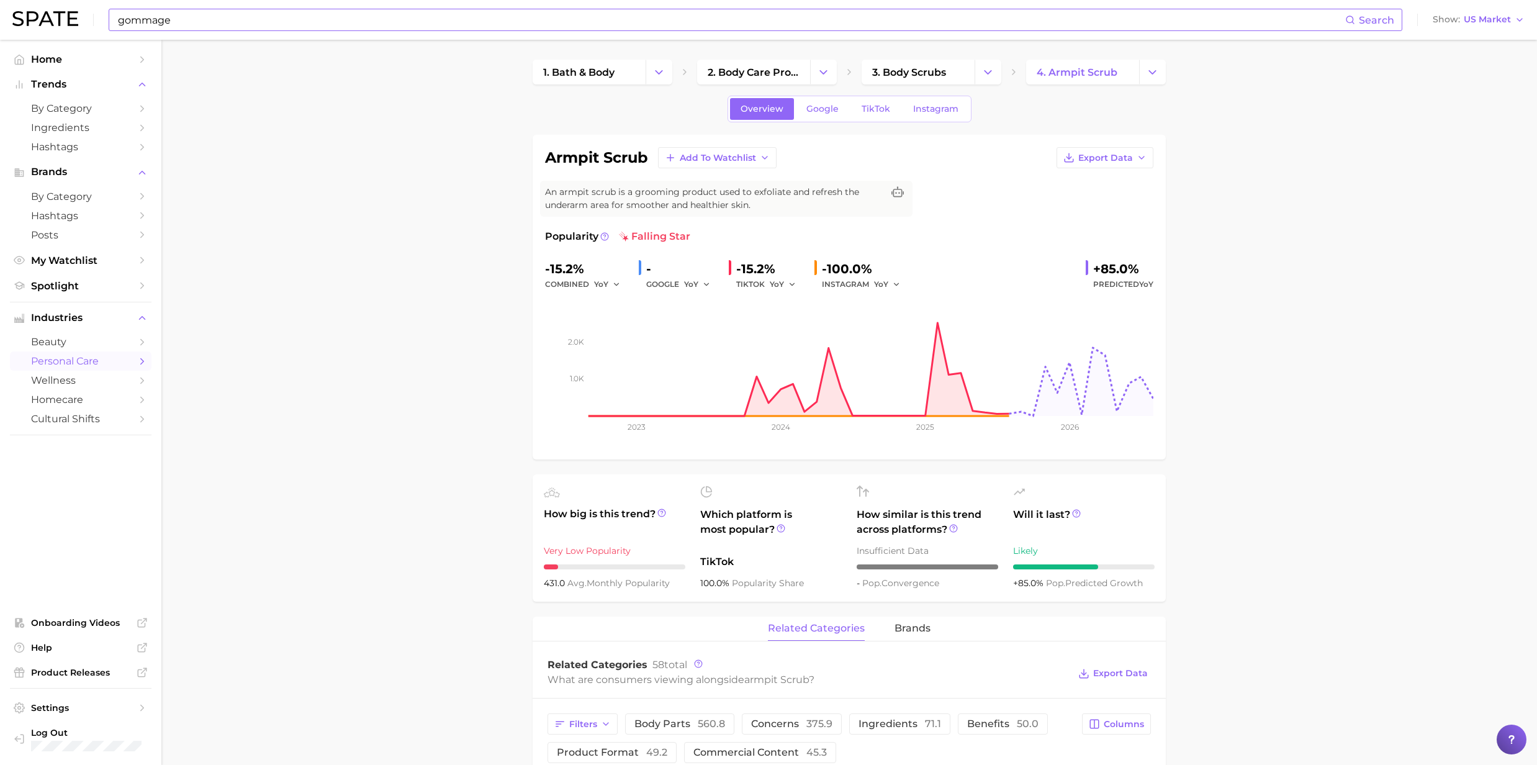
click at [266, 32] on div "gommage Search Show US Market" at bounding box center [768, 20] width 1513 height 40
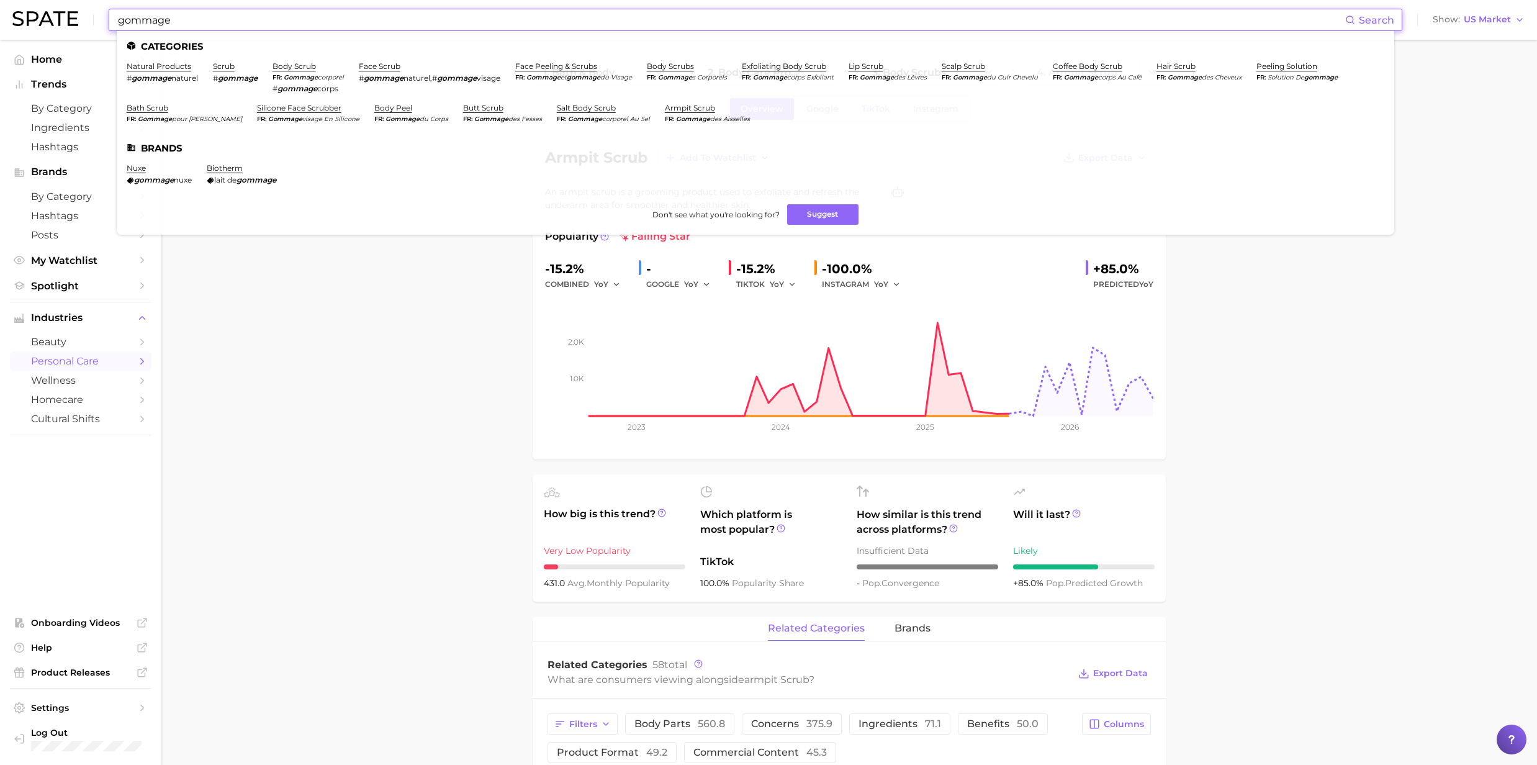
click at [236, 25] on input "gommage" at bounding box center [731, 19] width 1229 height 21
click at [161, 70] on link "natural products" at bounding box center [159, 65] width 65 height 9
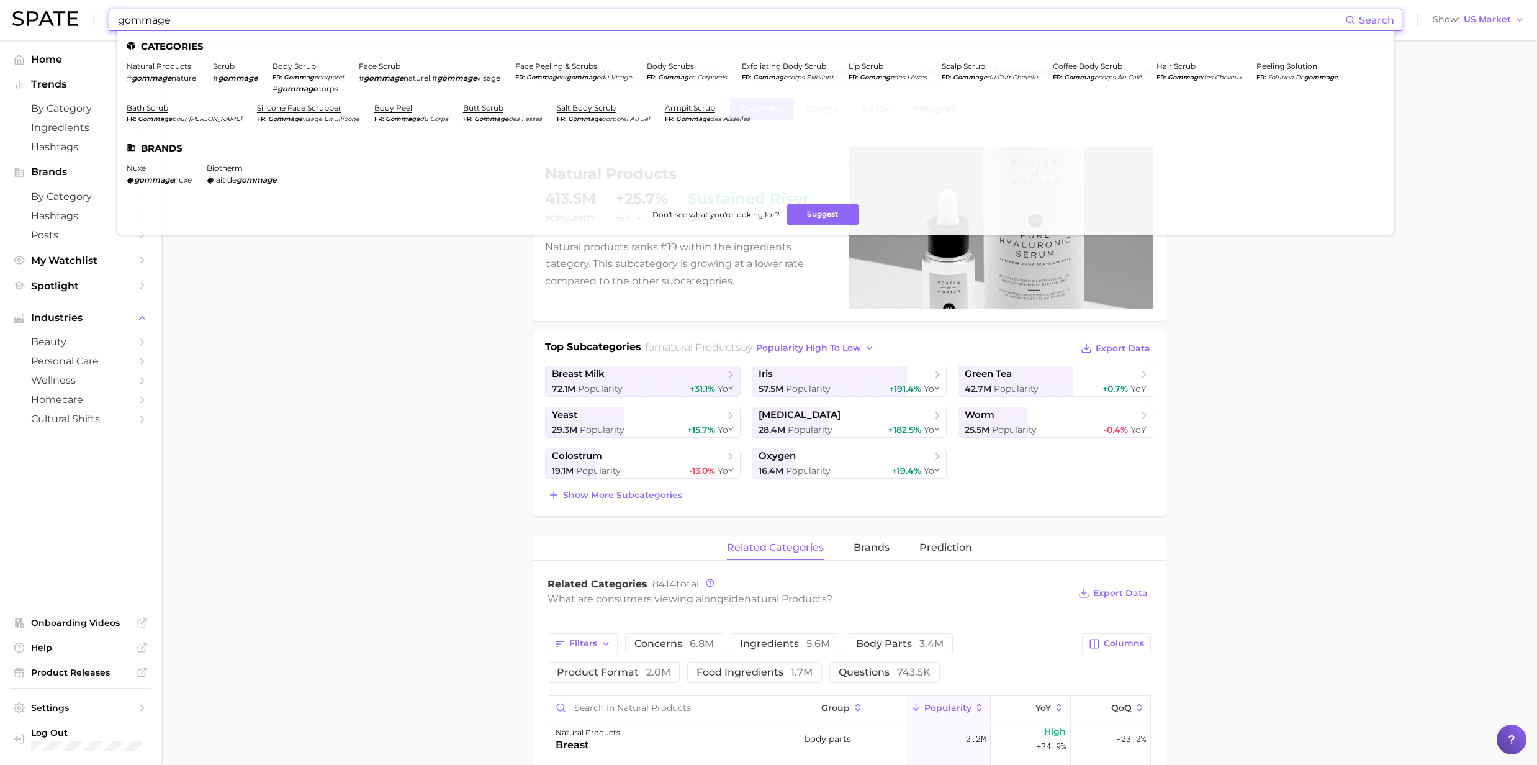
drag, startPoint x: 176, startPoint y: 23, endPoint x: 68, endPoint y: 23, distance: 108.7
click at [68, 23] on div "gommage Search Categories natural products # gommage naturel scrub # gommage bo…" at bounding box center [768, 20] width 1513 height 40
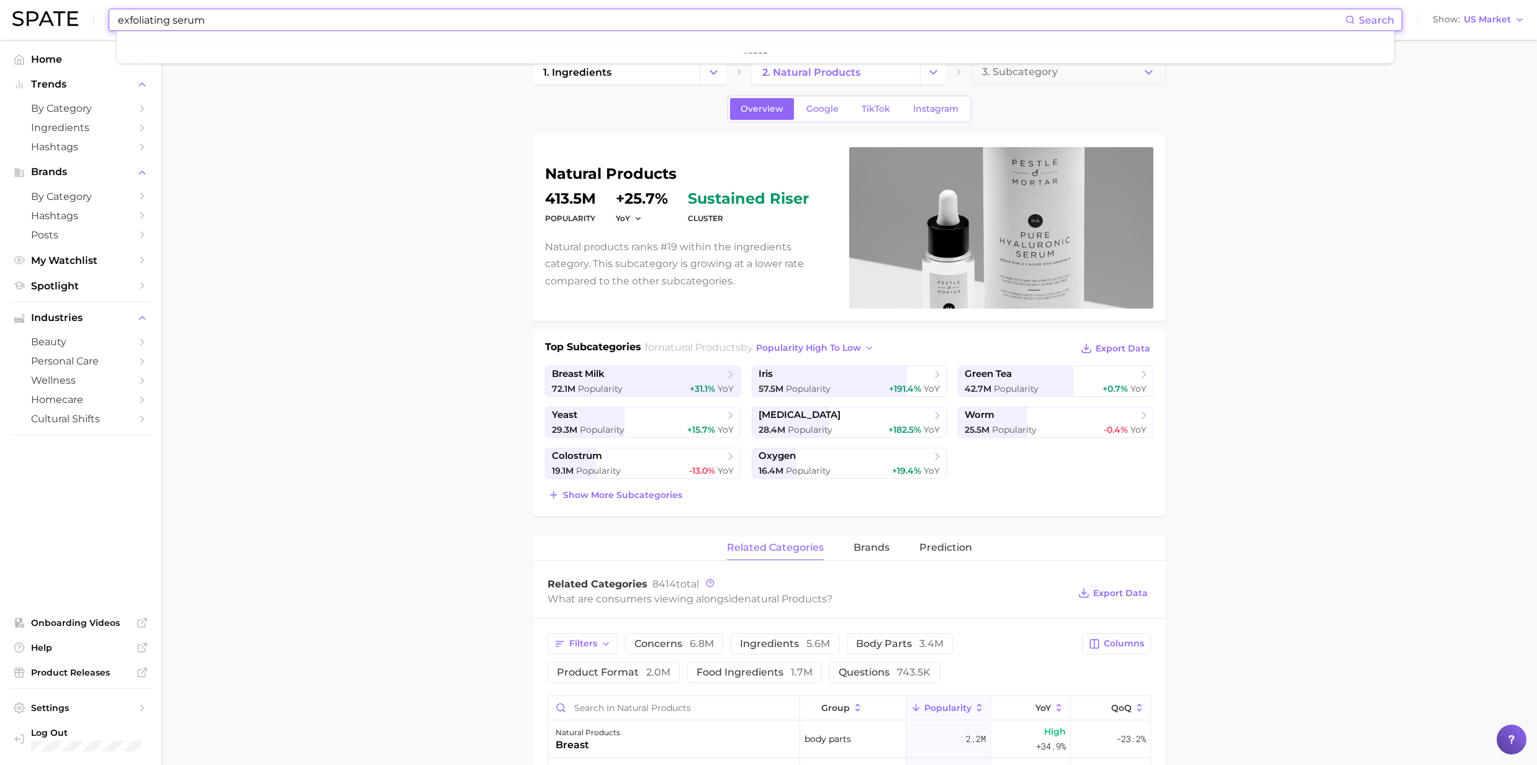
type input "exfoliating serum"
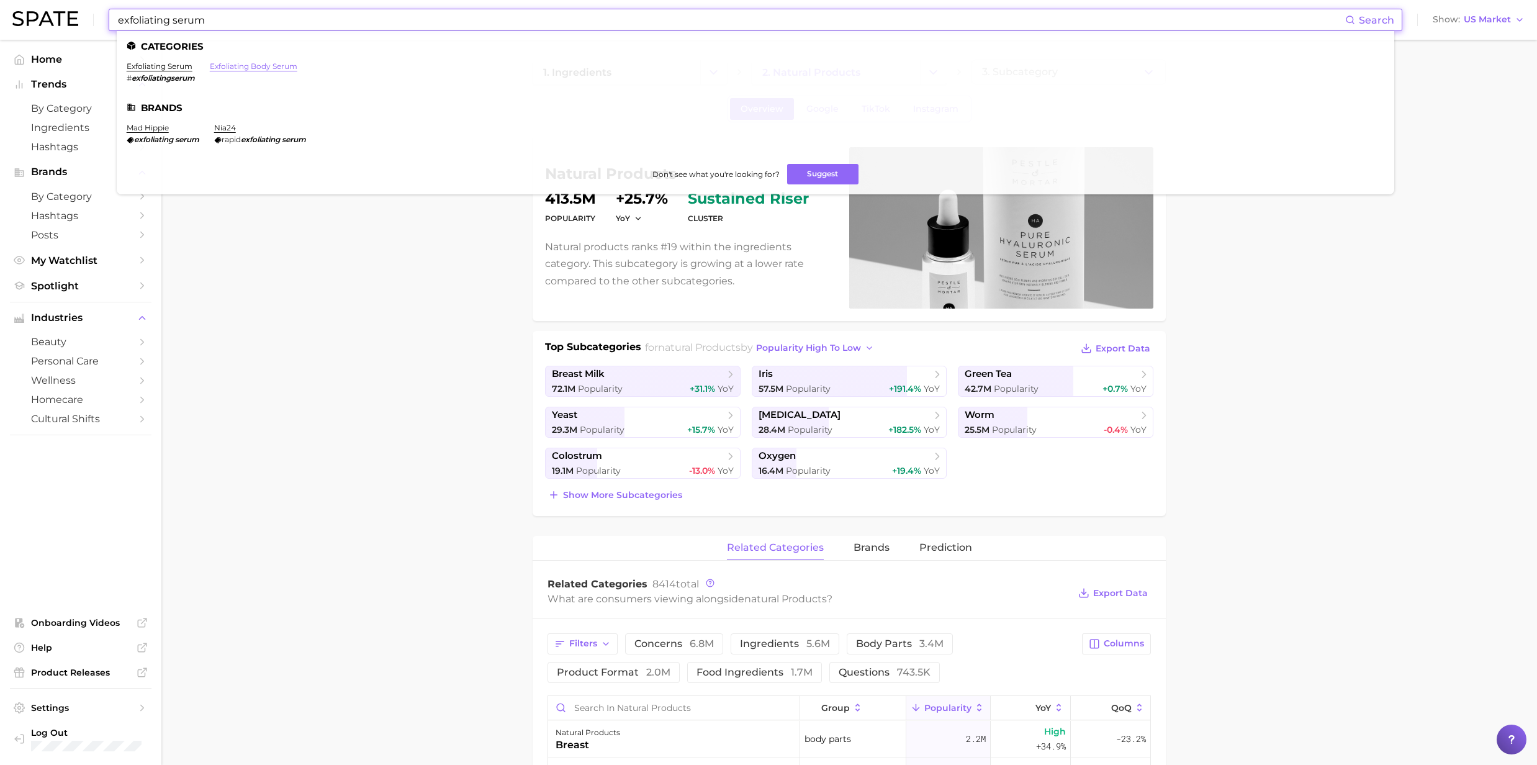
click at [243, 68] on link "exfoliating body serum" at bounding box center [254, 65] width 88 height 9
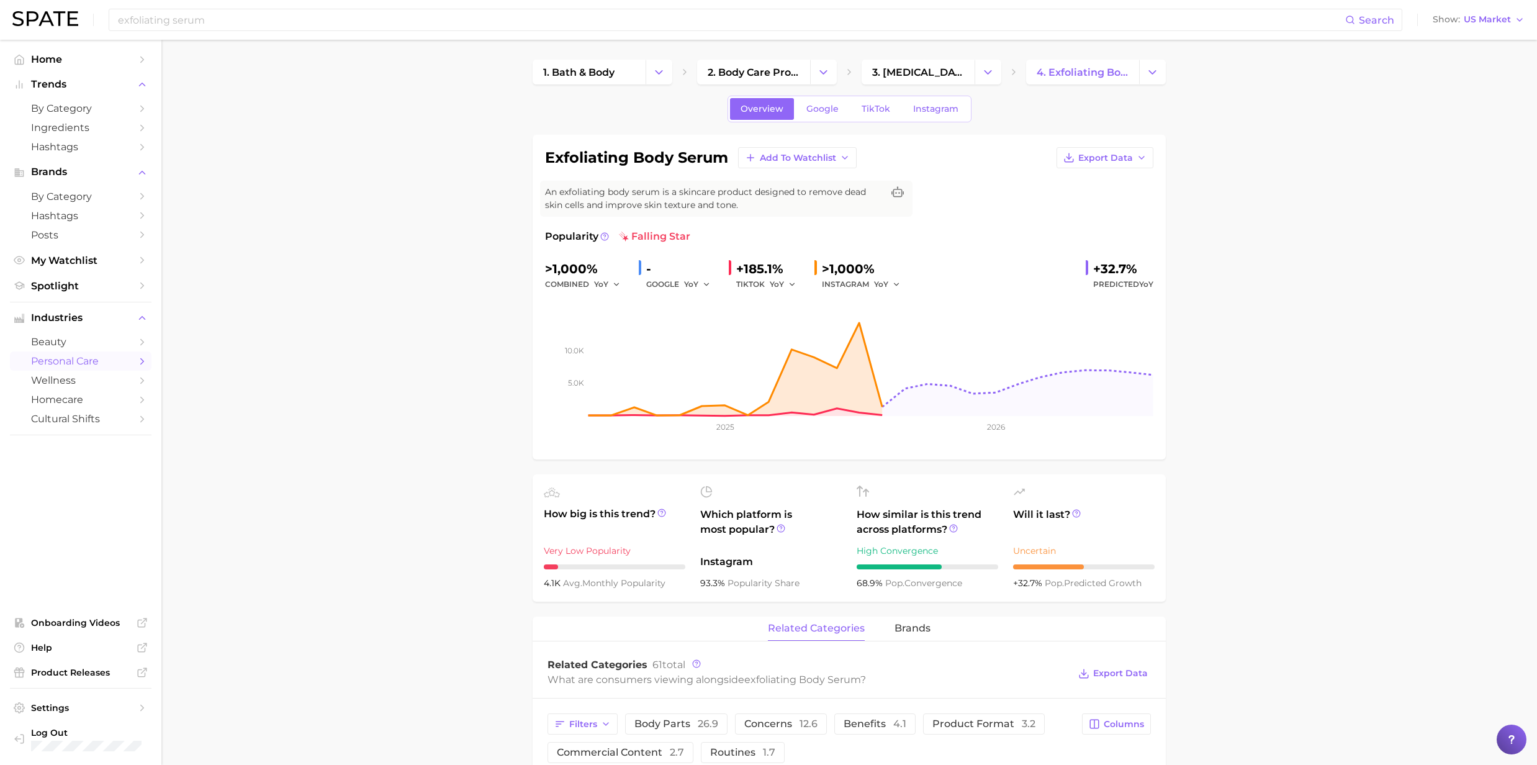
click at [238, 27] on input "exfoliating serum" at bounding box center [731, 19] width 1229 height 21
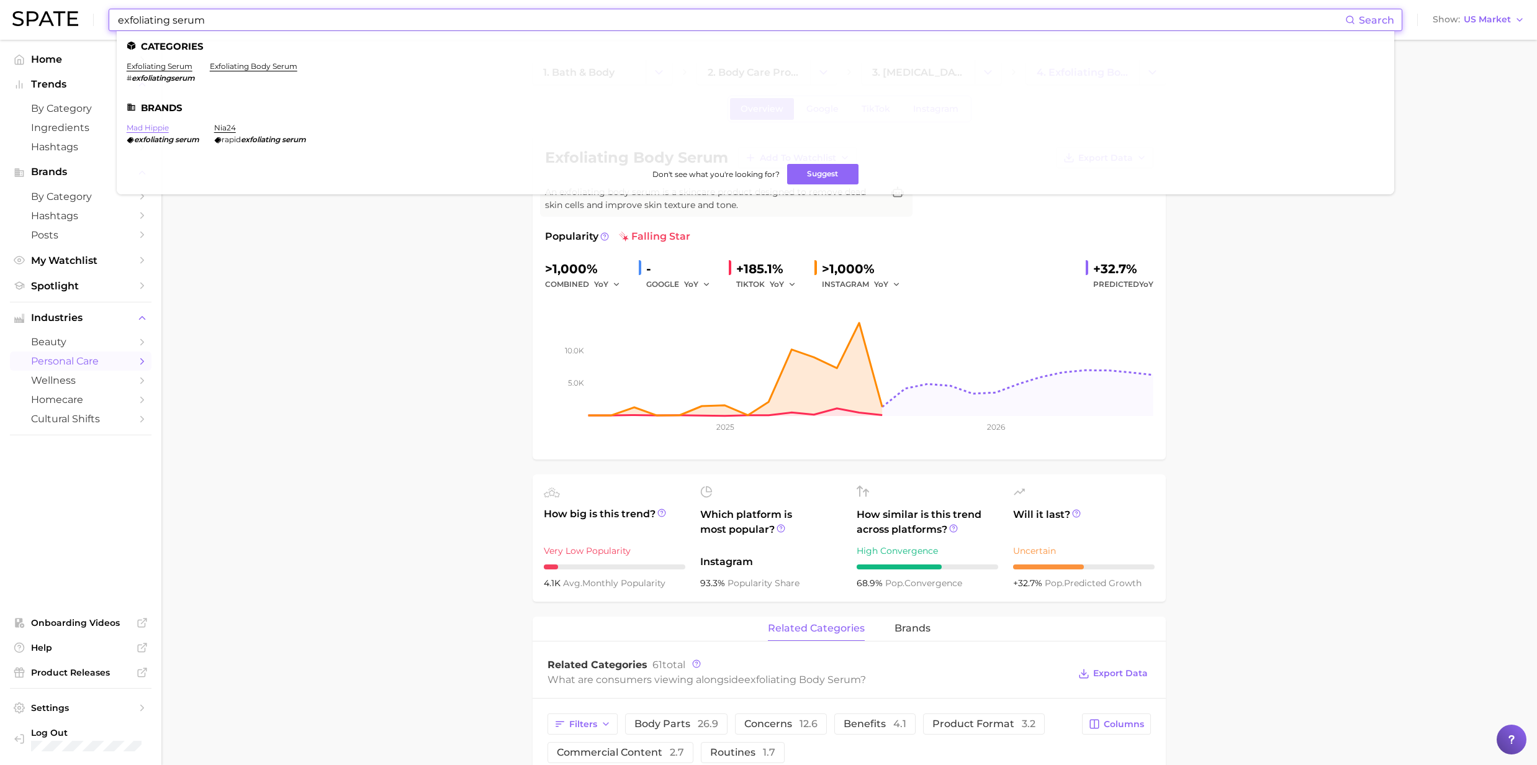
click at [145, 129] on link "mad hippie" at bounding box center [148, 127] width 42 height 9
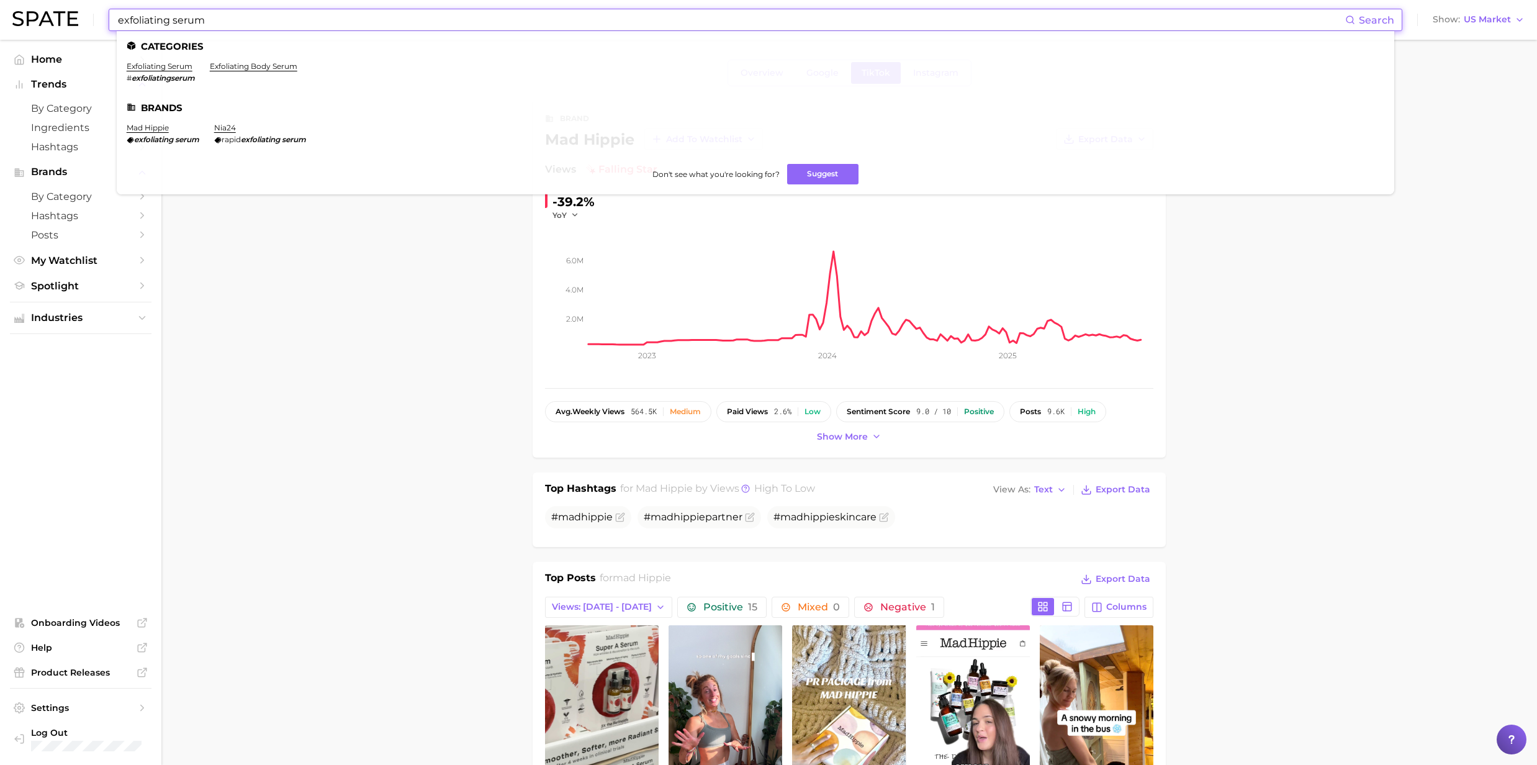
click at [184, 20] on input "exfoliating serum" at bounding box center [731, 19] width 1229 height 21
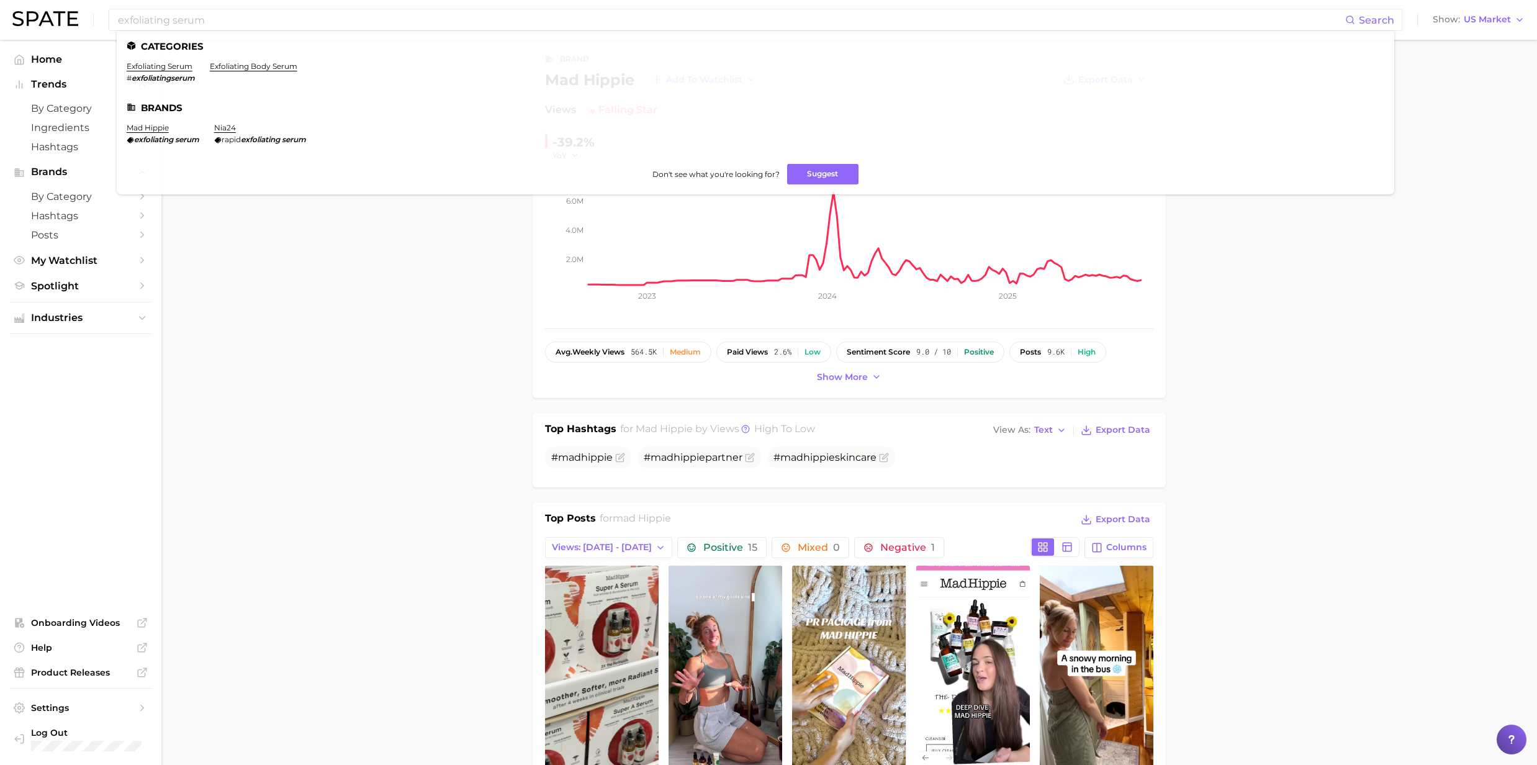
scroll to position [165, 0]
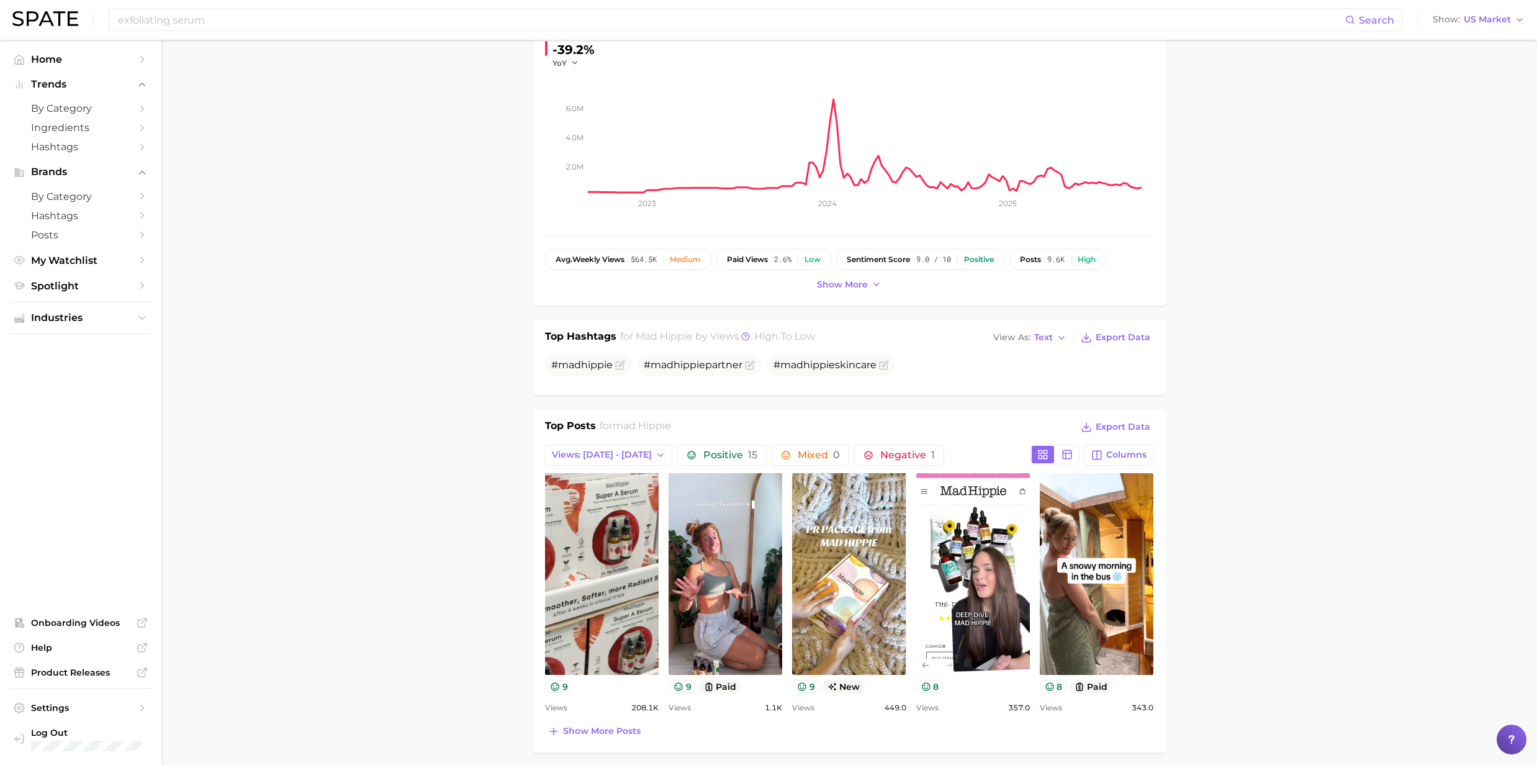
scroll to position [0, 0]
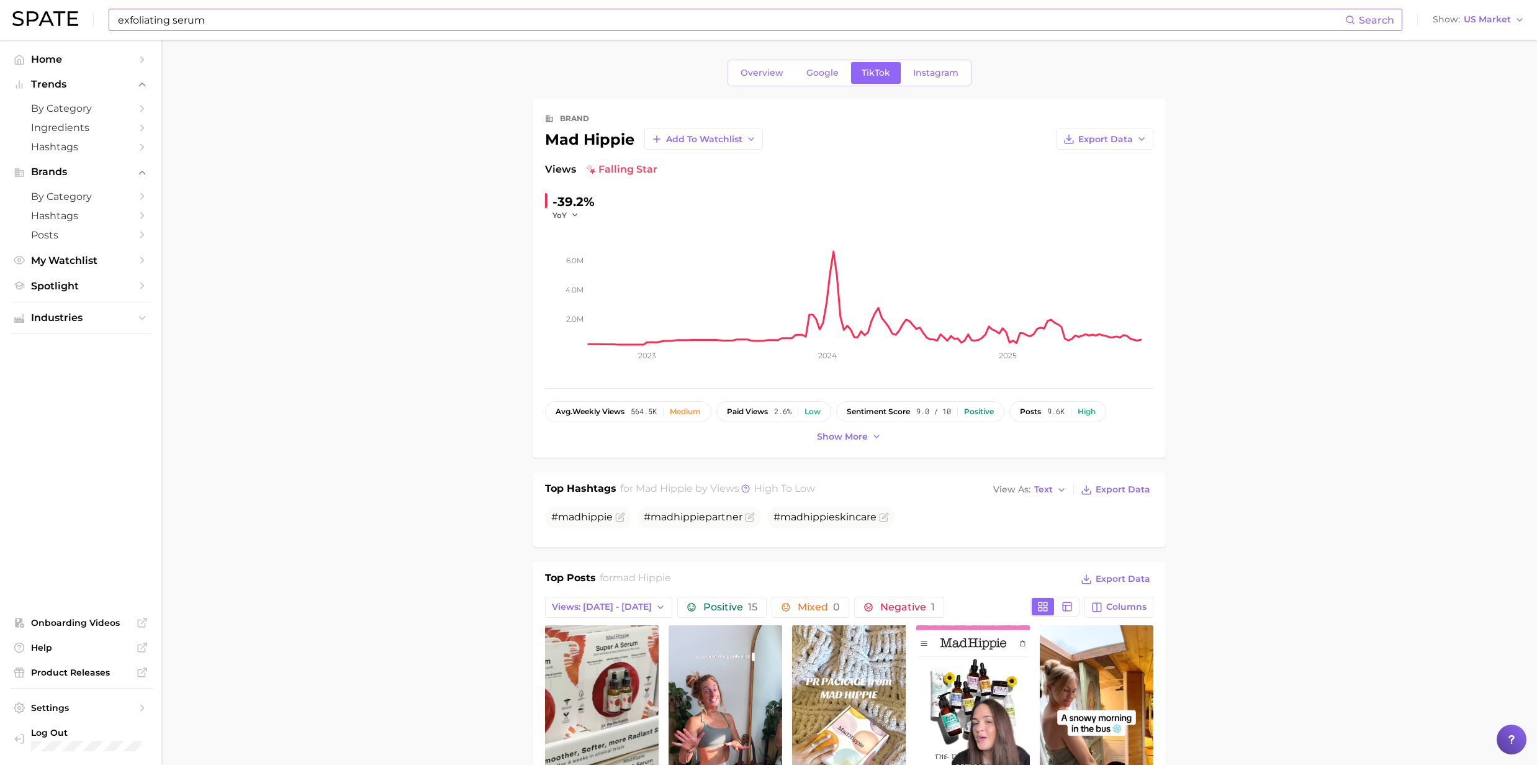
click at [221, 25] on input "exfoliating serum" at bounding box center [731, 19] width 1229 height 21
